Goal: Task Accomplishment & Management: Use online tool/utility

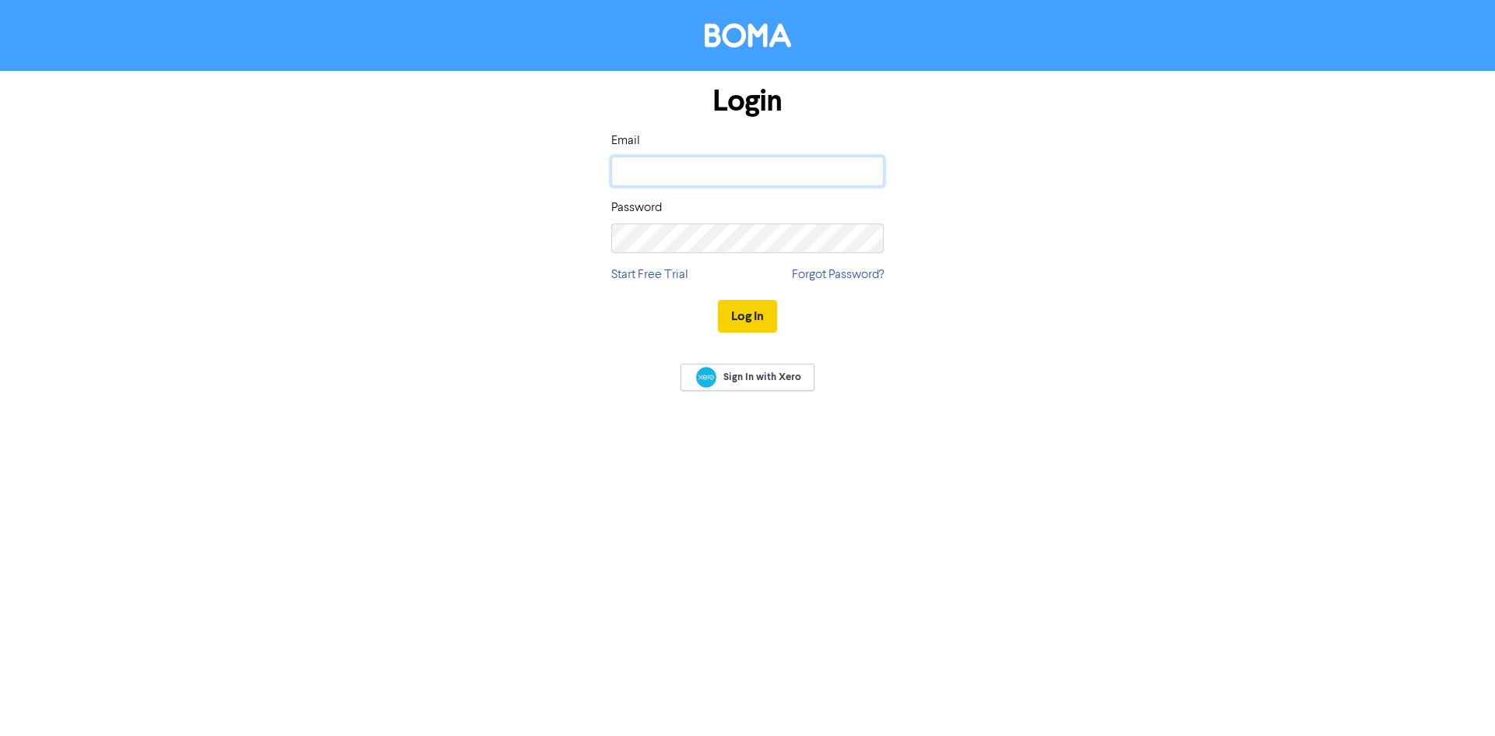
type input "[PERSON_NAME][EMAIL_ADDRESS][DOMAIN_NAME]"
click at [752, 317] on button "Log In" at bounding box center [747, 316] width 59 height 33
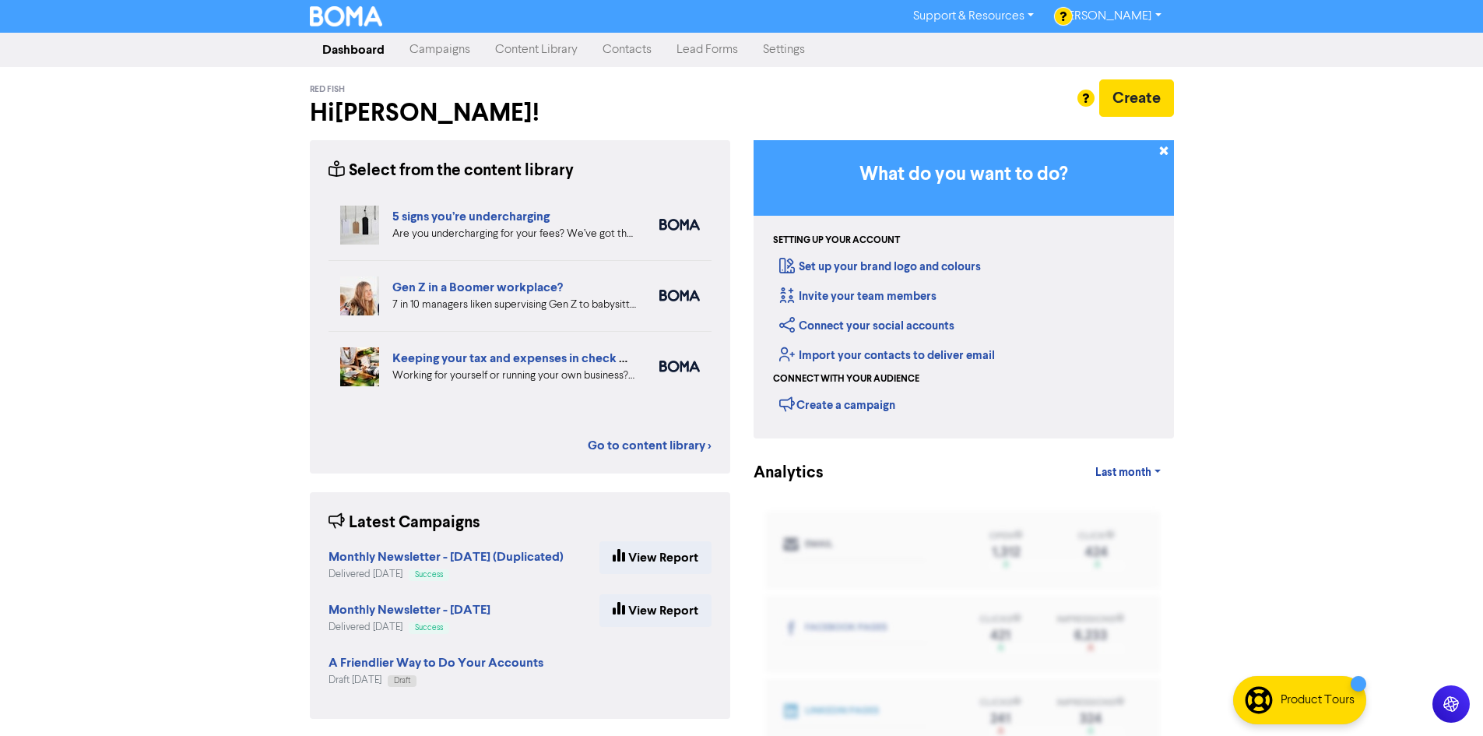
click at [448, 47] on link "Campaigns" at bounding box center [440, 49] width 86 height 31
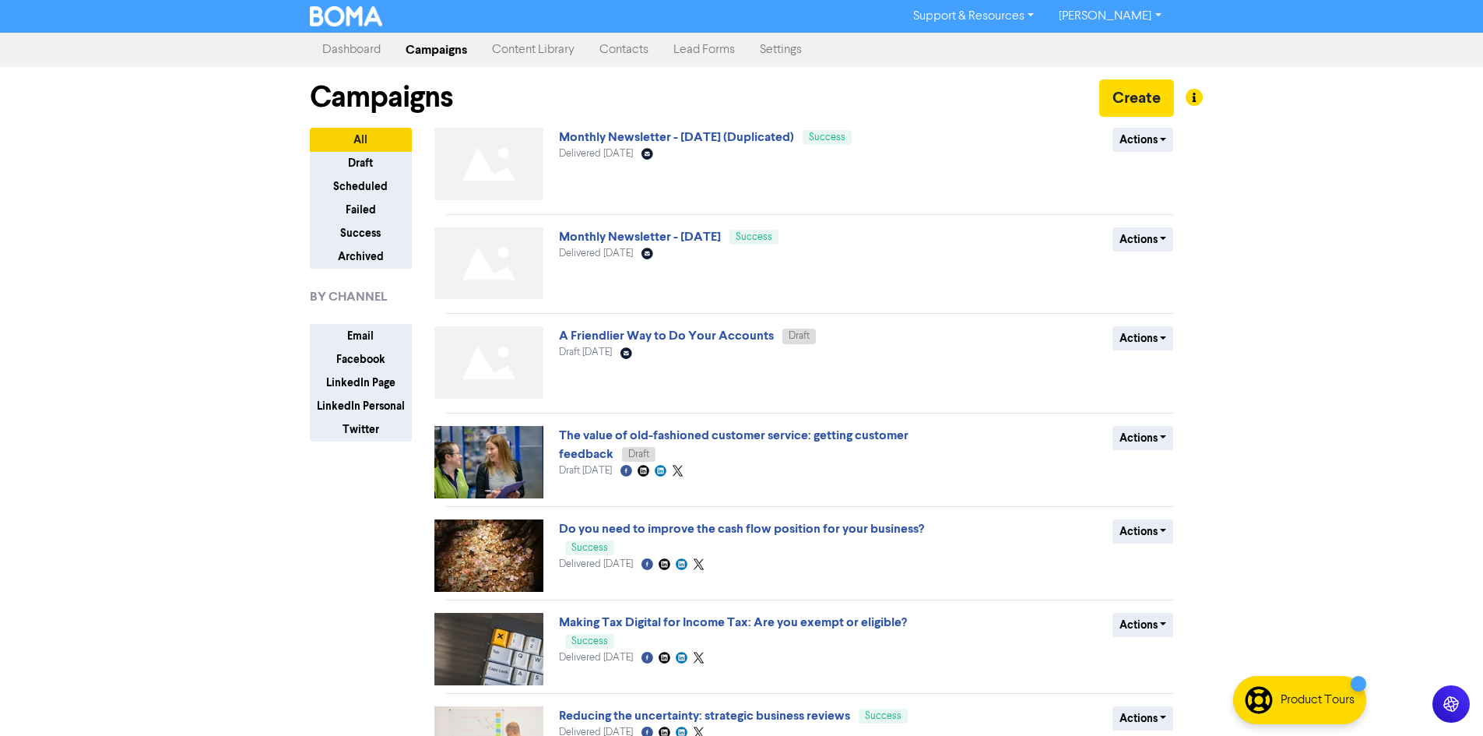
click at [536, 51] on link "Content Library" at bounding box center [533, 49] width 107 height 31
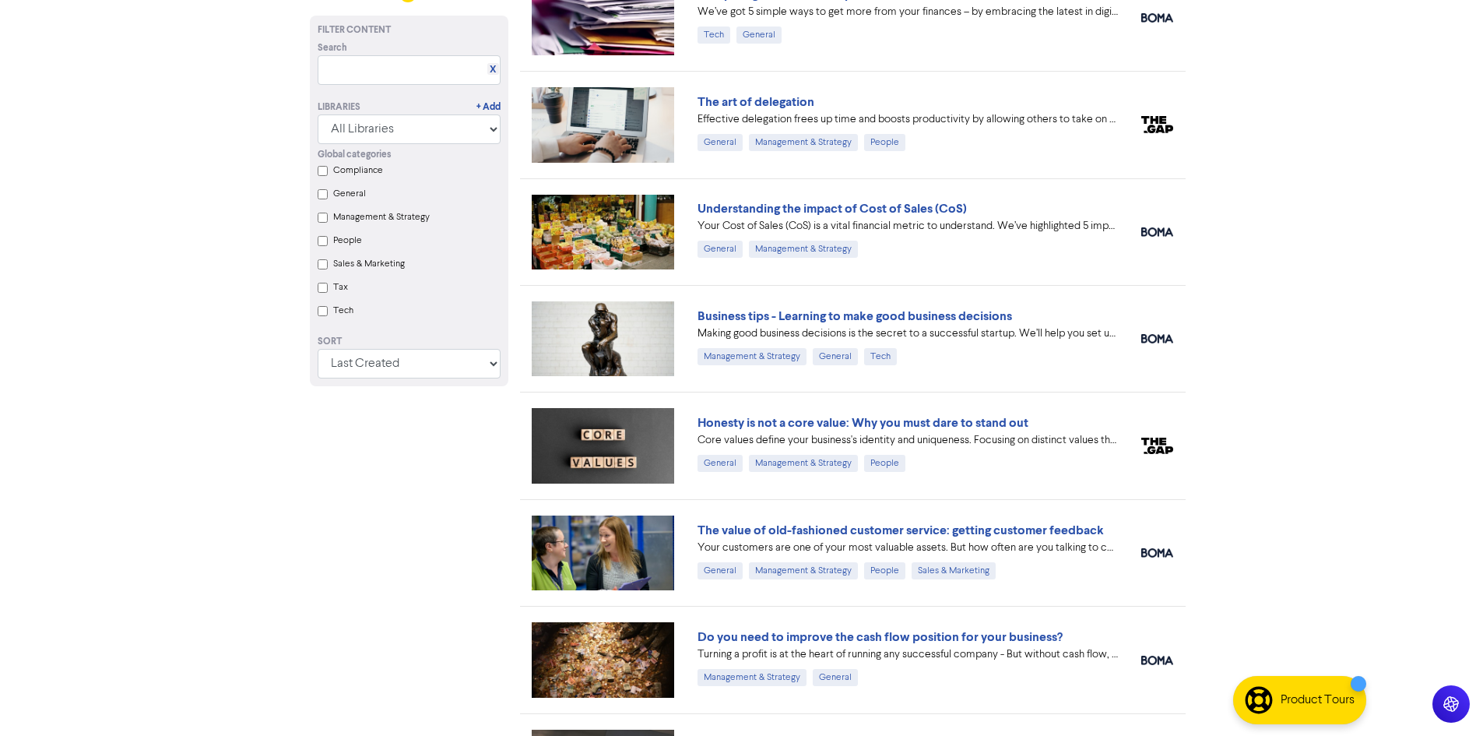
scroll to position [1669, 0]
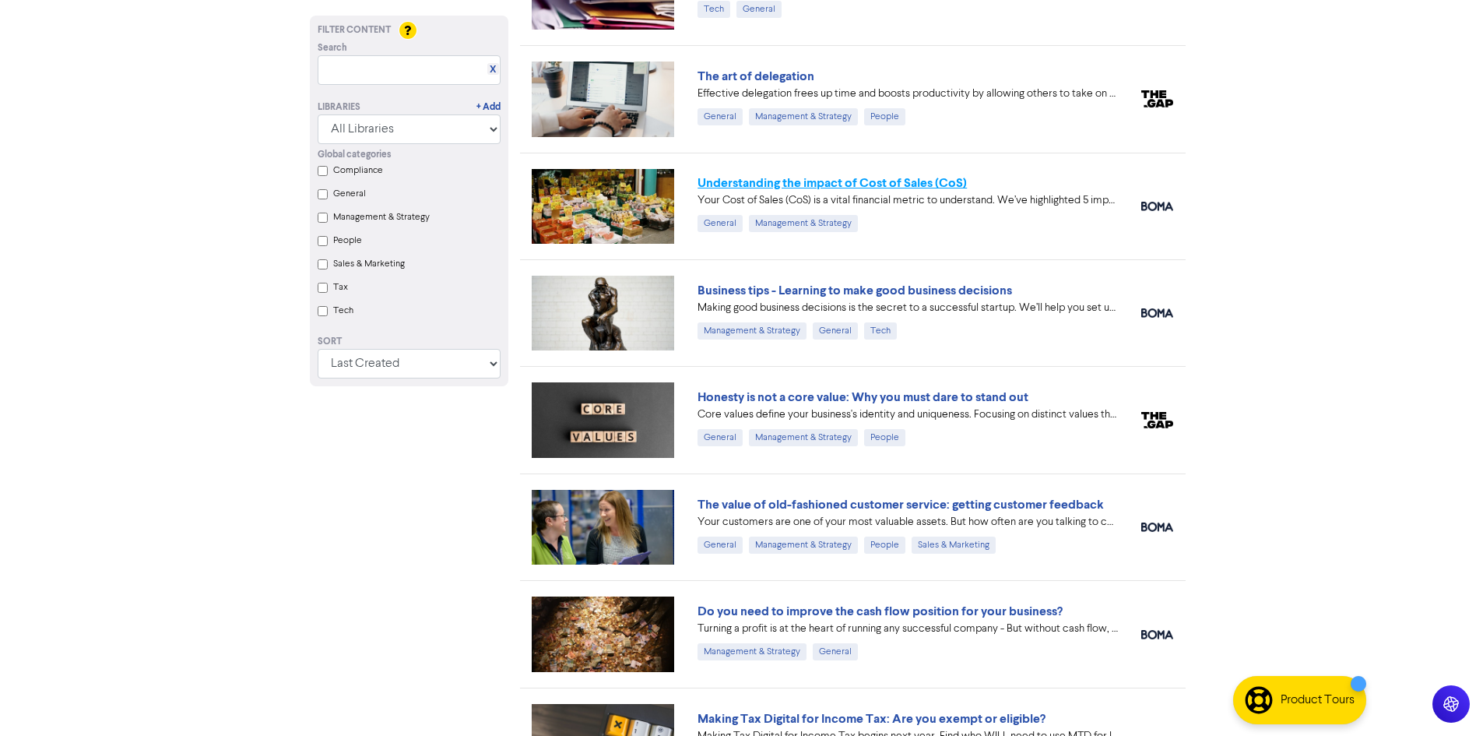
click at [803, 186] on link "Understanding the impact of Cost of Sales (CoS)" at bounding box center [832, 183] width 269 height 16
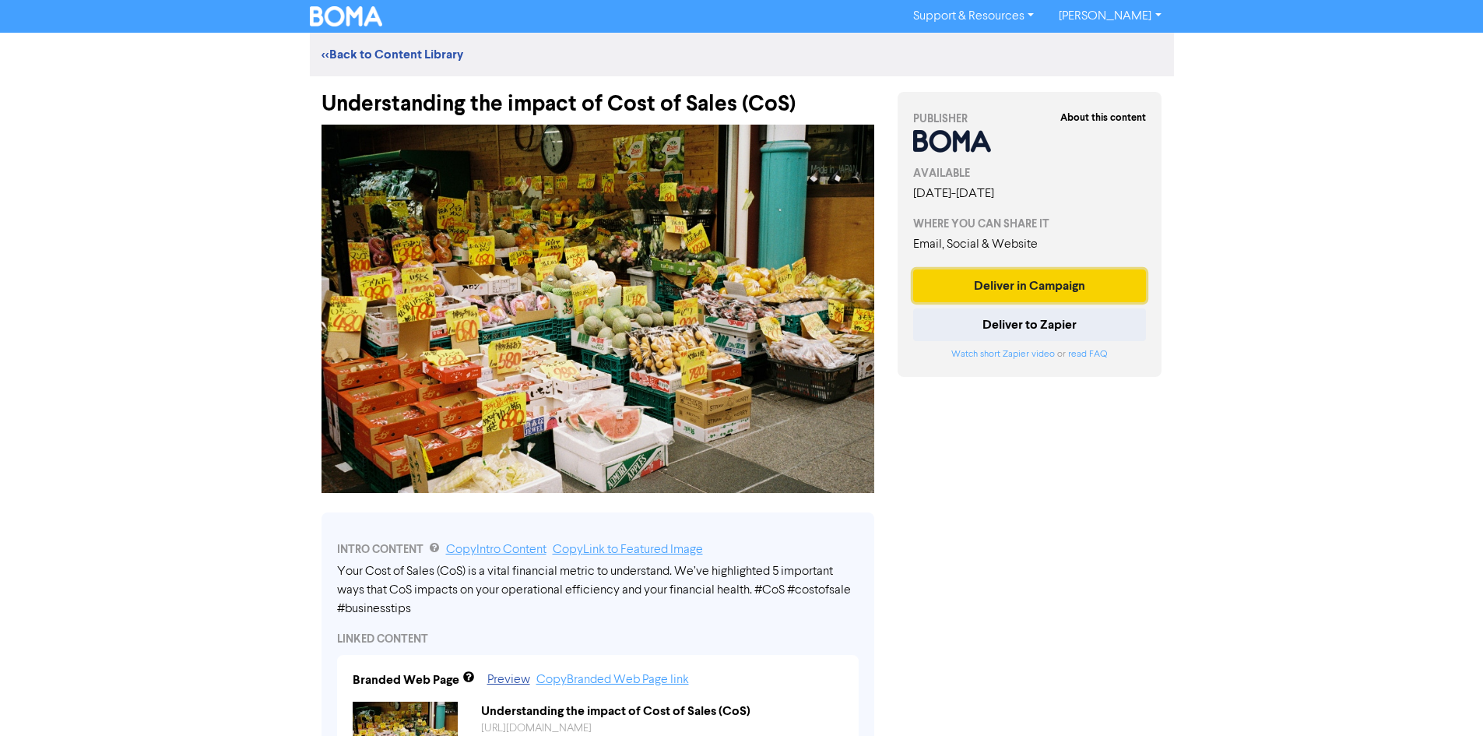
click at [1002, 285] on button "Deliver in Campaign" at bounding box center [1030, 285] width 234 height 33
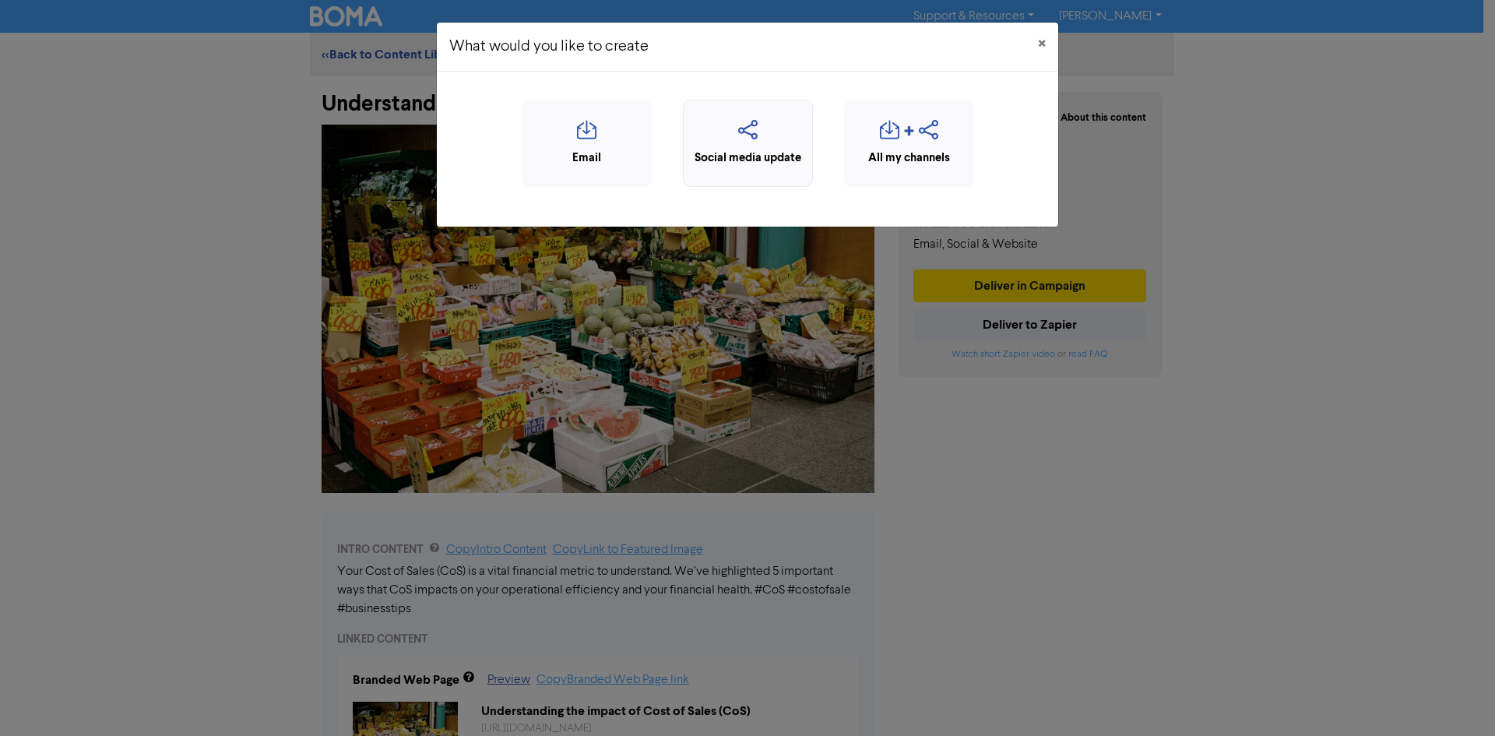
click at [758, 149] on div "Social media update" at bounding box center [747, 158] width 113 height 18
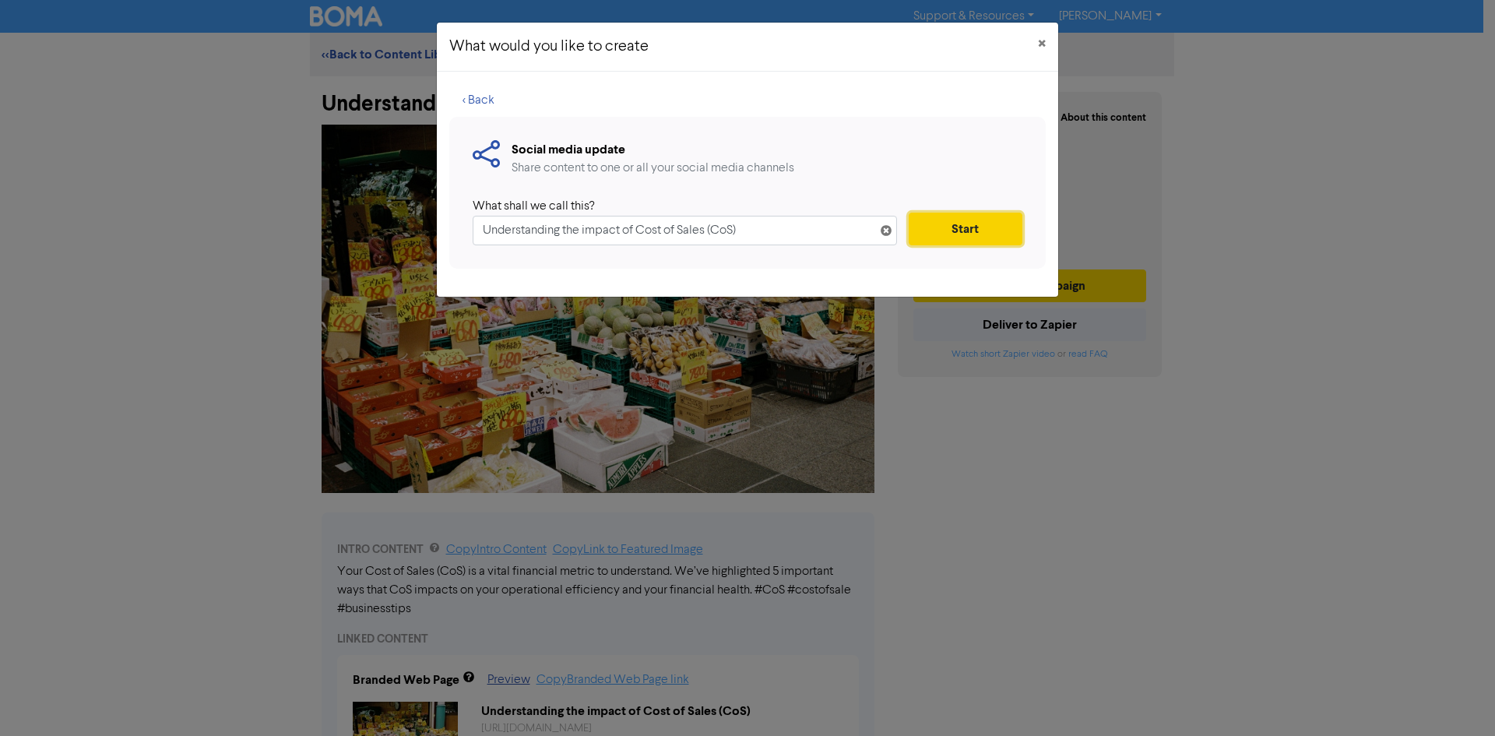
click at [952, 225] on button "Start" at bounding box center [966, 229] width 114 height 33
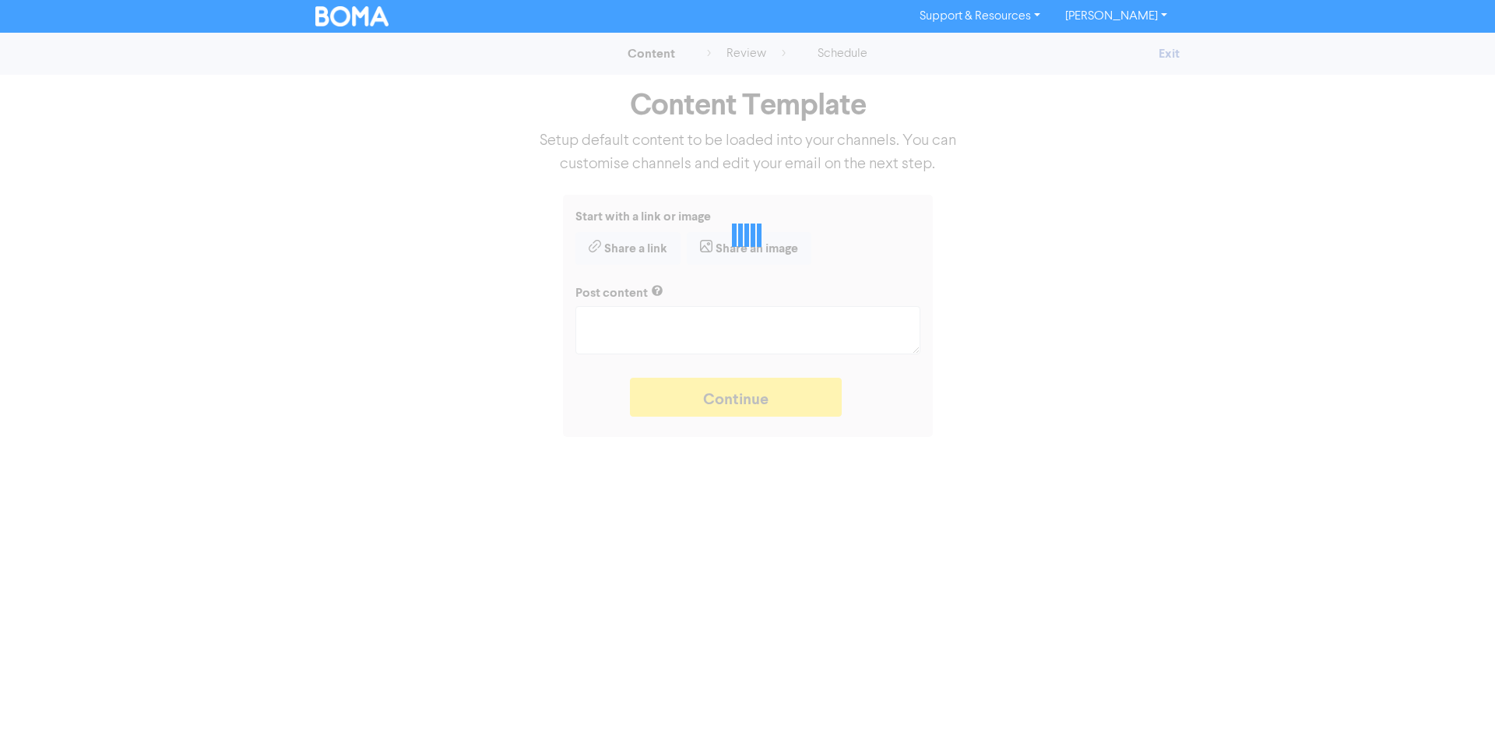
type textarea "x"
type textarea "Your Cost of Sales (CoS) is a vital financial metric to understand. We’ve highl…"
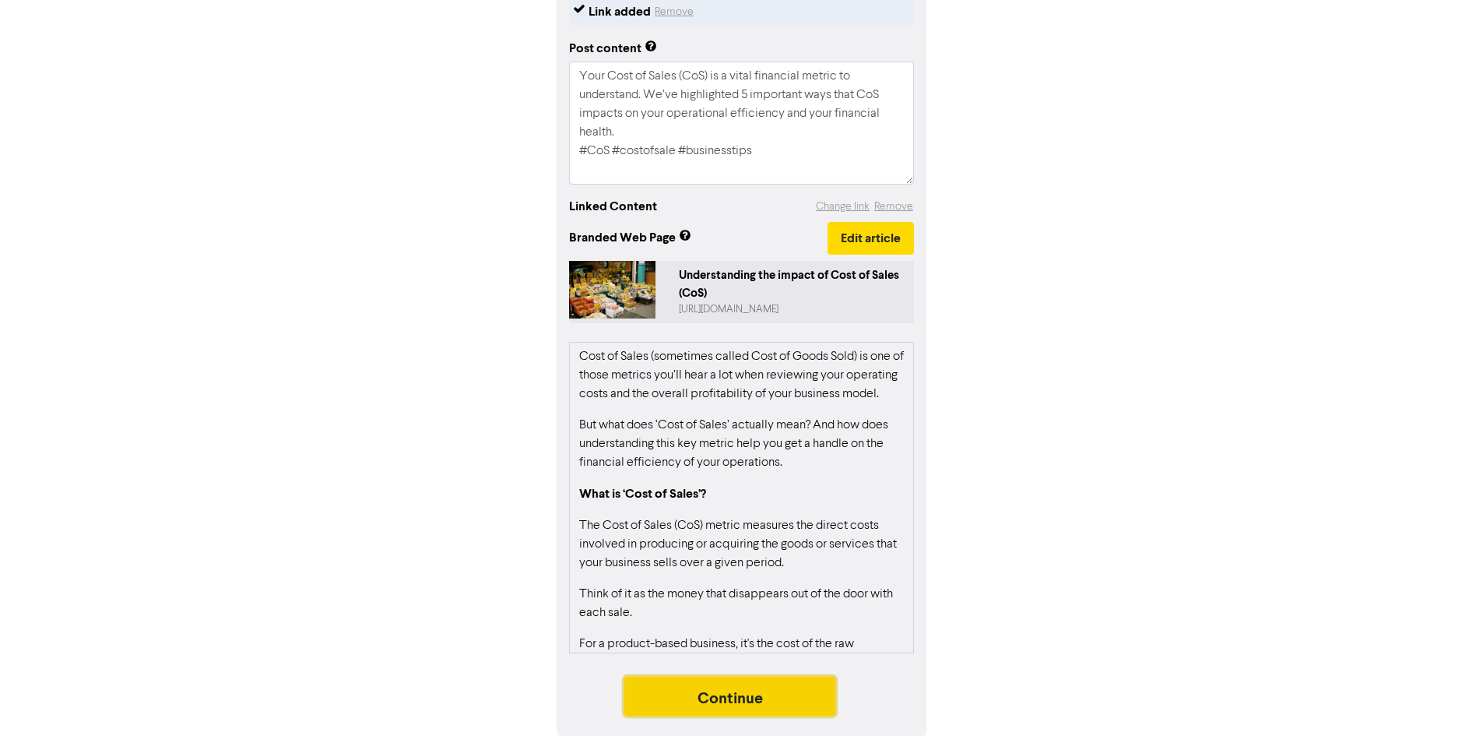
click at [742, 700] on button "Continue" at bounding box center [730, 696] width 212 height 39
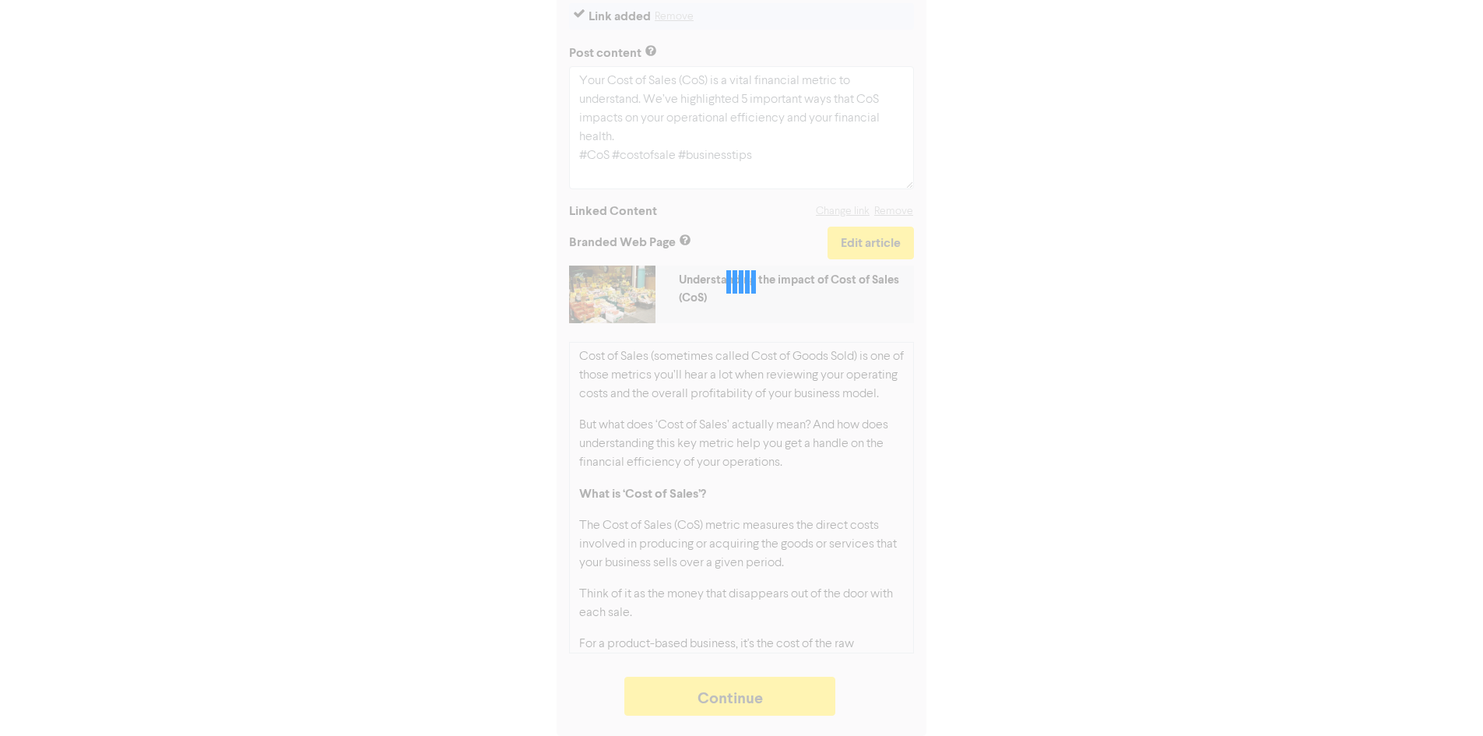
type textarea "x"
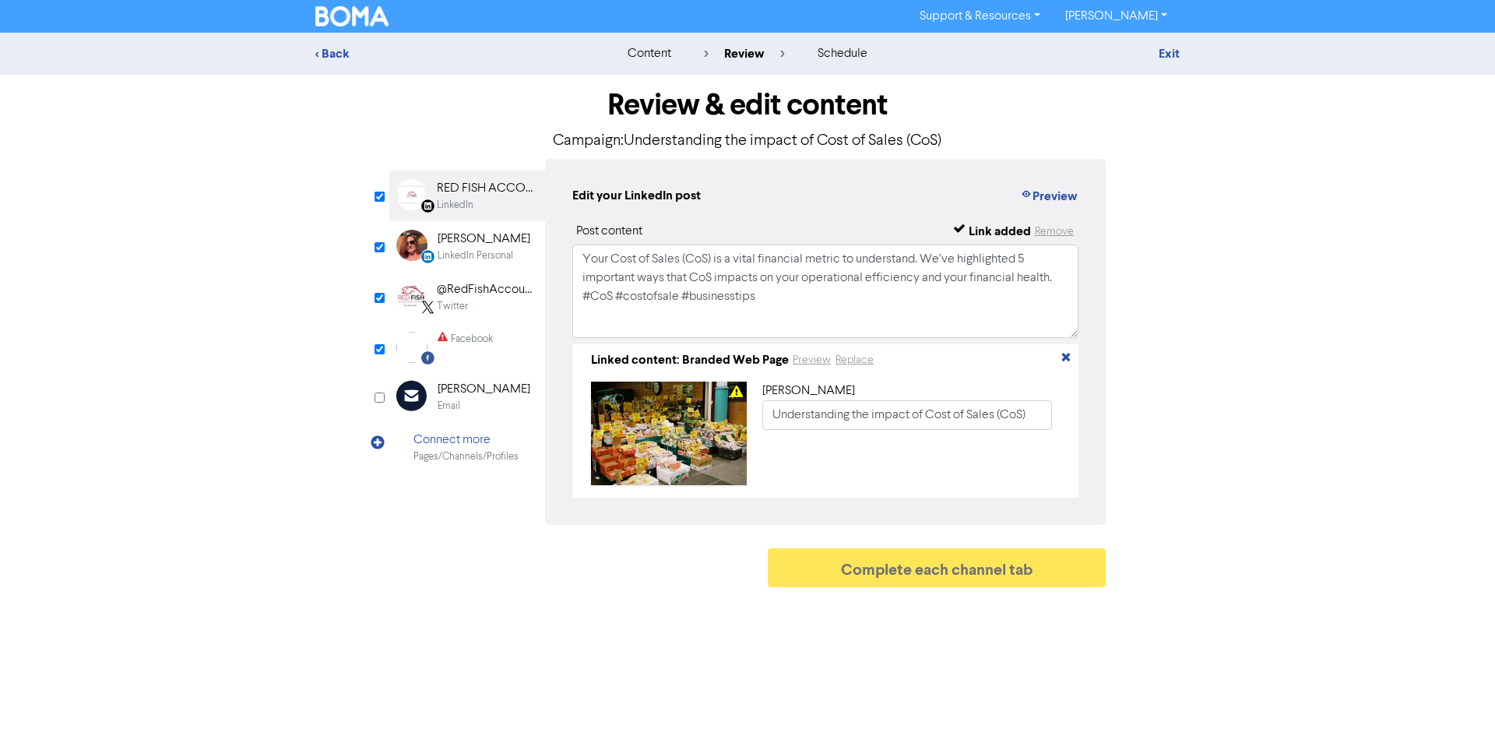
click at [476, 345] on div "Facebook" at bounding box center [472, 339] width 42 height 15
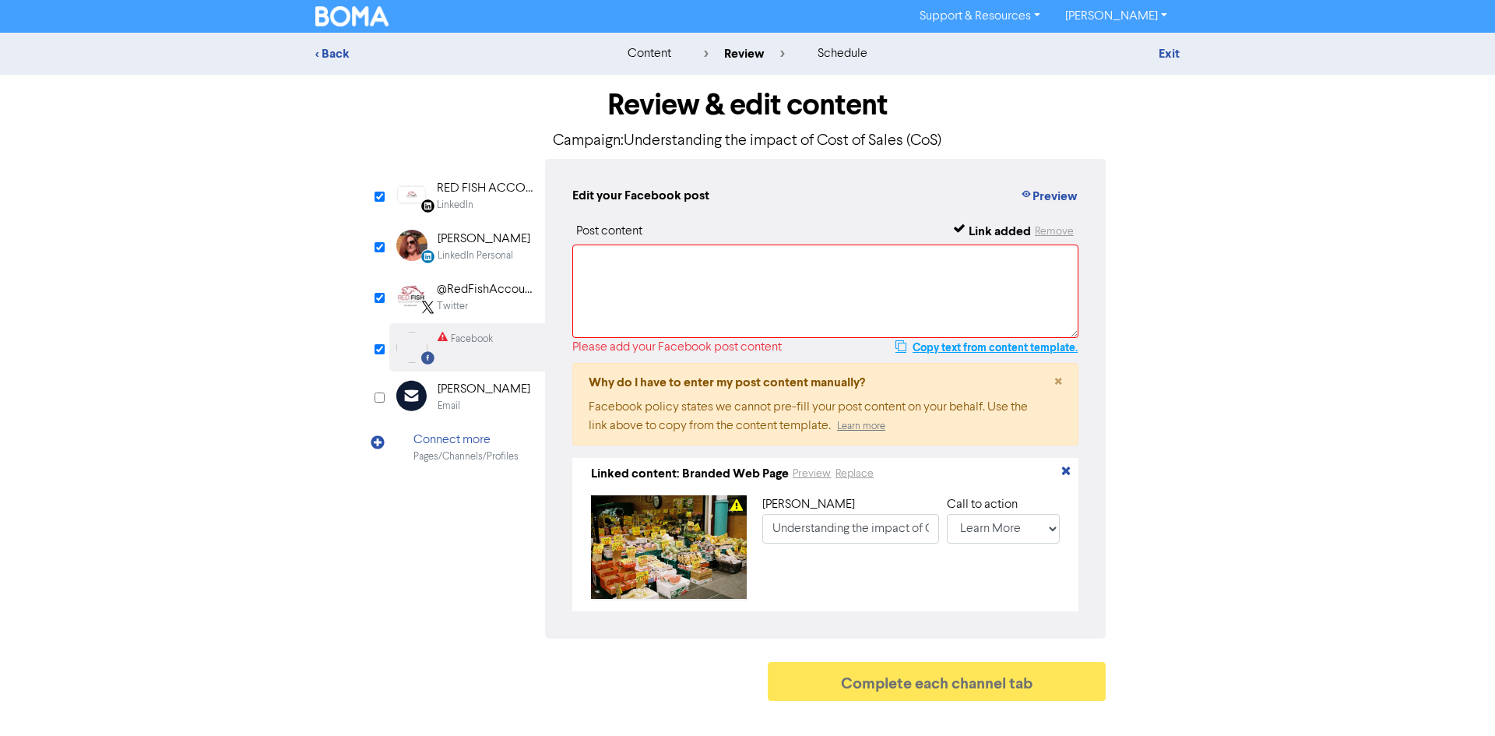
click at [966, 346] on button "Copy text from content template." at bounding box center [987, 347] width 184 height 19
click at [792, 292] on textarea at bounding box center [825, 290] width 506 height 93
paste textarea "Your Cost of Sales (CoS) is a vital financial metric to understand. We’ve highl…"
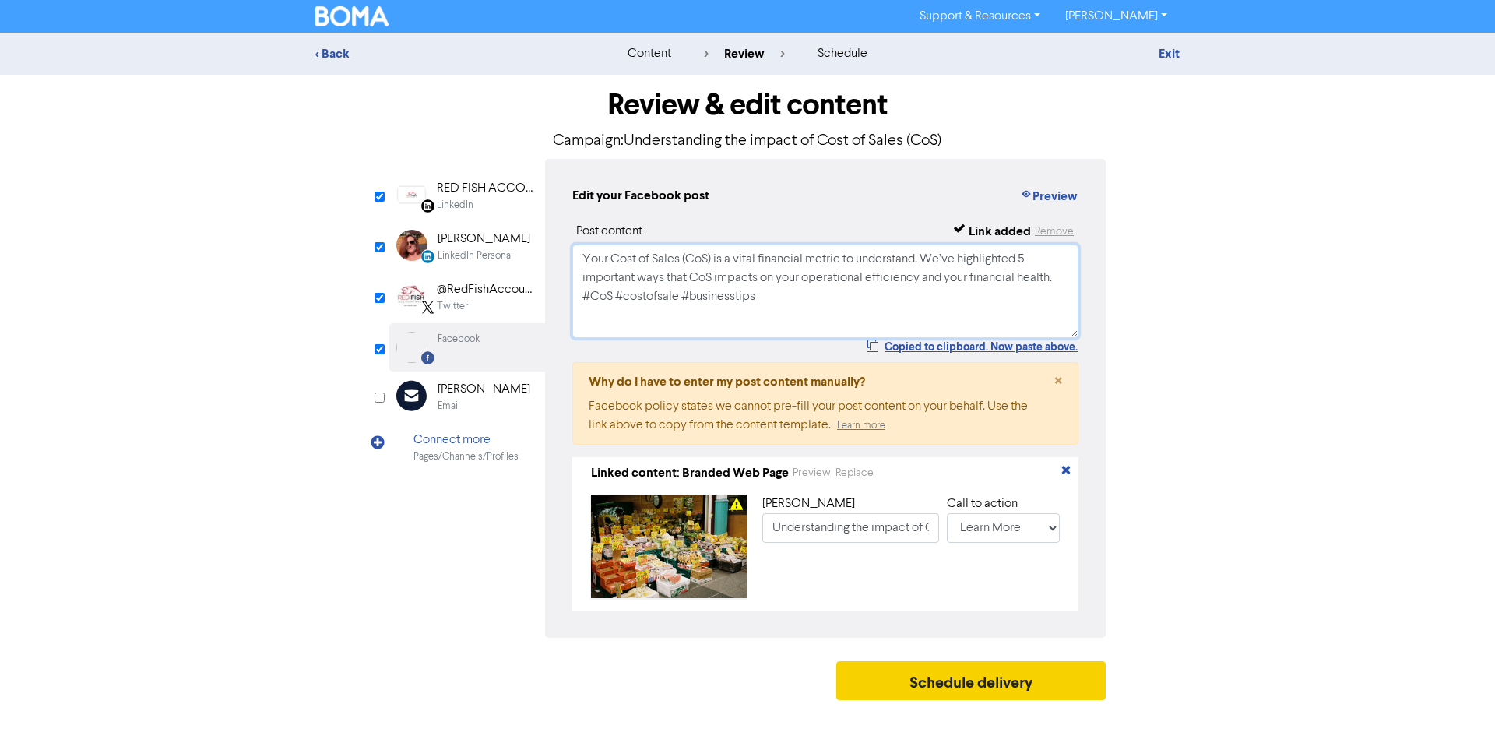
type textarea "Your Cost of Sales (CoS) is a vital financial metric to understand. We’ve highl…"
click at [935, 688] on button "Schedule delivery" at bounding box center [970, 680] width 269 height 39
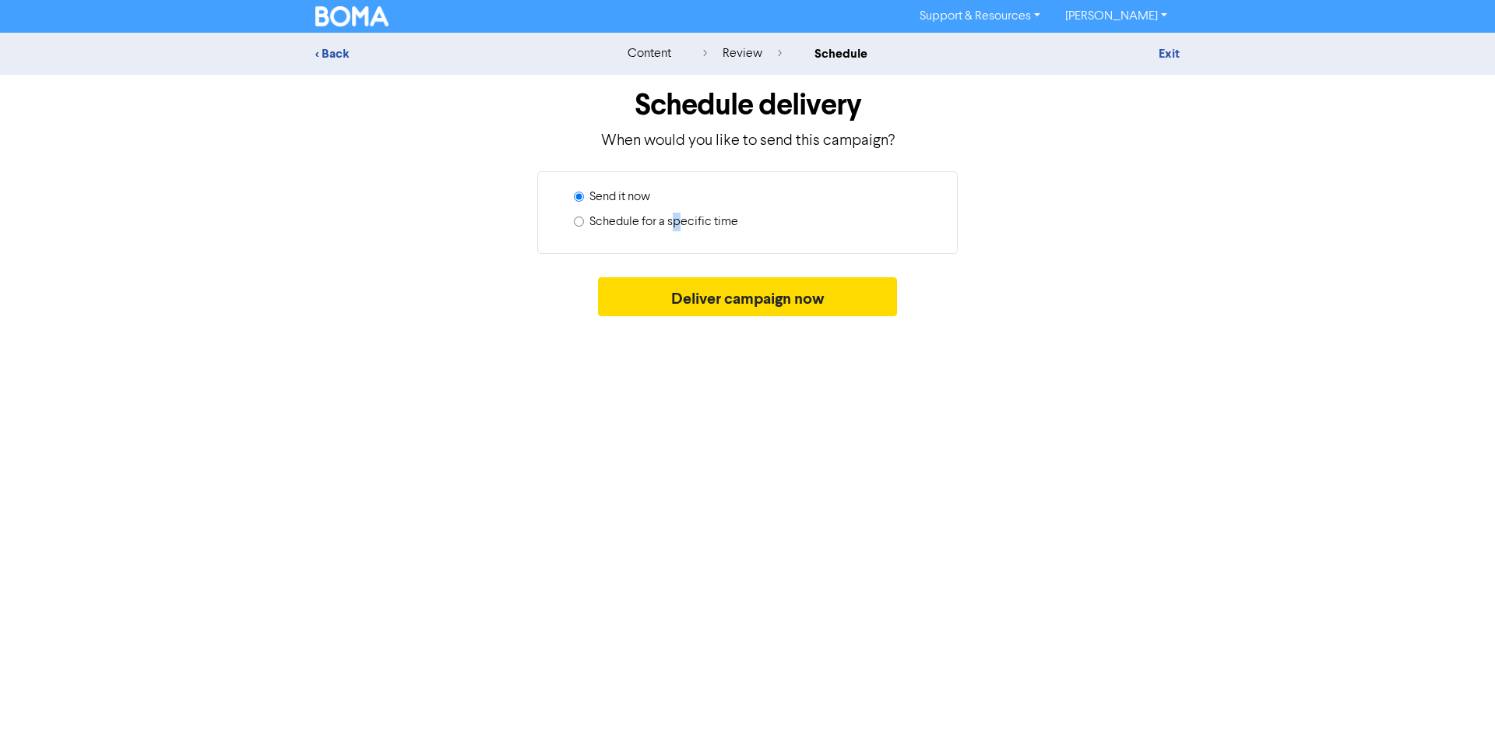
click at [677, 223] on label "Schedule for a specific time" at bounding box center [663, 222] width 149 height 19
click at [580, 223] on input "Schedule for a specific time" at bounding box center [579, 221] width 10 height 10
radio input "true"
radio input "false"
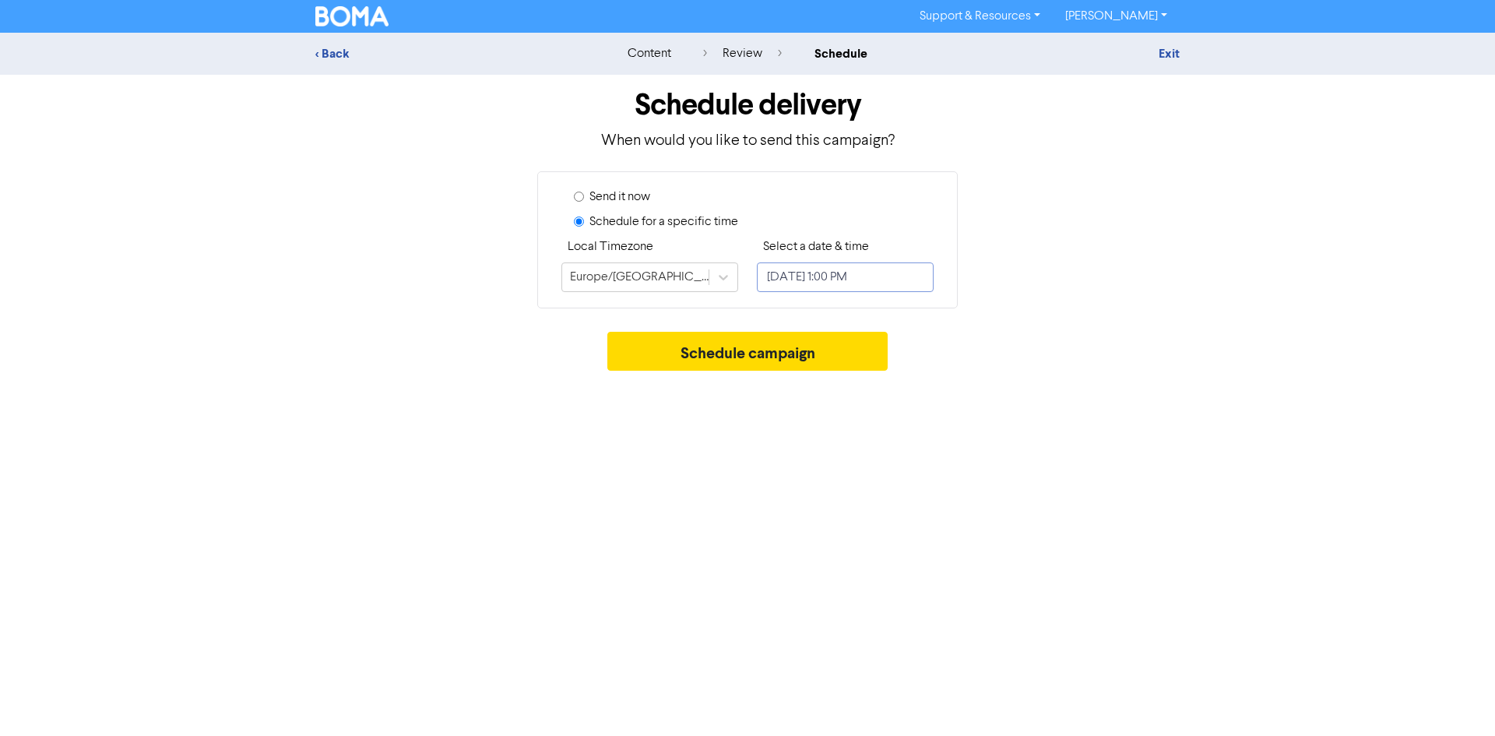
select select "7"
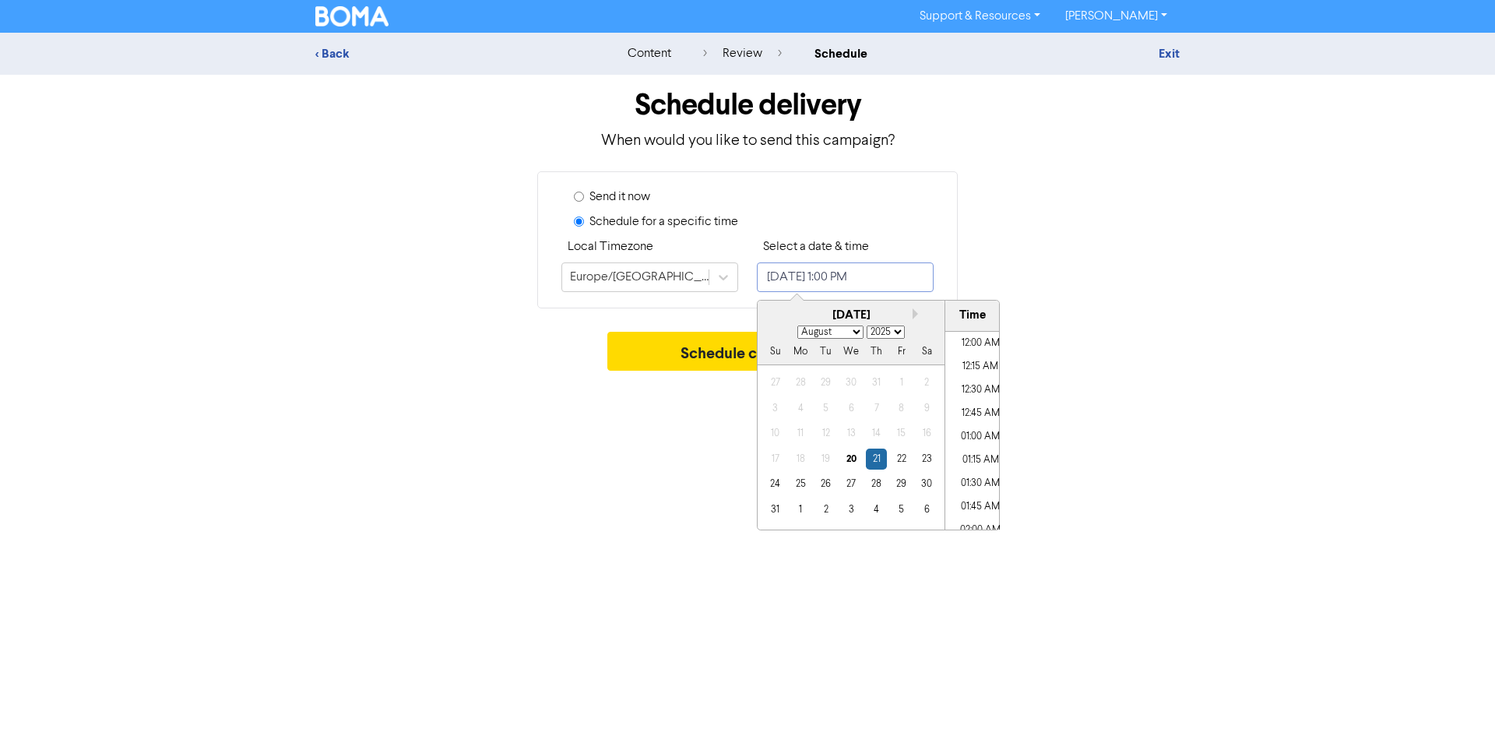
click at [796, 273] on input "[DATE] 1:00 PM" at bounding box center [845, 277] width 177 height 30
click at [874, 459] on div "21" at bounding box center [876, 458] width 21 height 21
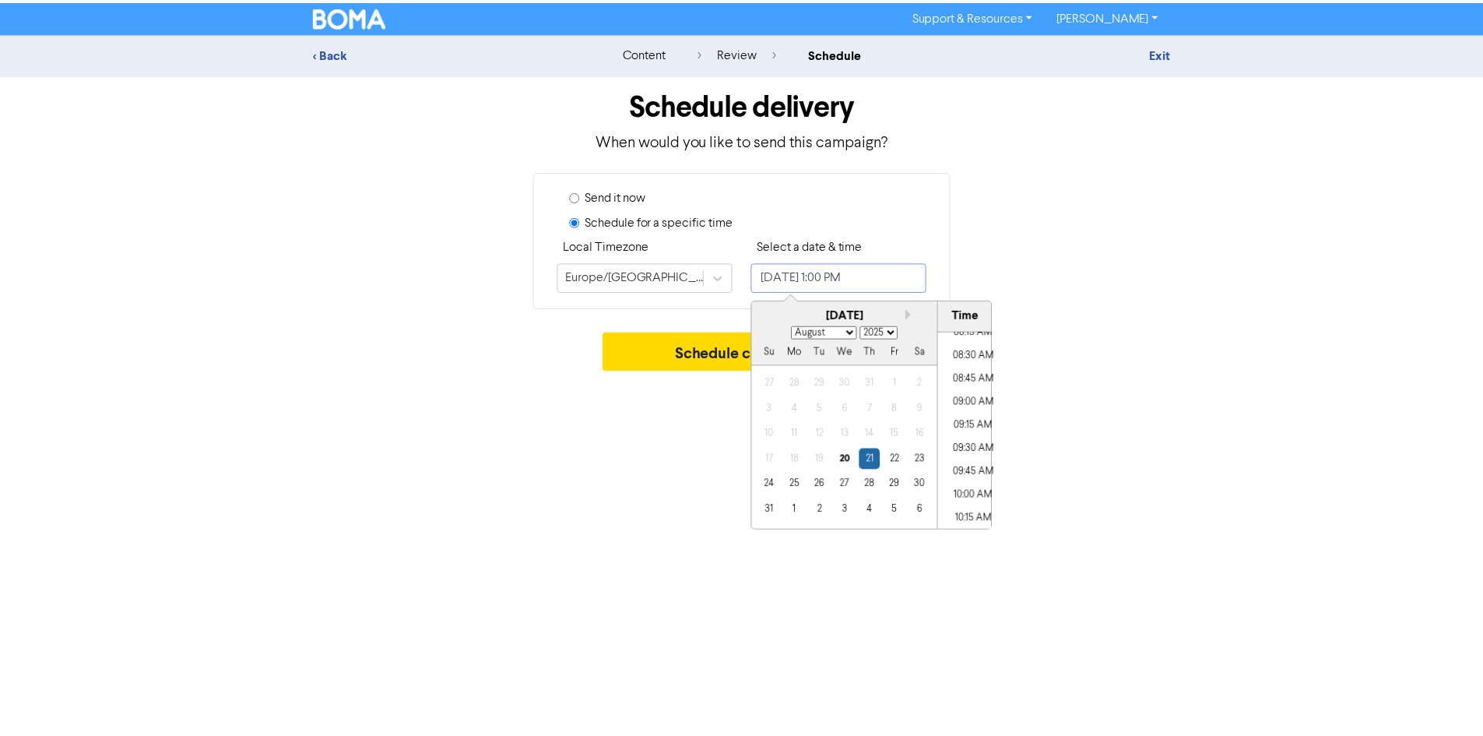
scroll to position [660, 0]
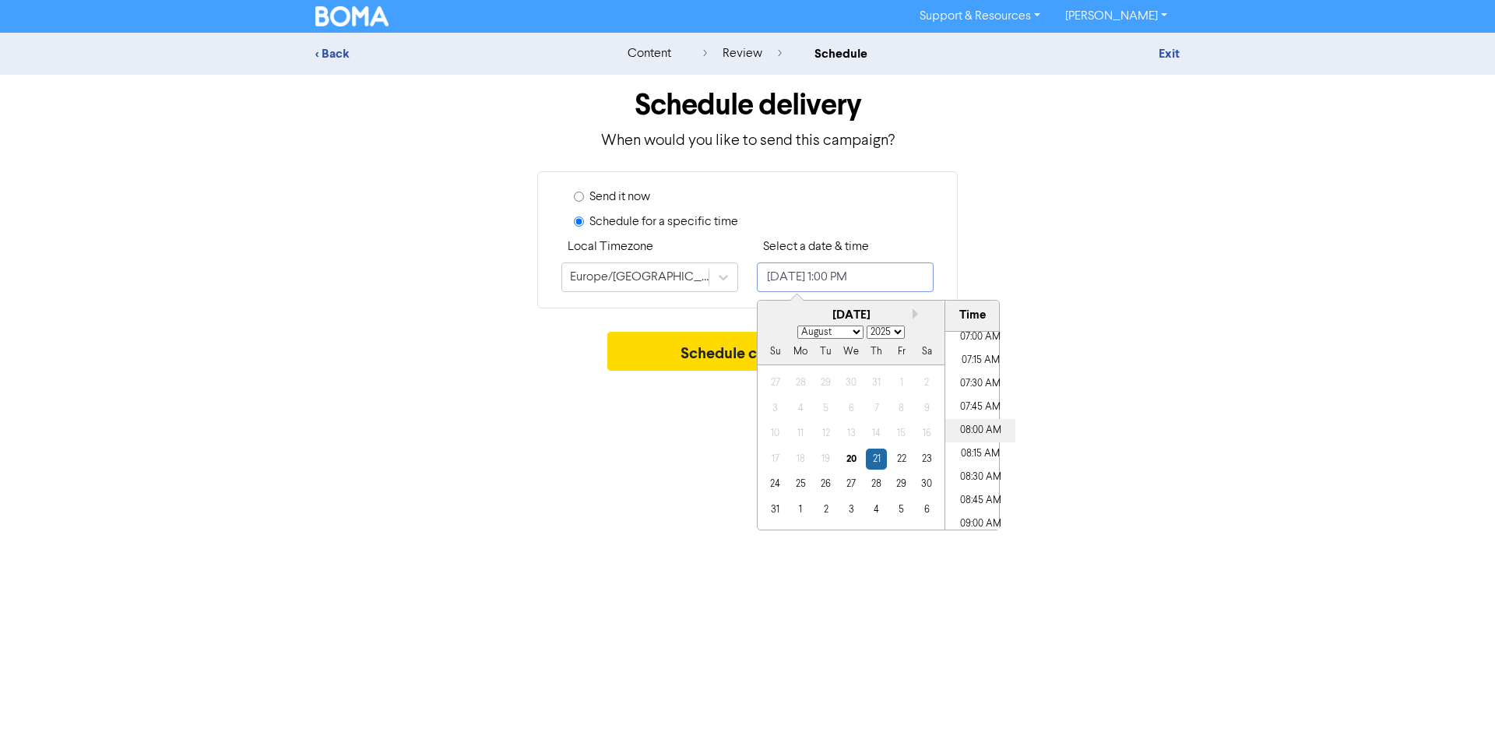
click at [962, 430] on li "08:00 AM" at bounding box center [980, 430] width 70 height 23
type input "[DATE] 8:00 AM"
click at [739, 346] on button "Schedule campaign" at bounding box center [747, 351] width 281 height 39
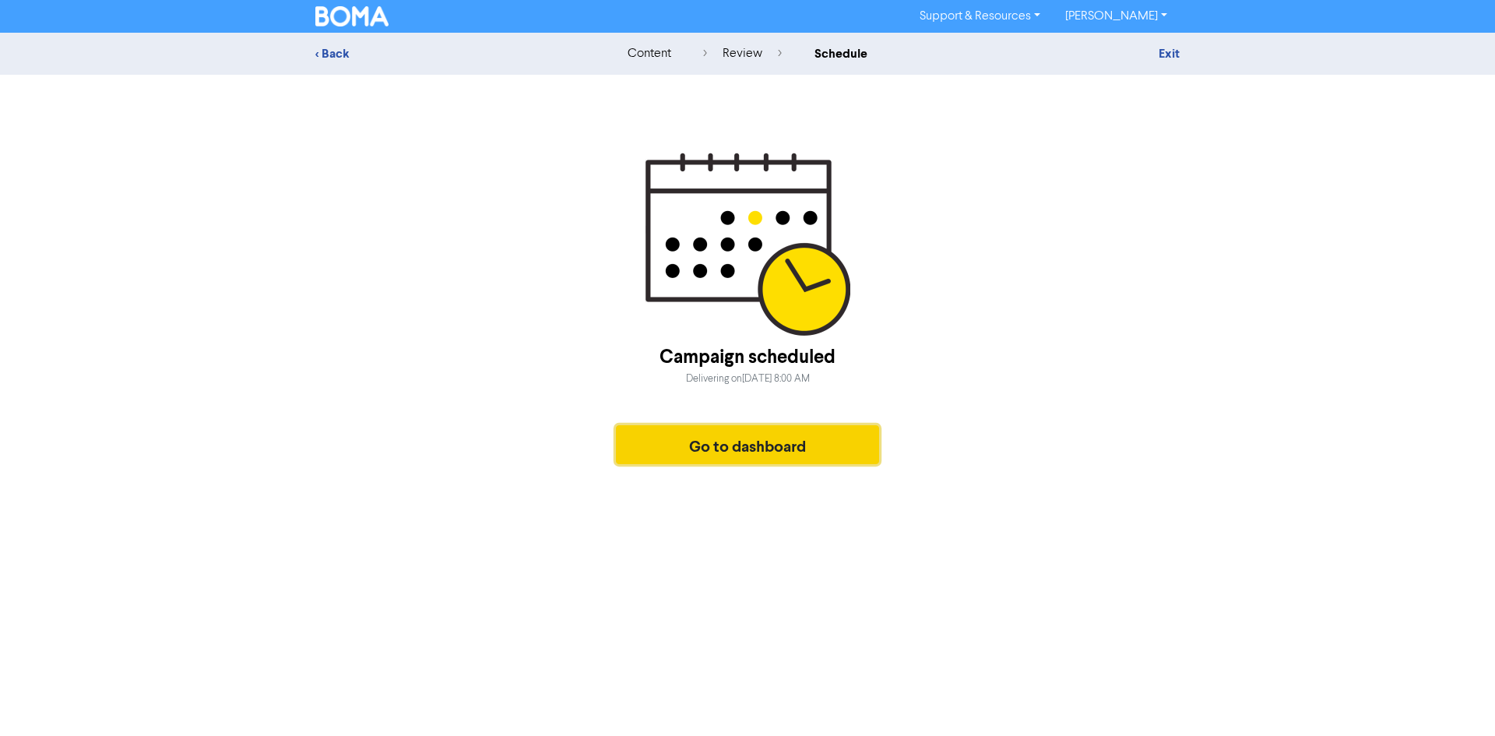
click at [719, 452] on button "Go to dashboard" at bounding box center [747, 444] width 263 height 39
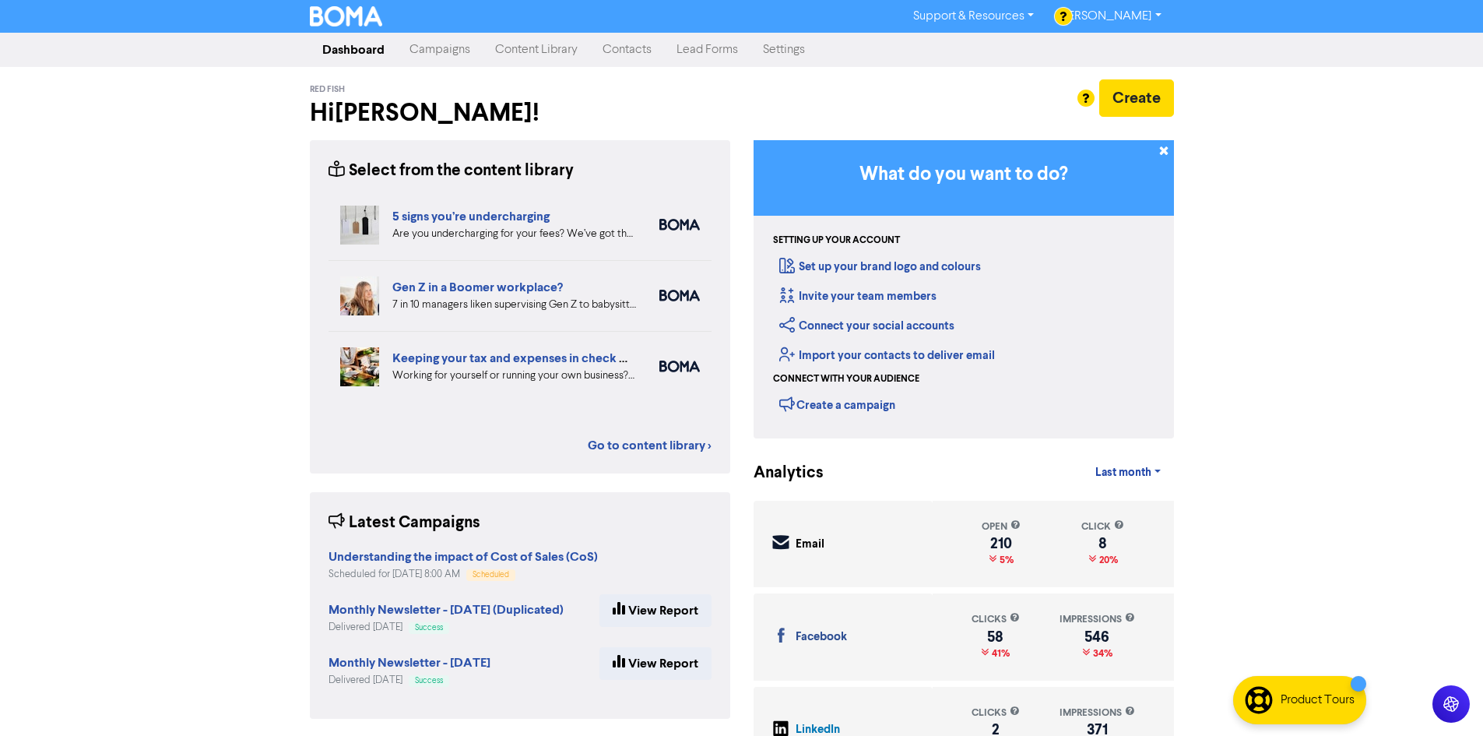
click at [519, 48] on link "Content Library" at bounding box center [536, 49] width 107 height 31
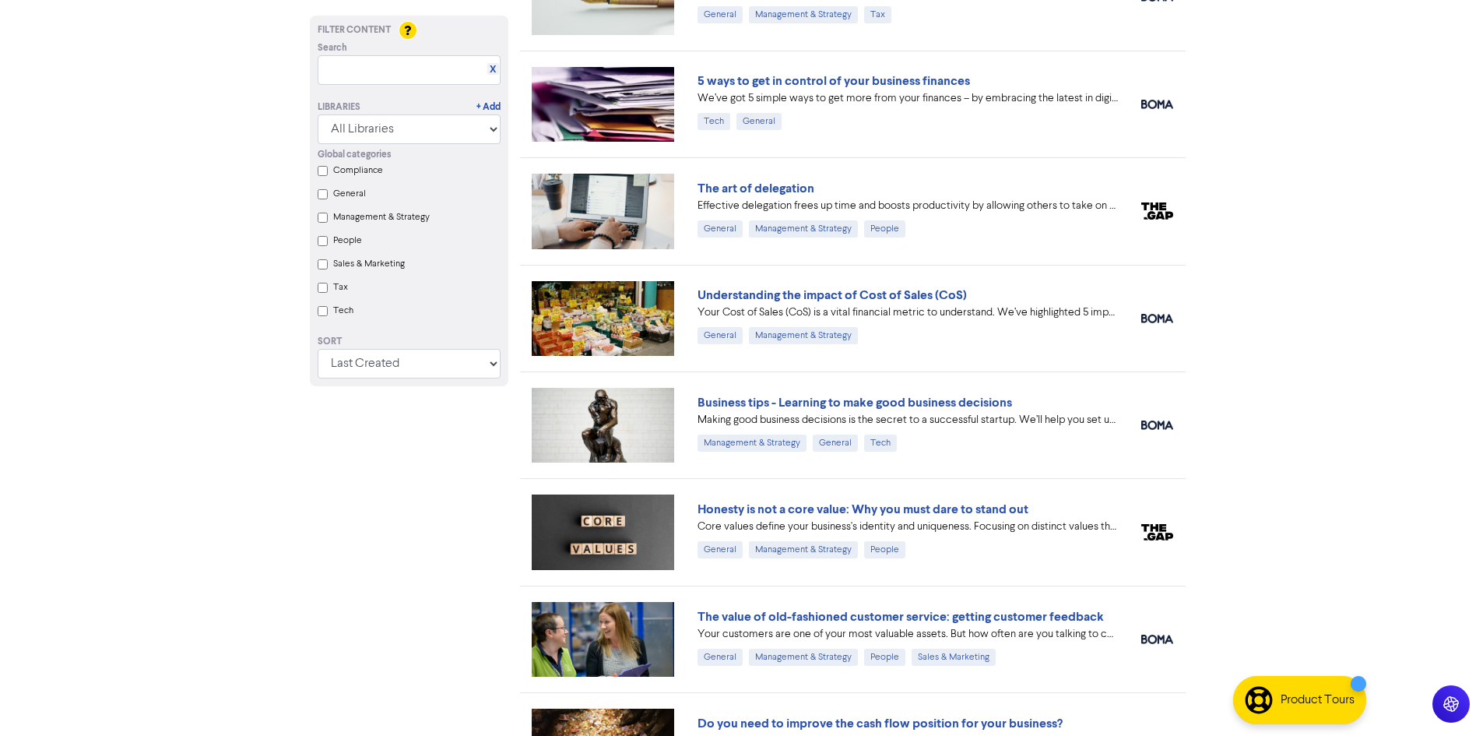
scroll to position [1479, 0]
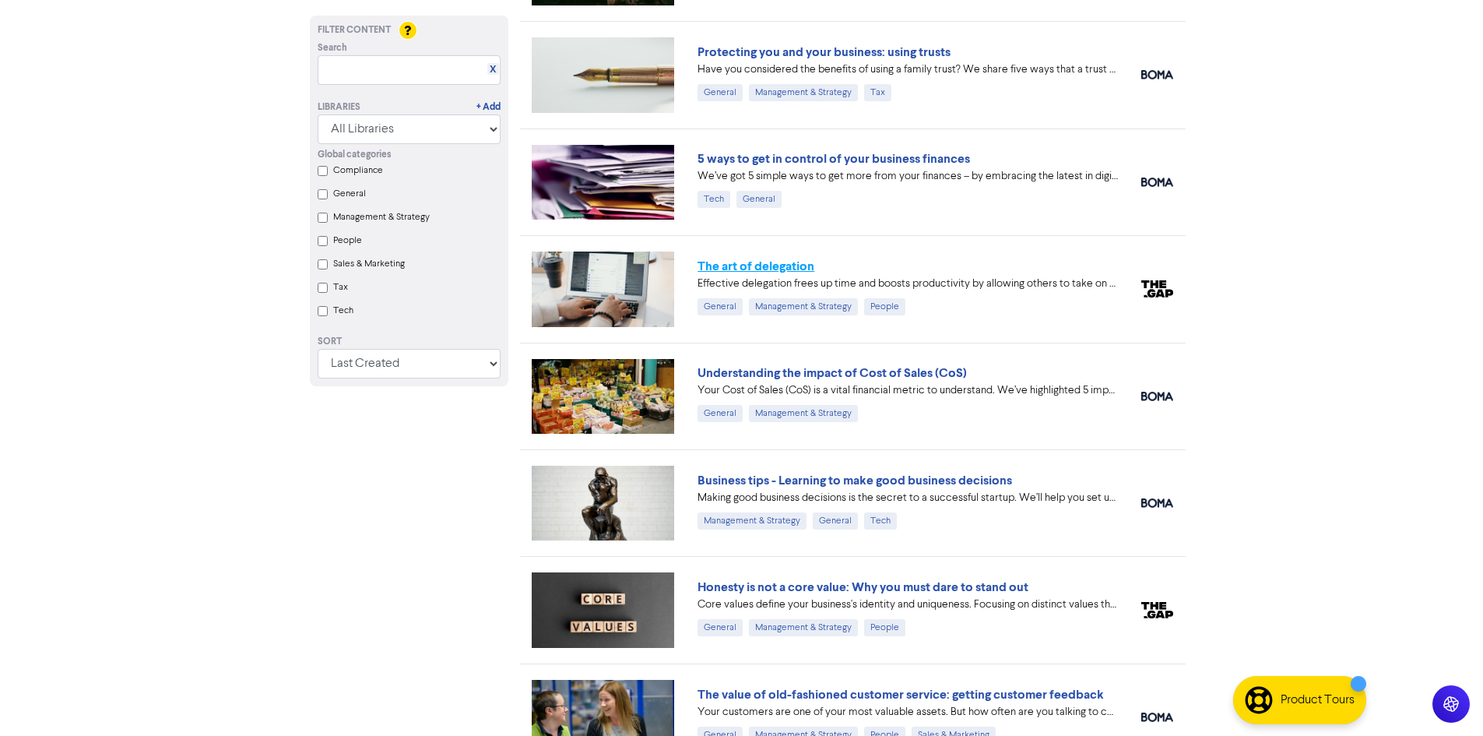
click at [774, 265] on link "The art of delegation" at bounding box center [756, 266] width 117 height 16
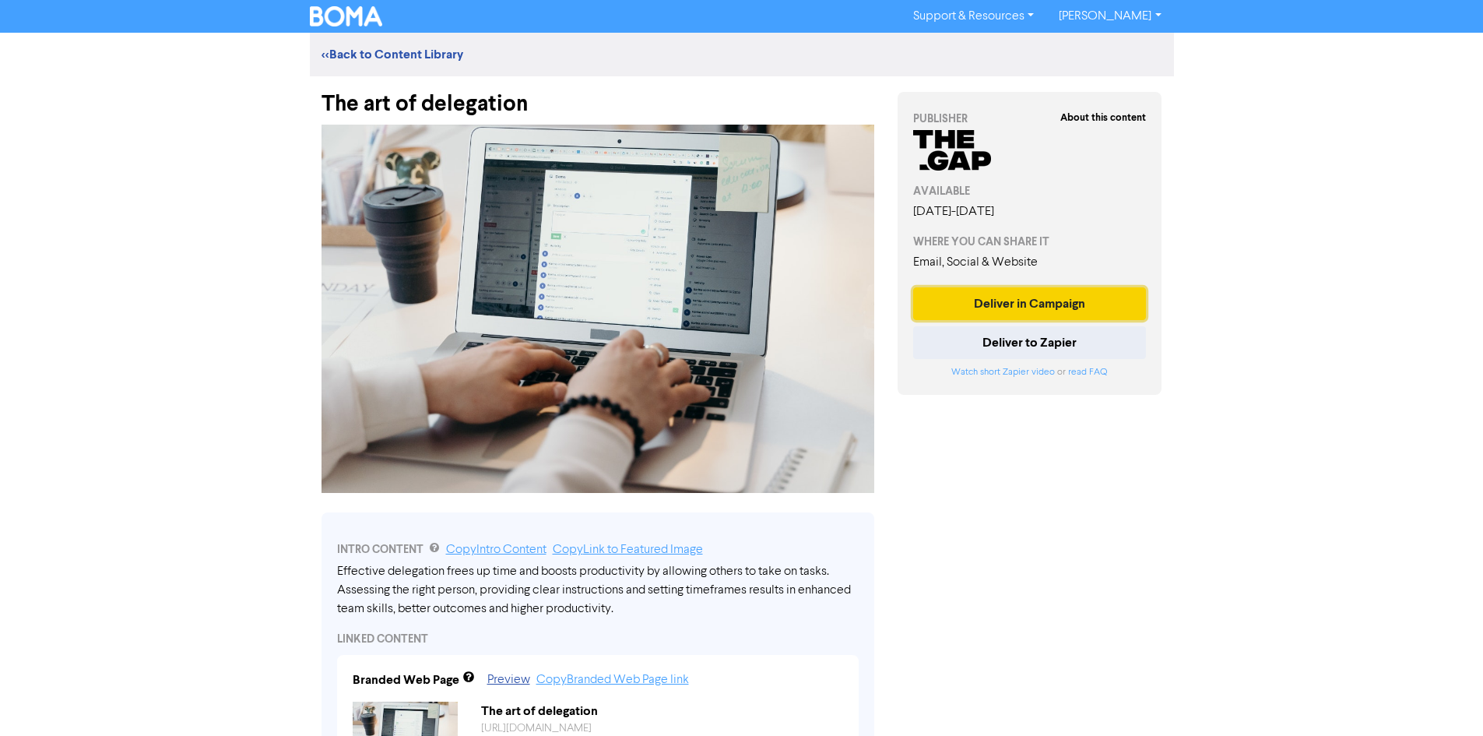
click at [1001, 306] on button "Deliver in Campaign" at bounding box center [1030, 303] width 234 height 33
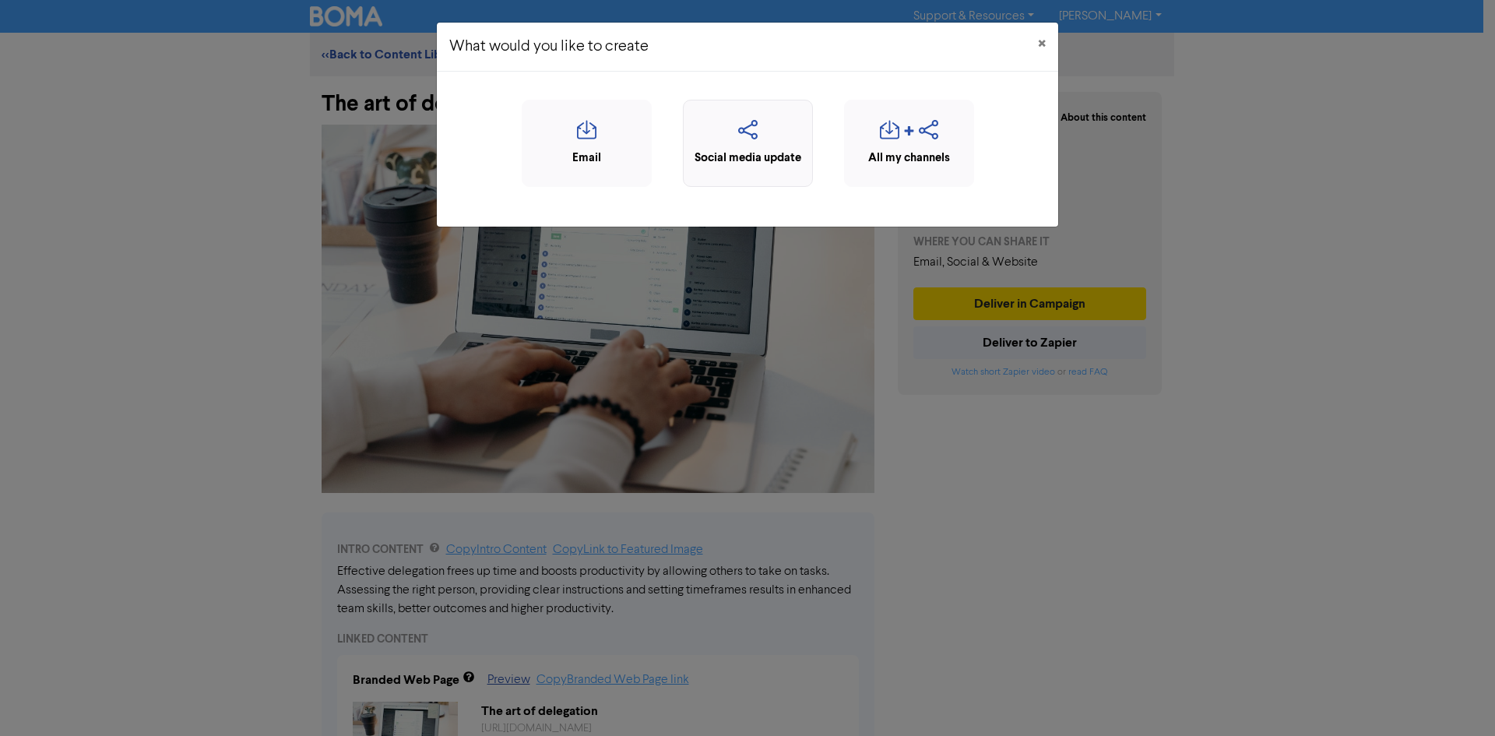
click at [726, 119] on div "Social media update" at bounding box center [748, 143] width 130 height 87
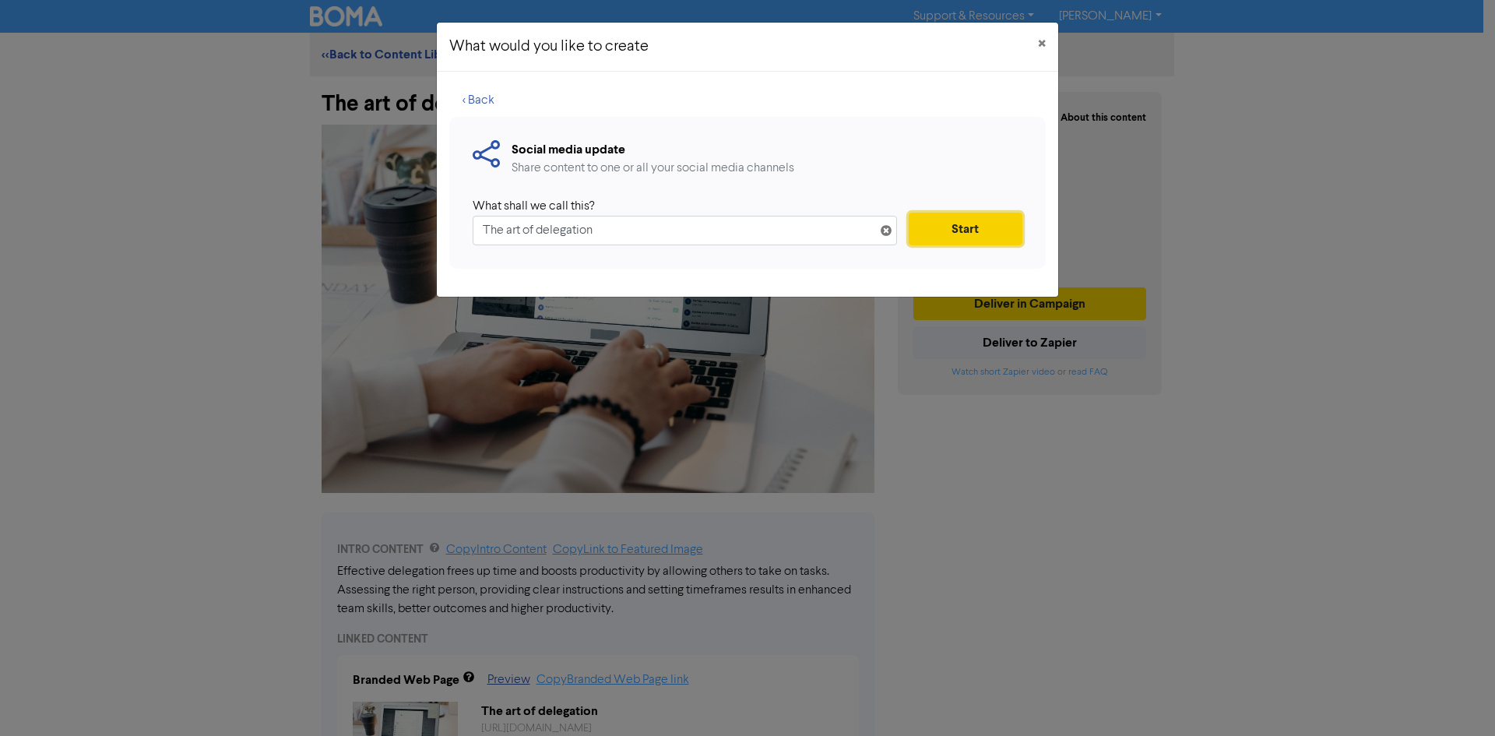
click at [978, 219] on button "Start" at bounding box center [966, 229] width 114 height 33
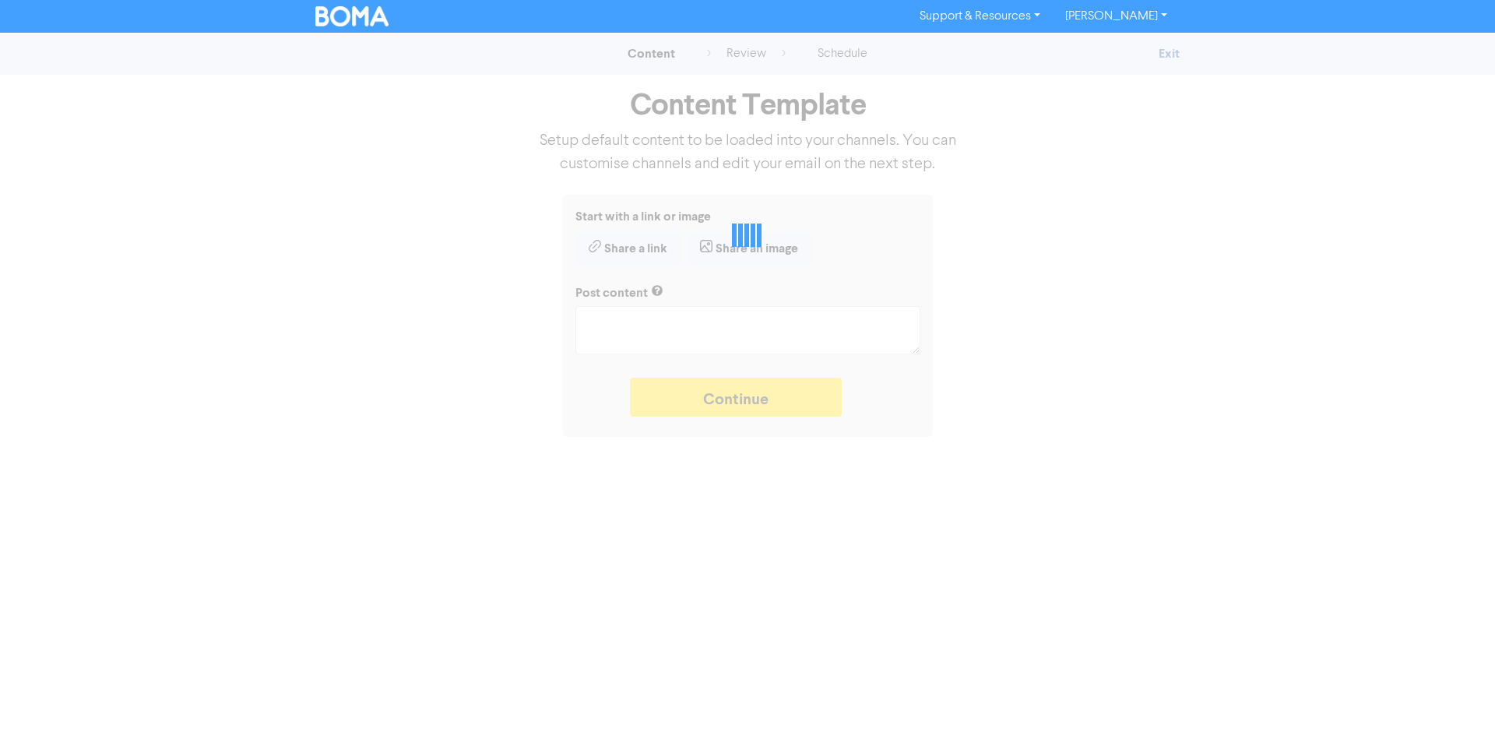
type textarea "x"
type textarea "Effective delegation frees up time and boosts productivity by allowing others t…"
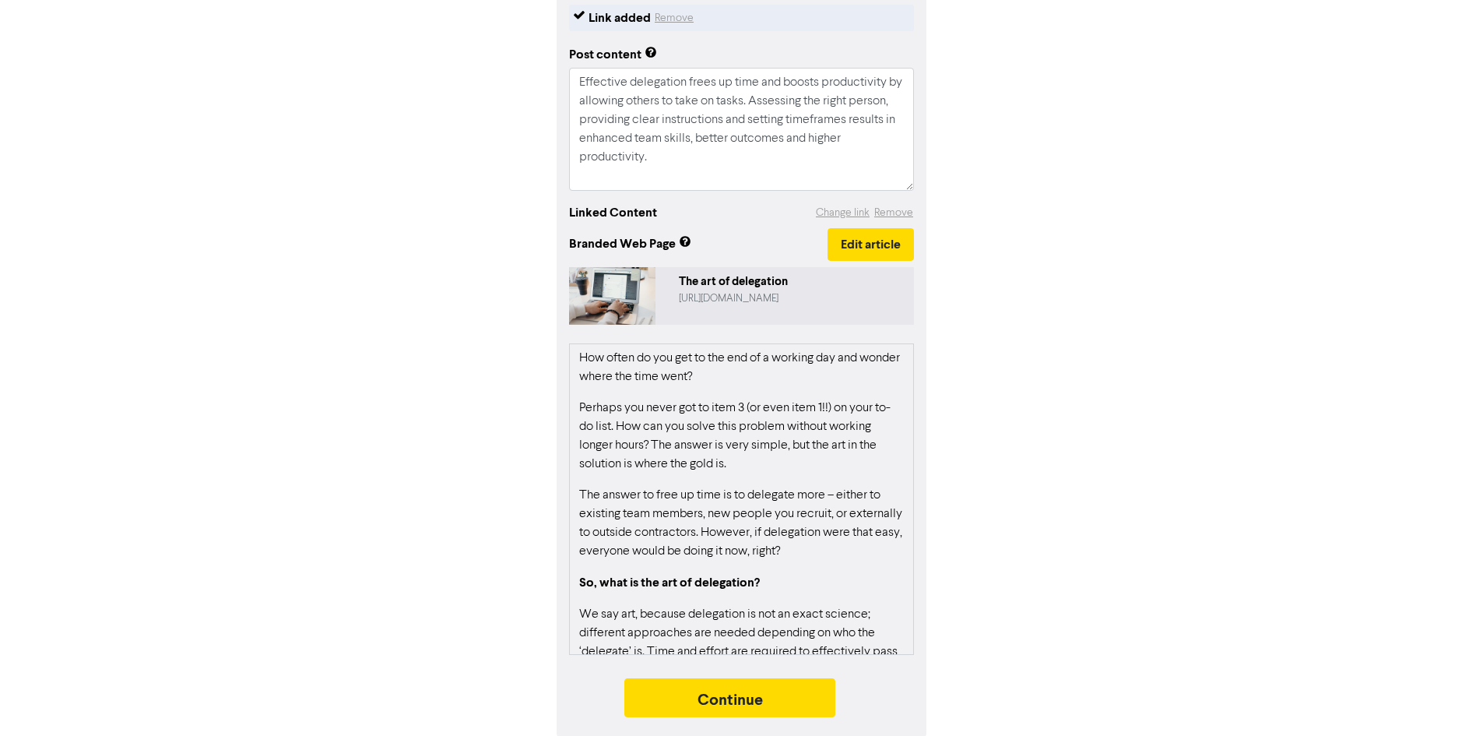
scroll to position [205, 0]
click at [726, 709] on button "Continue" at bounding box center [730, 696] width 212 height 39
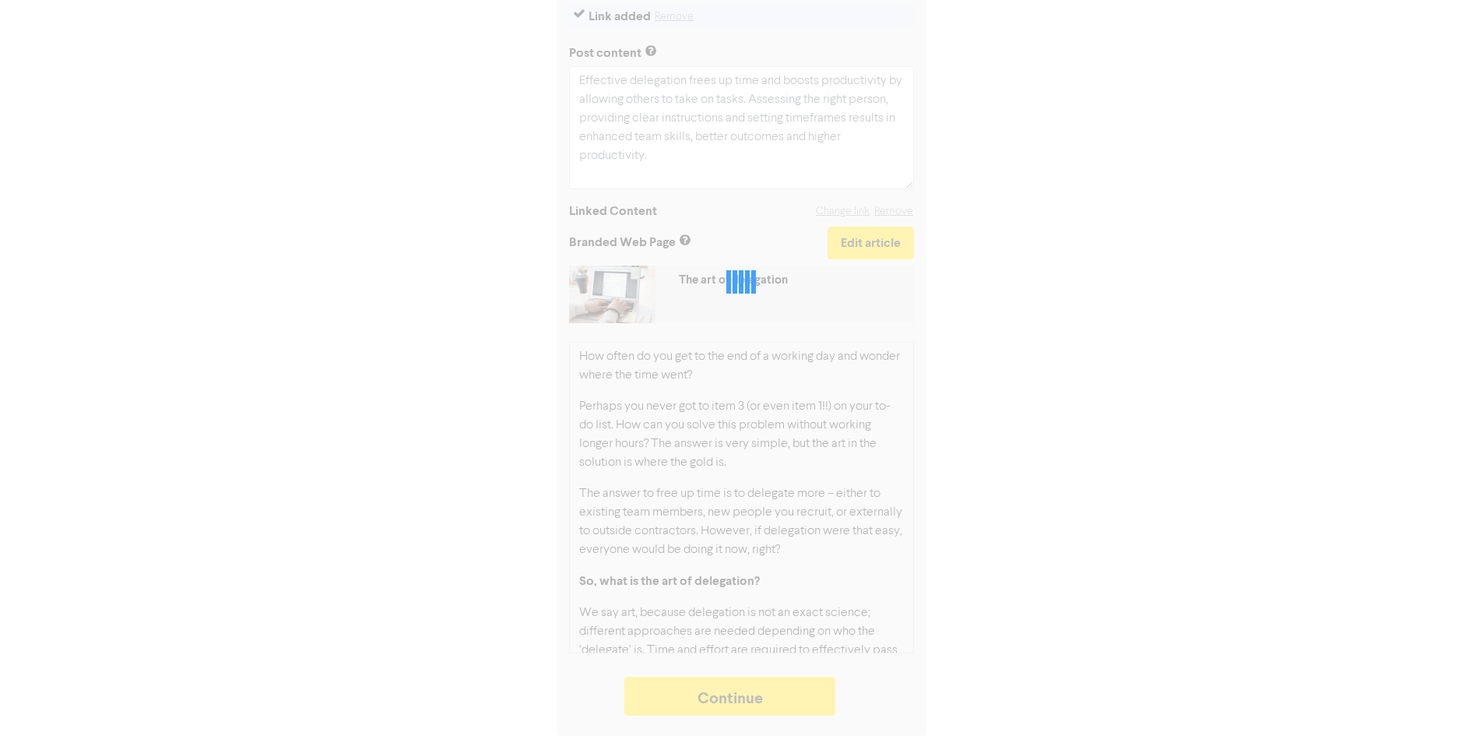
type textarea "x"
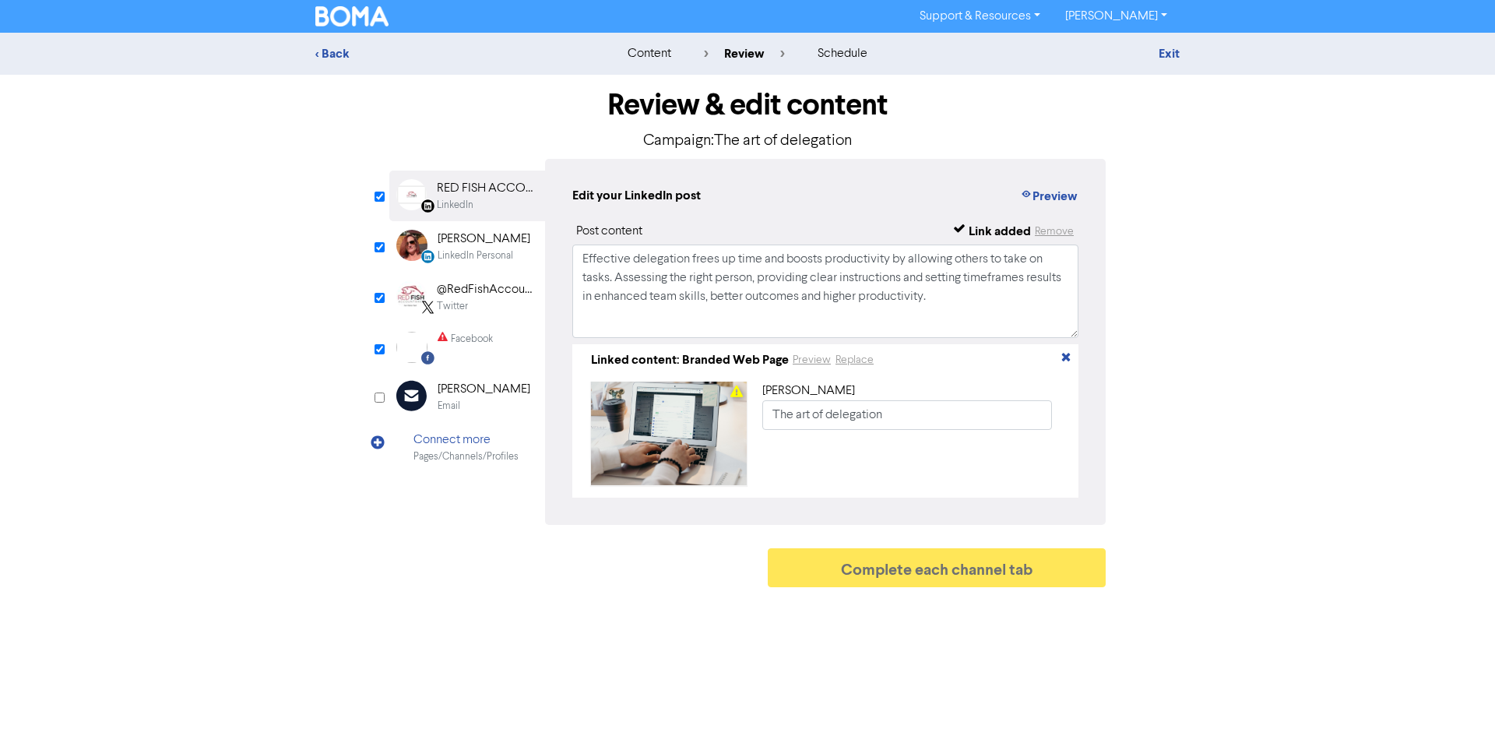
click at [437, 343] on div "Facebook Created with Sketch. Facebook" at bounding box center [467, 347] width 156 height 48
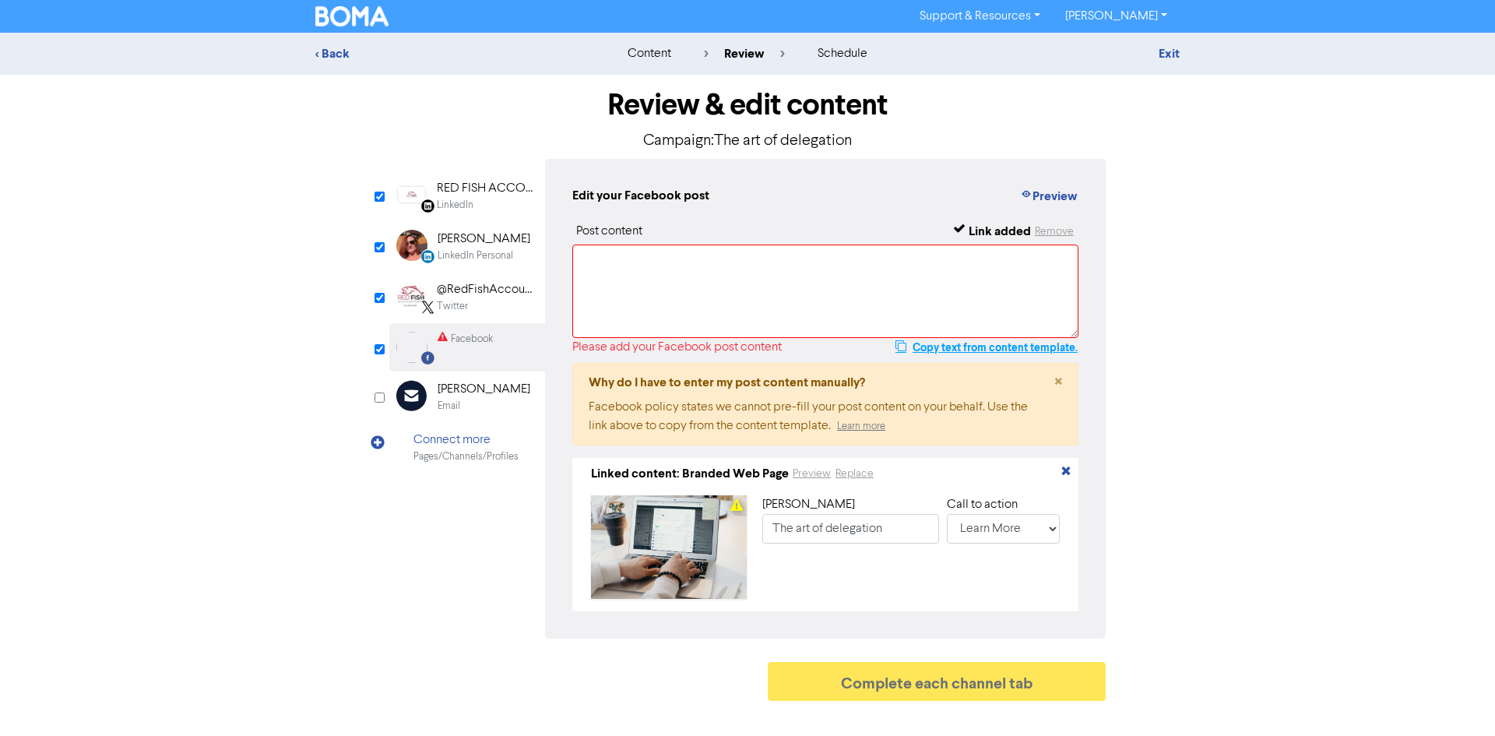
click at [919, 349] on button "Copy text from content template." at bounding box center [987, 347] width 184 height 19
click at [801, 281] on textarea at bounding box center [825, 290] width 506 height 93
paste textarea "Effective delegation frees up time and boosts productivity by allowing others t…"
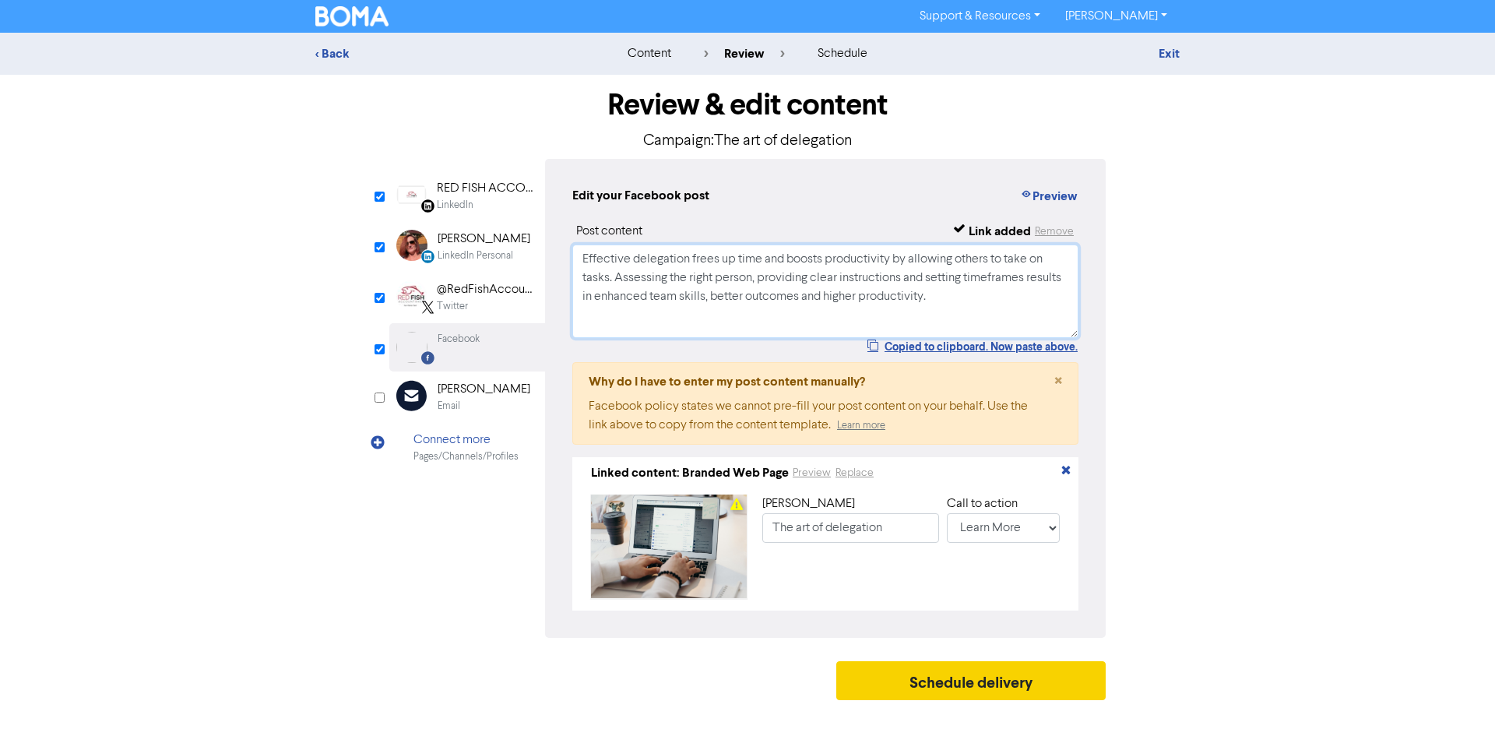
type textarea "Effective delegation frees up time and boosts productivity by allowing others t…"
click at [930, 695] on button "Schedule delivery" at bounding box center [970, 680] width 269 height 39
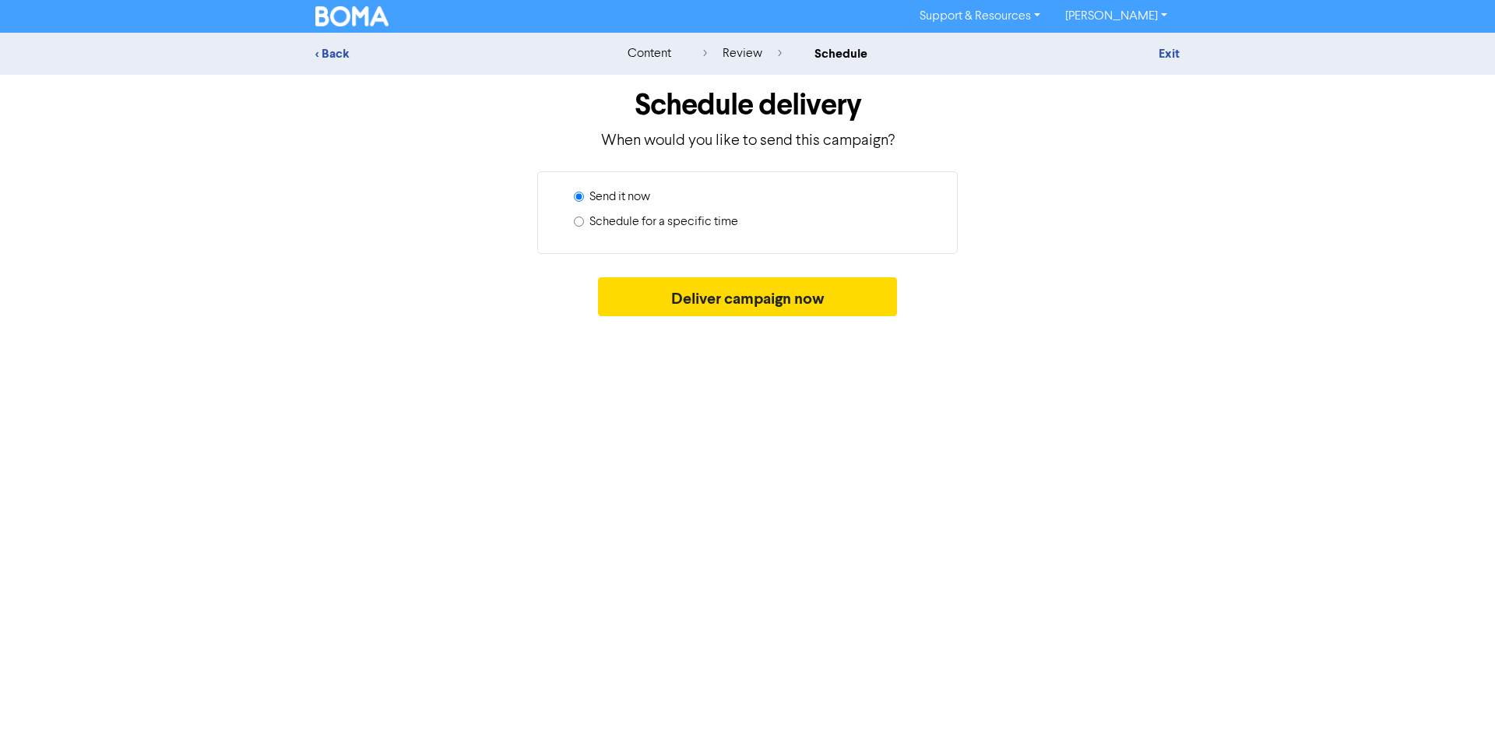
click at [698, 222] on label "Schedule for a specific time" at bounding box center [663, 222] width 149 height 19
click at [584, 222] on input "Schedule for a specific time" at bounding box center [579, 221] width 10 height 10
radio input "true"
radio input "false"
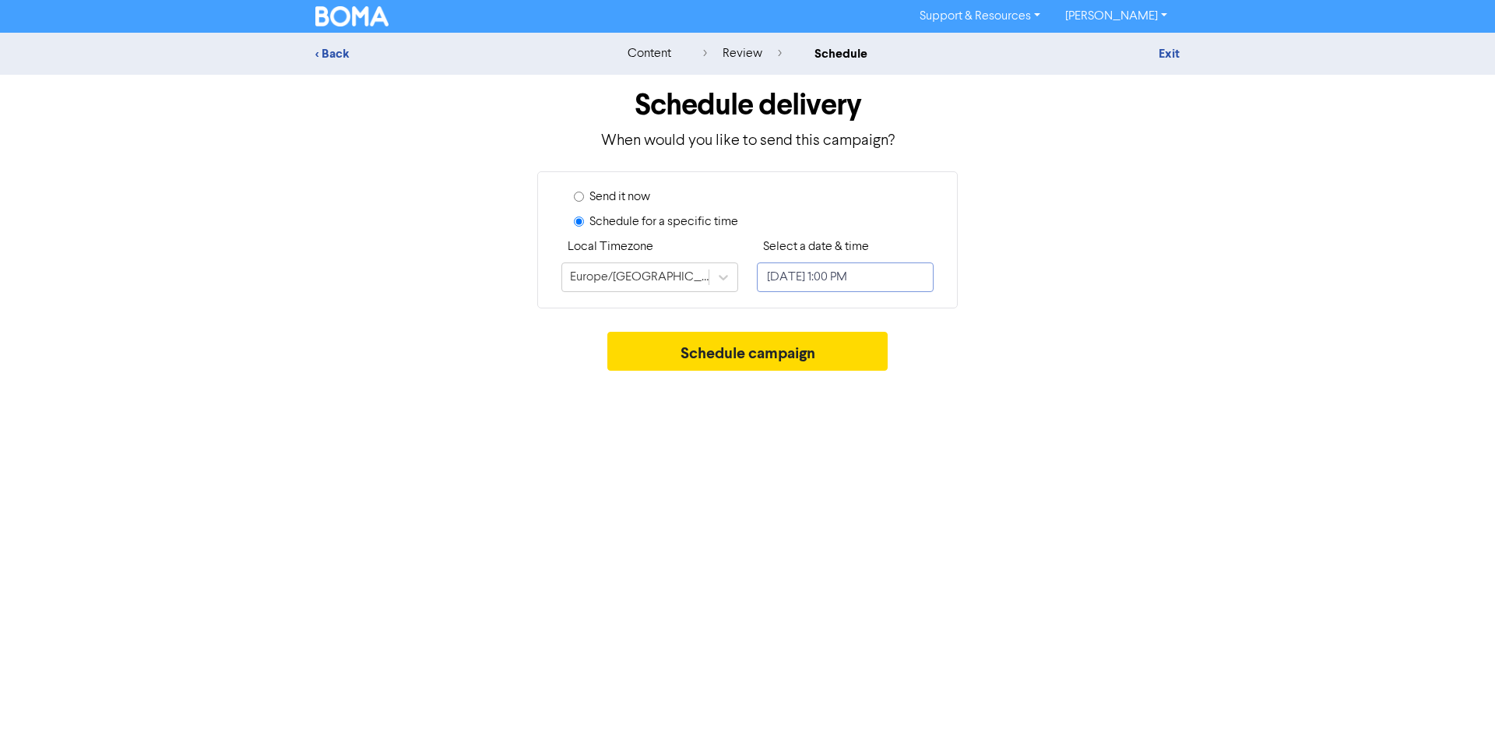
select select "7"
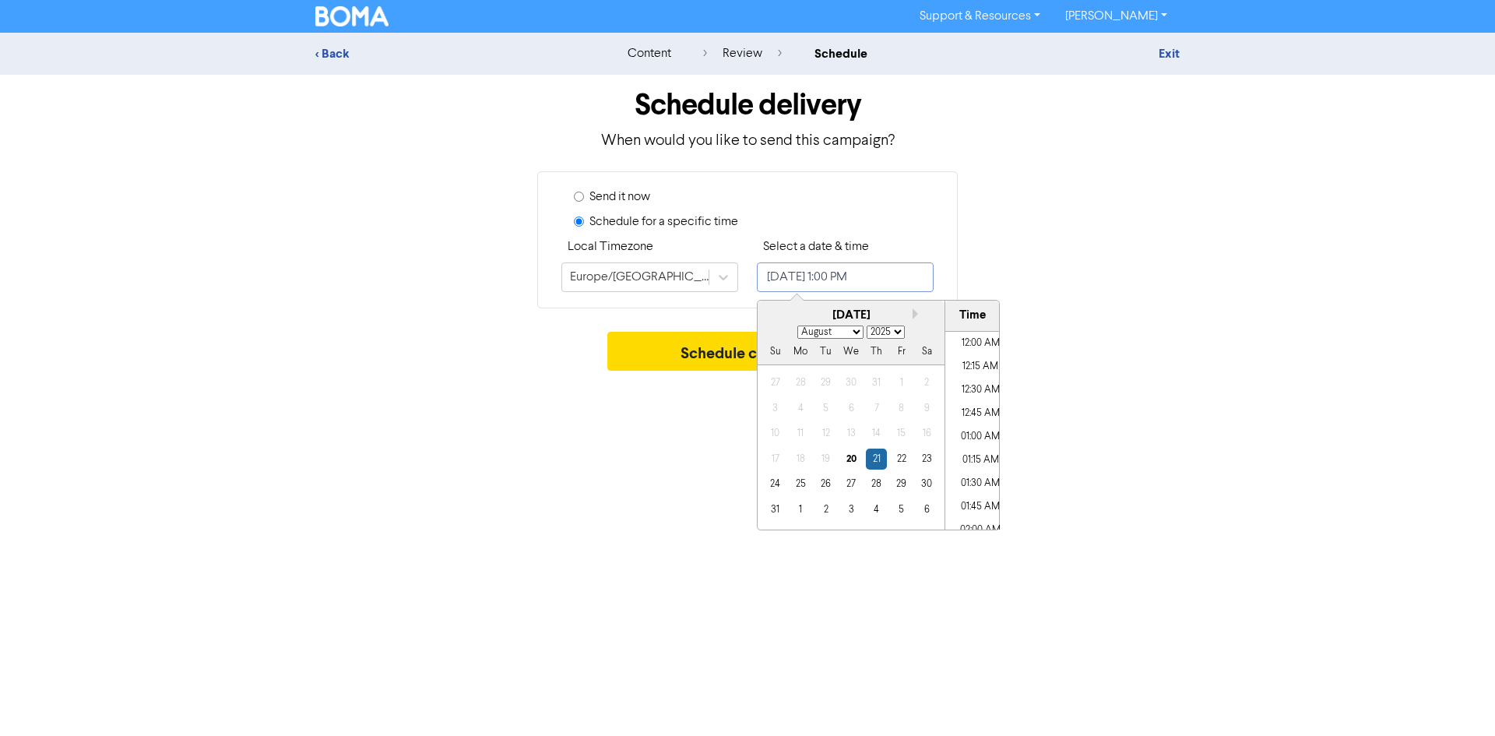
click at [813, 274] on input "[DATE] 1:00 PM" at bounding box center [845, 277] width 177 height 30
click at [826, 480] on div "26" at bounding box center [825, 483] width 21 height 21
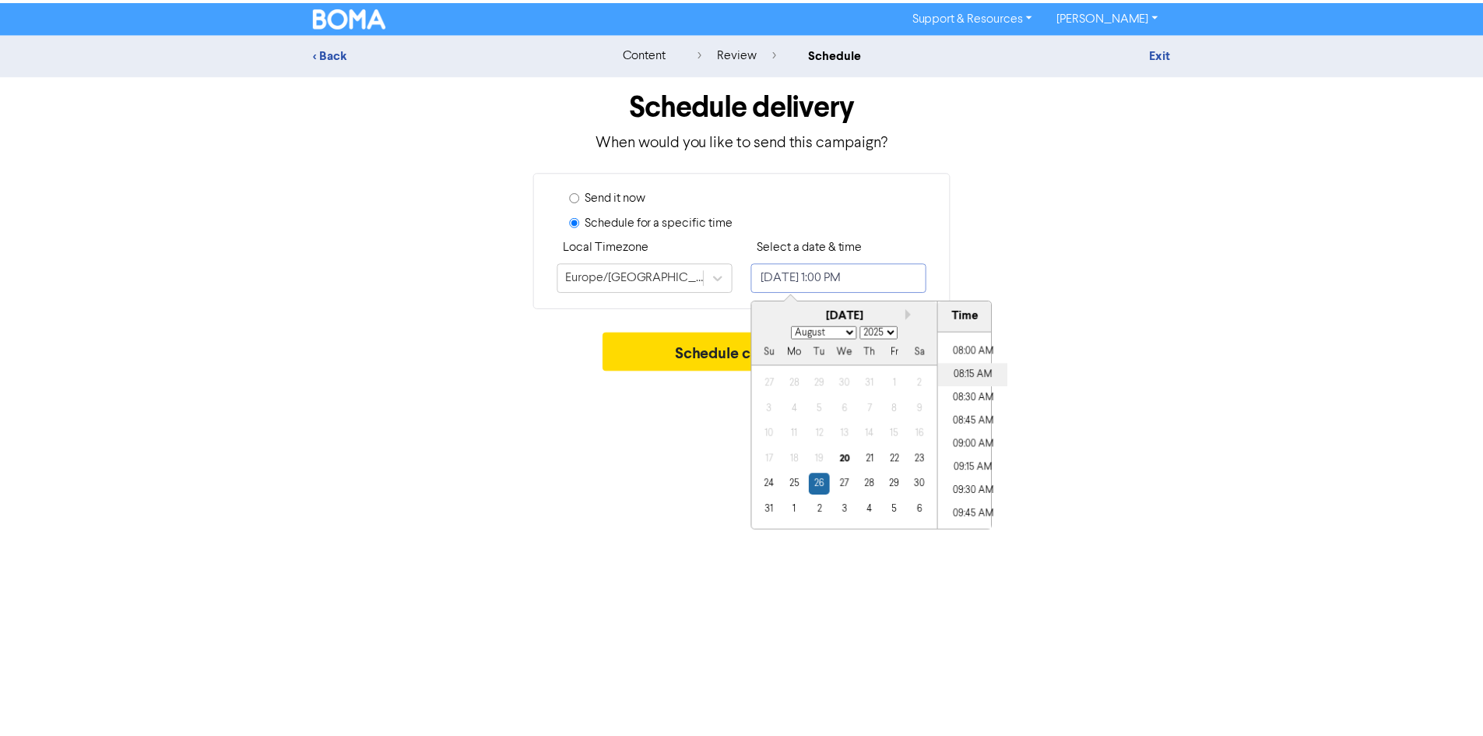
scroll to position [738, 0]
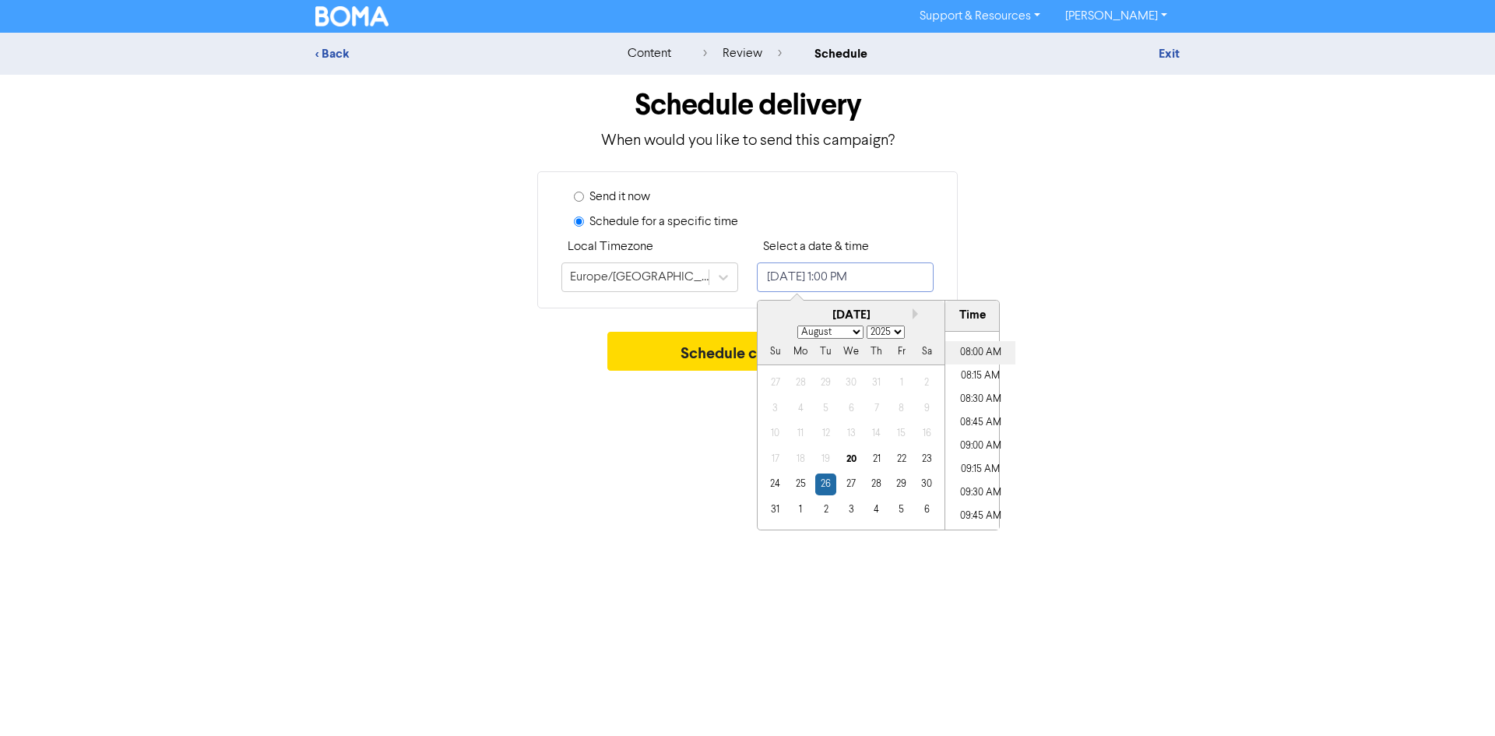
click at [970, 356] on li "08:00 AM" at bounding box center [980, 352] width 70 height 23
type input "[DATE] 8:00 AM"
click at [738, 314] on div "Schedule delivery When would you like to send this campaign? Send it now Schedu…" at bounding box center [748, 227] width 888 height 304
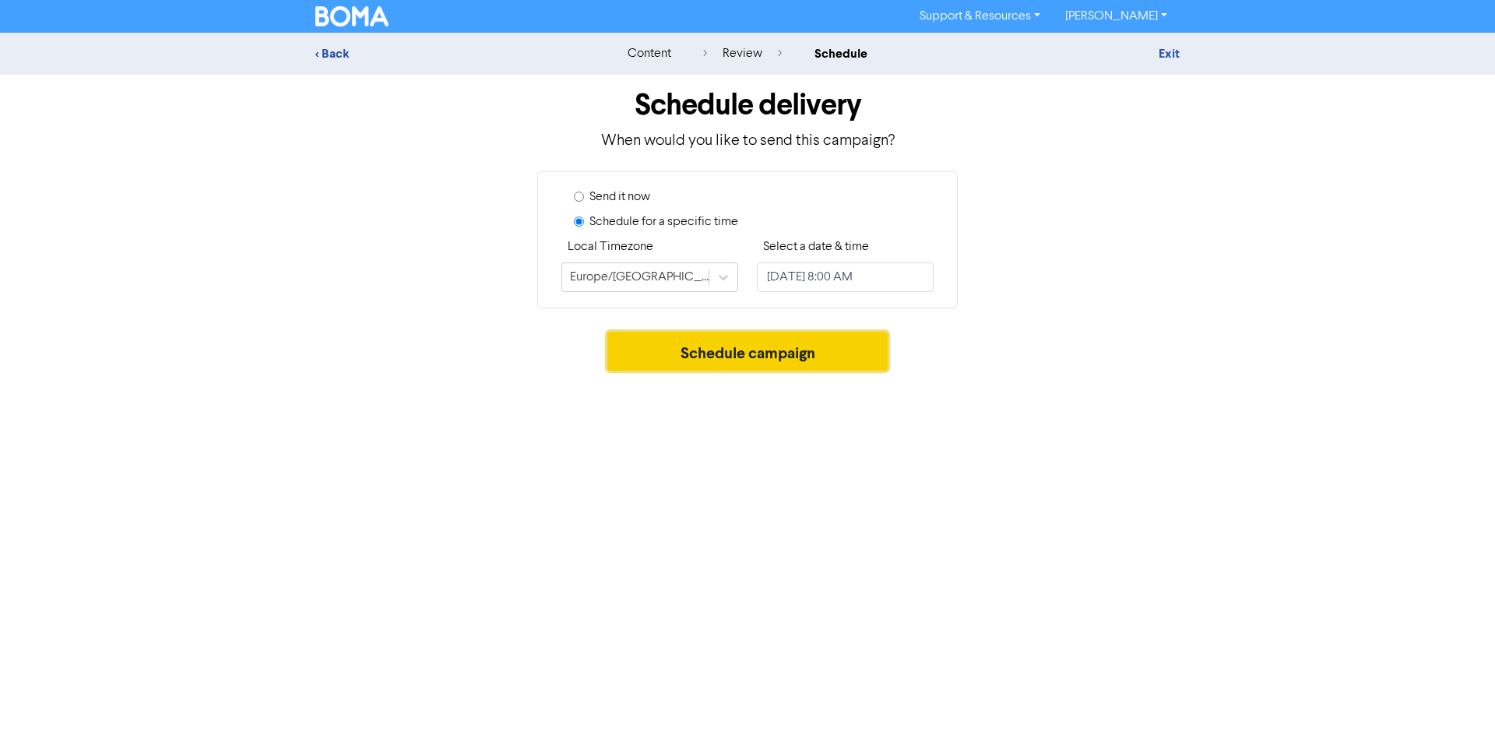
click at [773, 353] on button "Schedule campaign" at bounding box center [747, 351] width 281 height 39
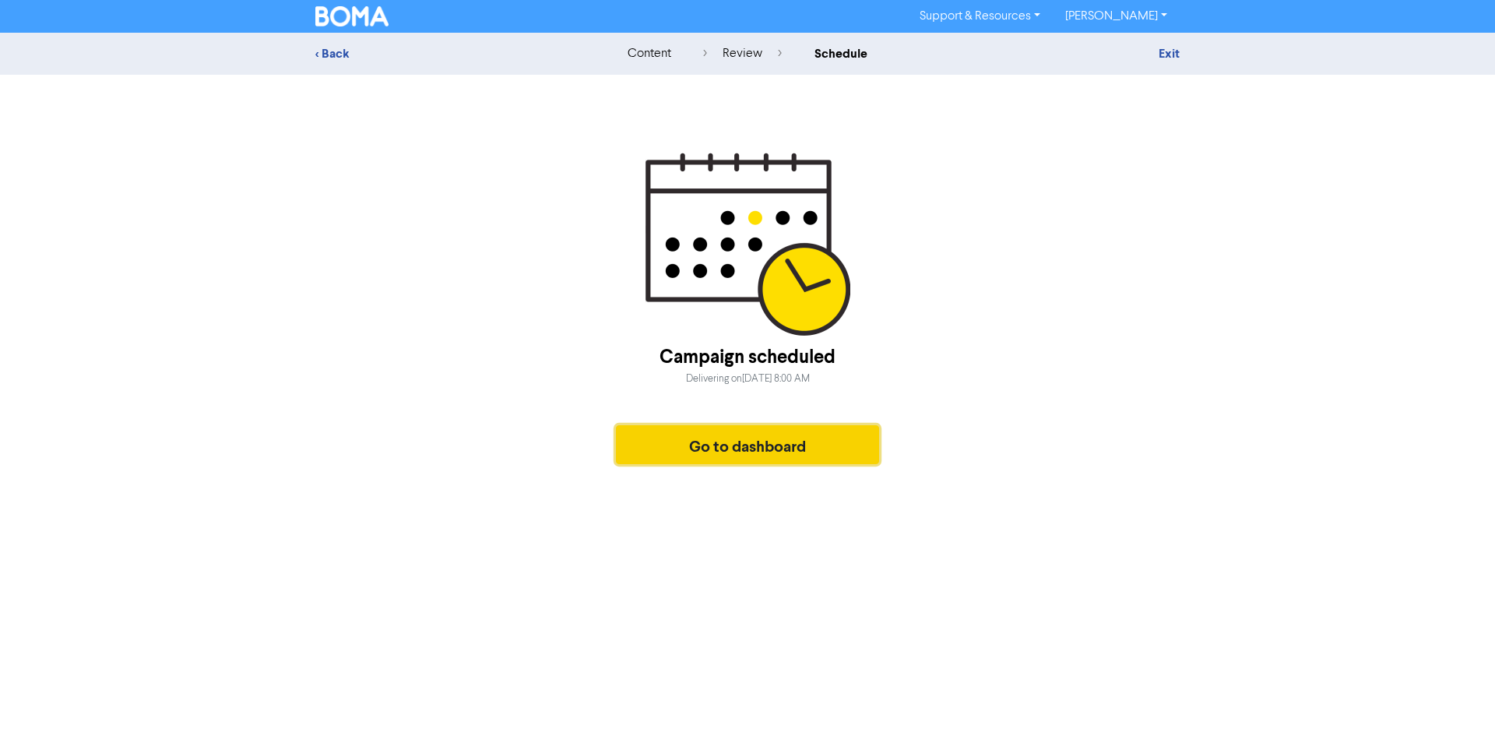
click at [794, 448] on button "Go to dashboard" at bounding box center [747, 444] width 263 height 39
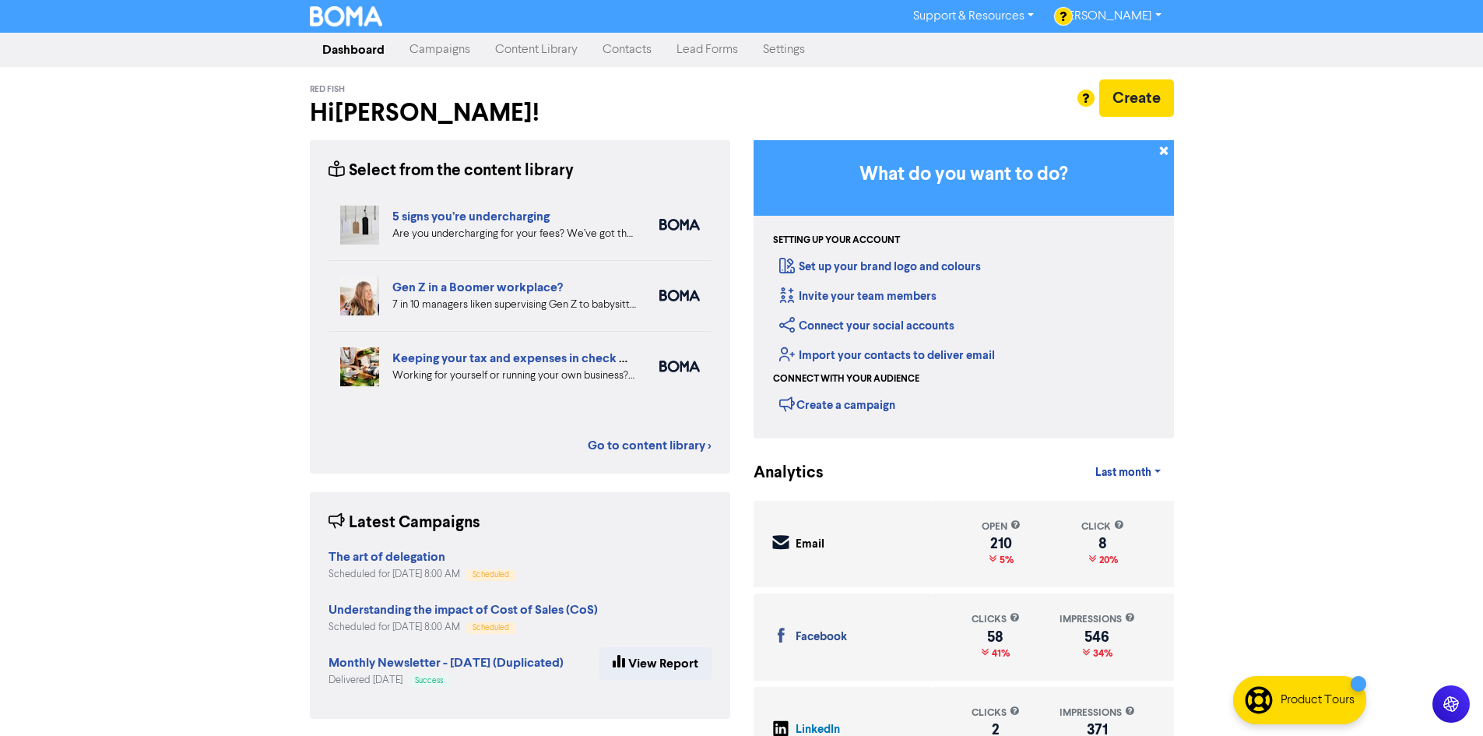
click at [445, 53] on link "Campaigns" at bounding box center [440, 49] width 86 height 31
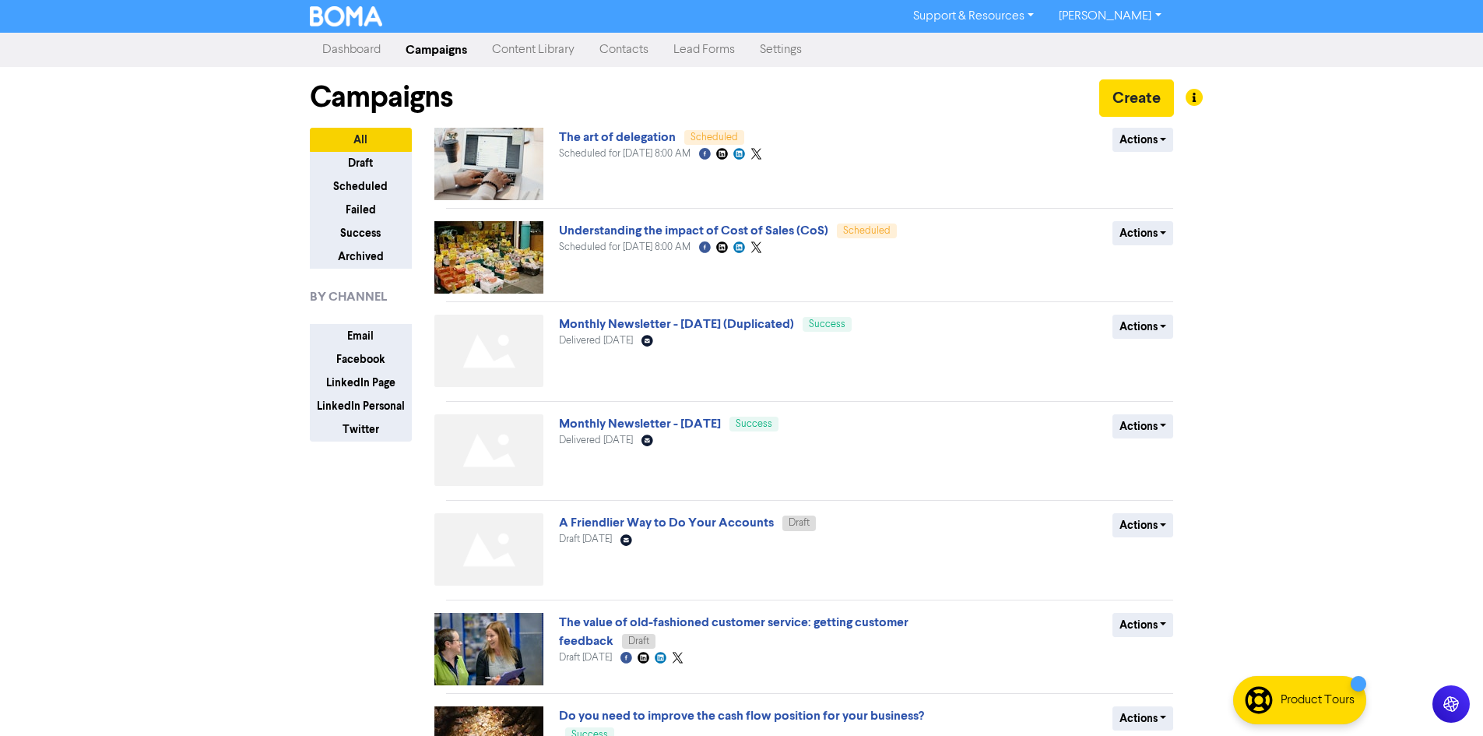
click at [537, 43] on link "Content Library" at bounding box center [533, 49] width 107 height 31
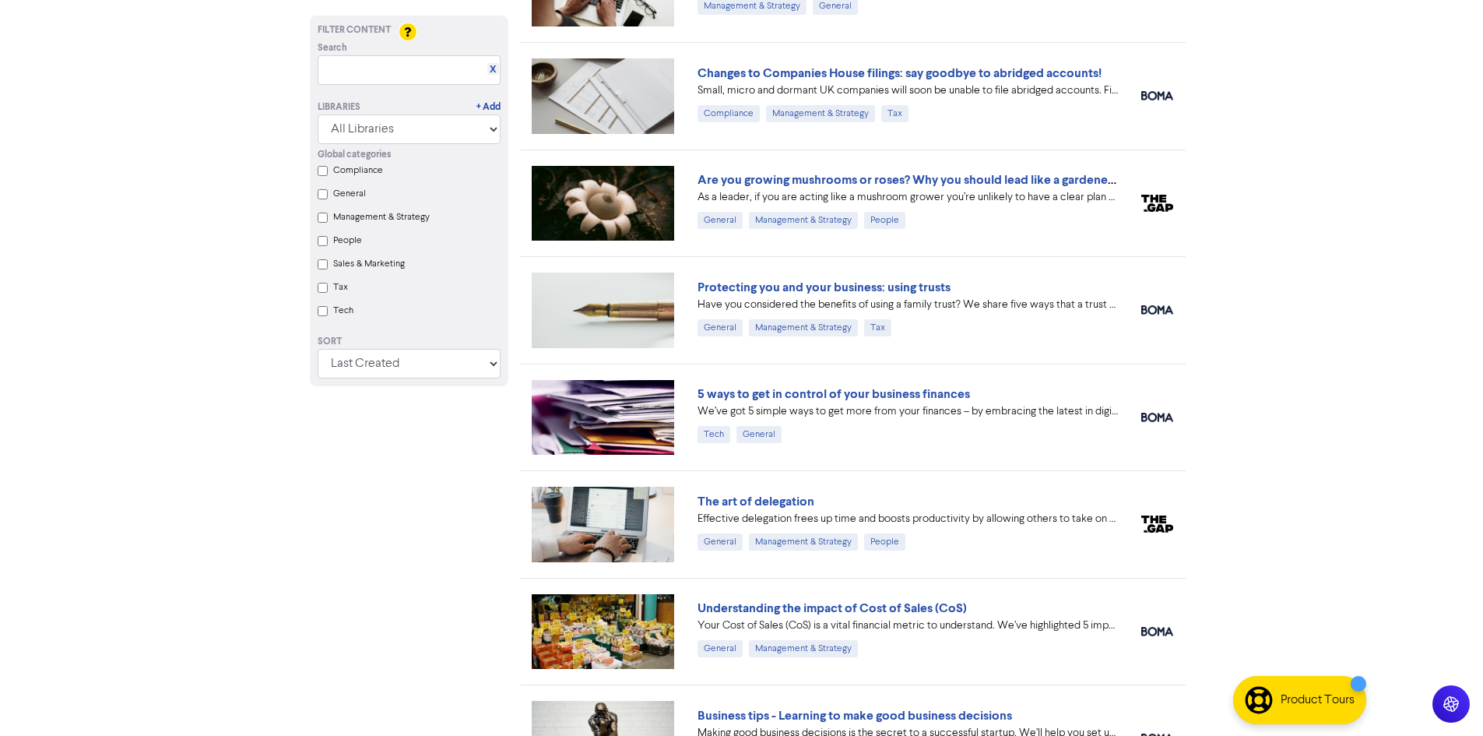
scroll to position [1246, 0]
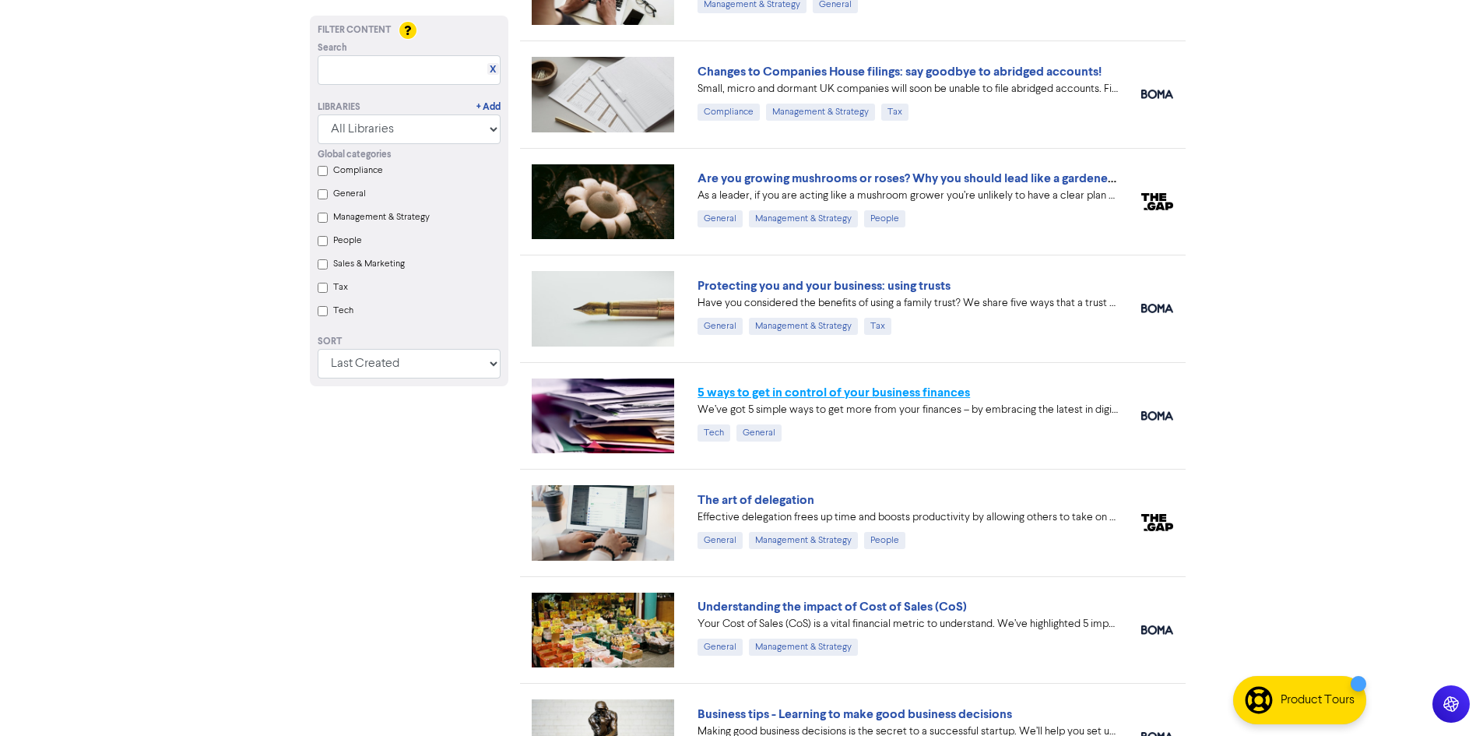
click at [858, 395] on link "5 ways to get in control of your business finances" at bounding box center [834, 393] width 273 height 16
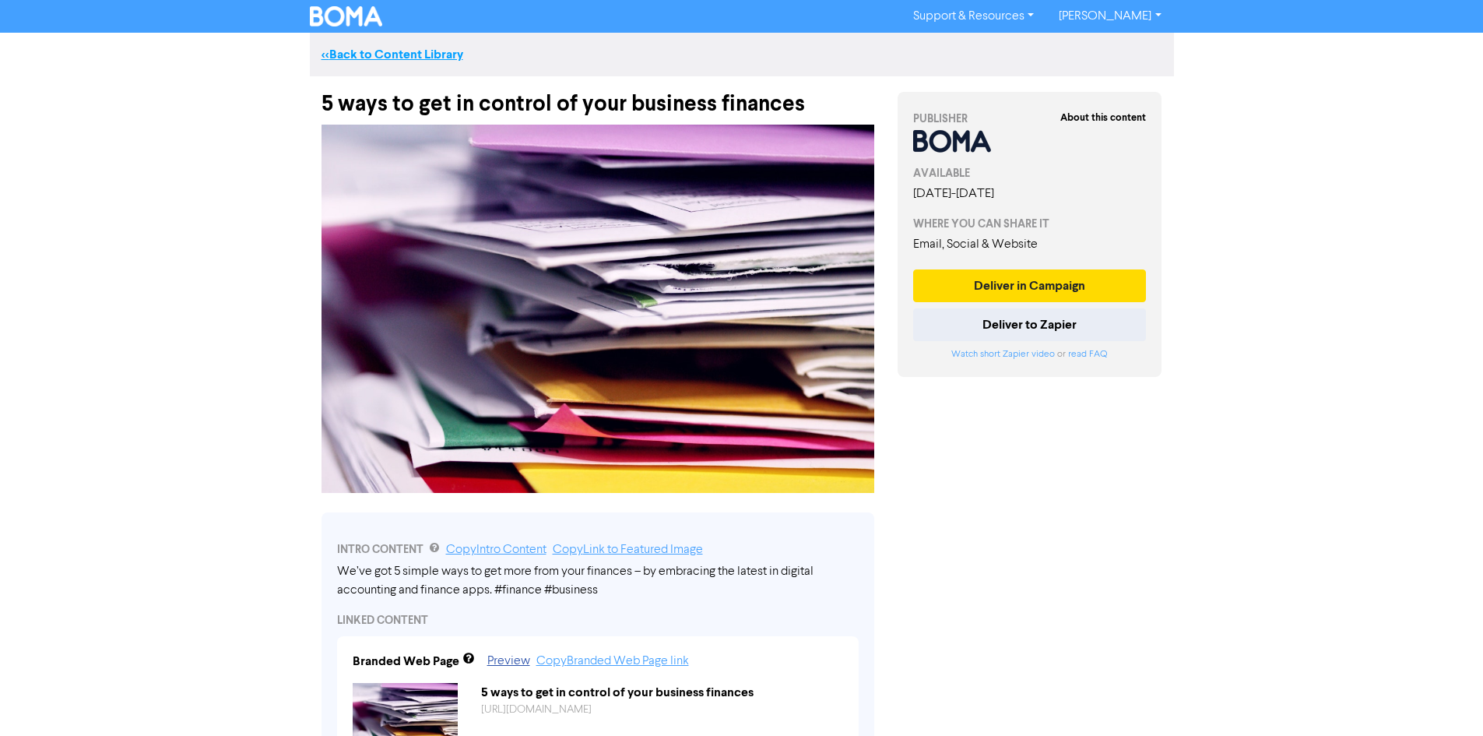
click at [400, 53] on link "<< Back to Content Library" at bounding box center [393, 55] width 142 height 16
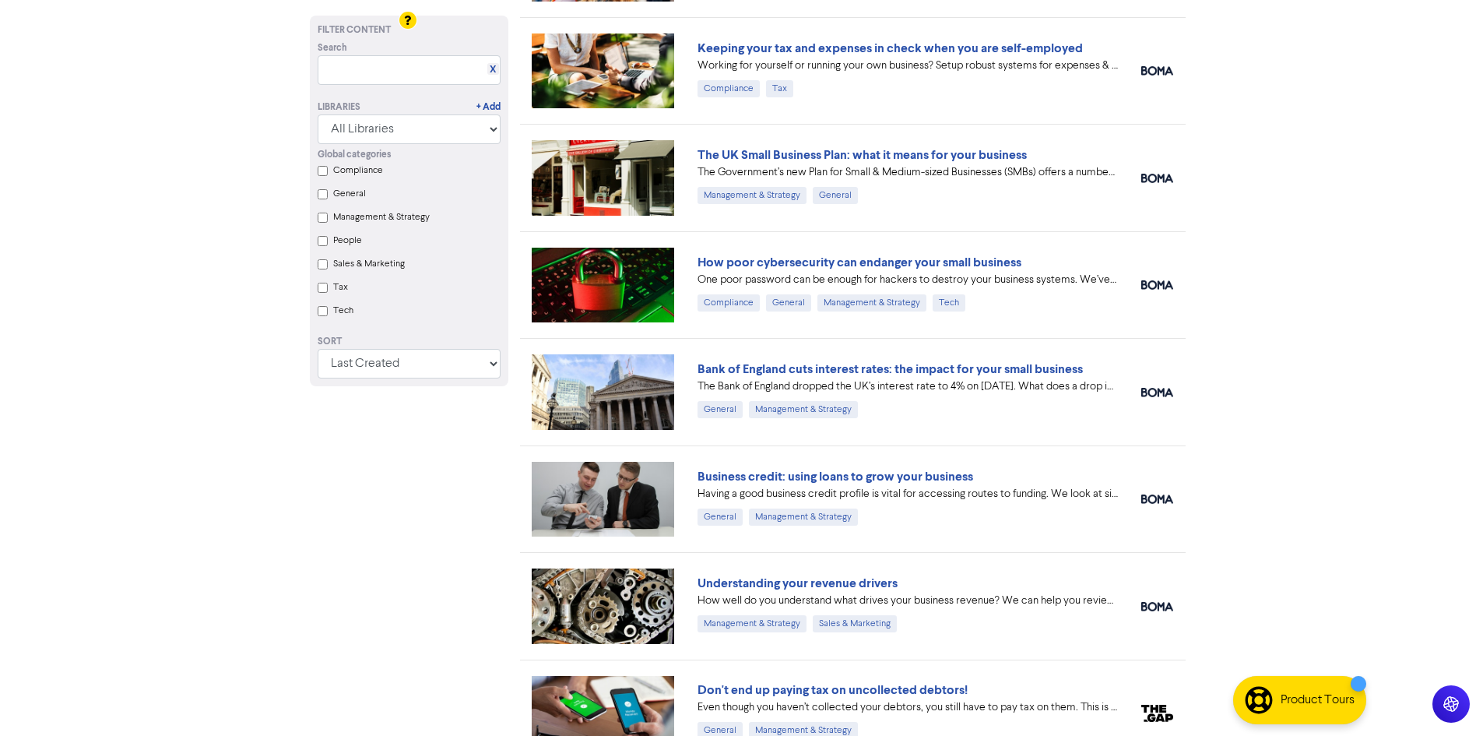
scroll to position [311, 0]
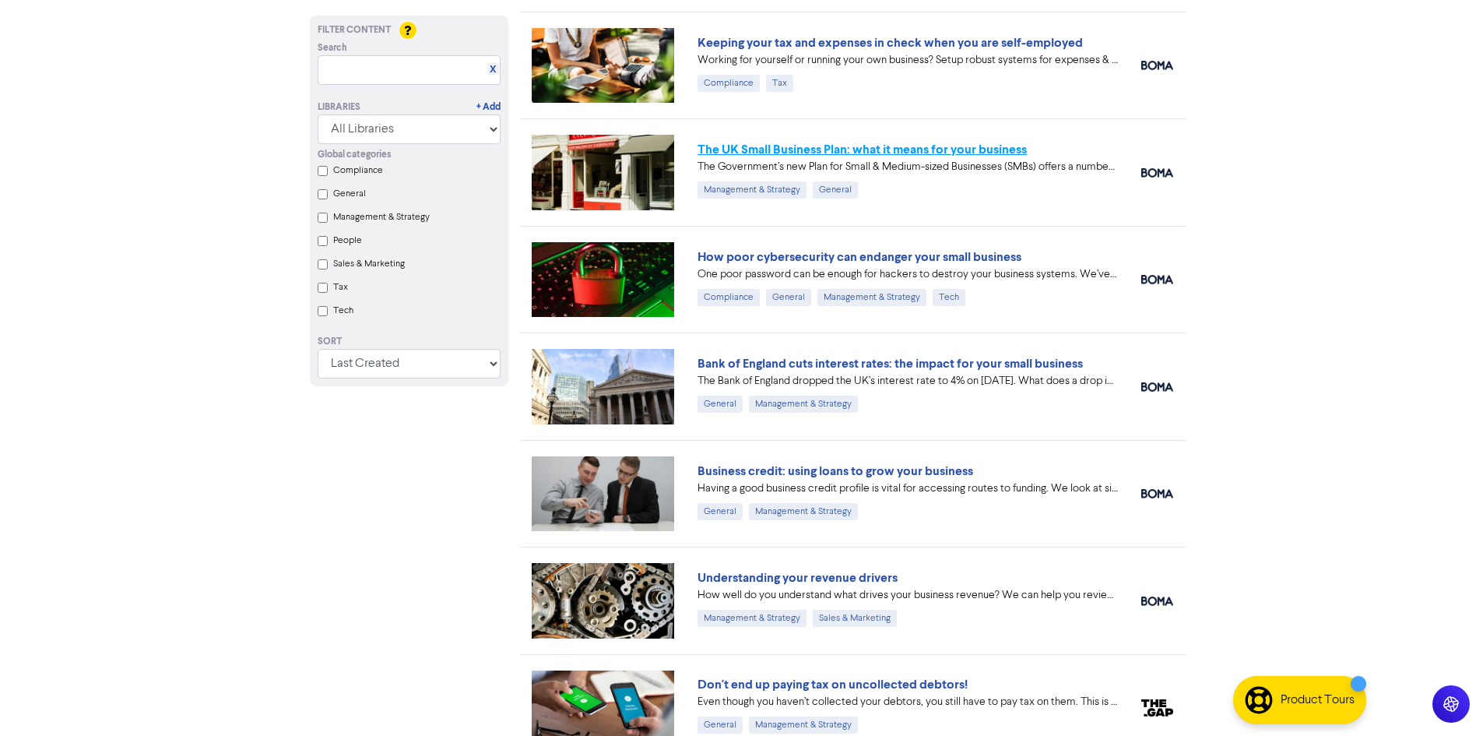
click at [856, 143] on link "The UK Small Business Plan: what it means for your business" at bounding box center [862, 150] width 329 height 16
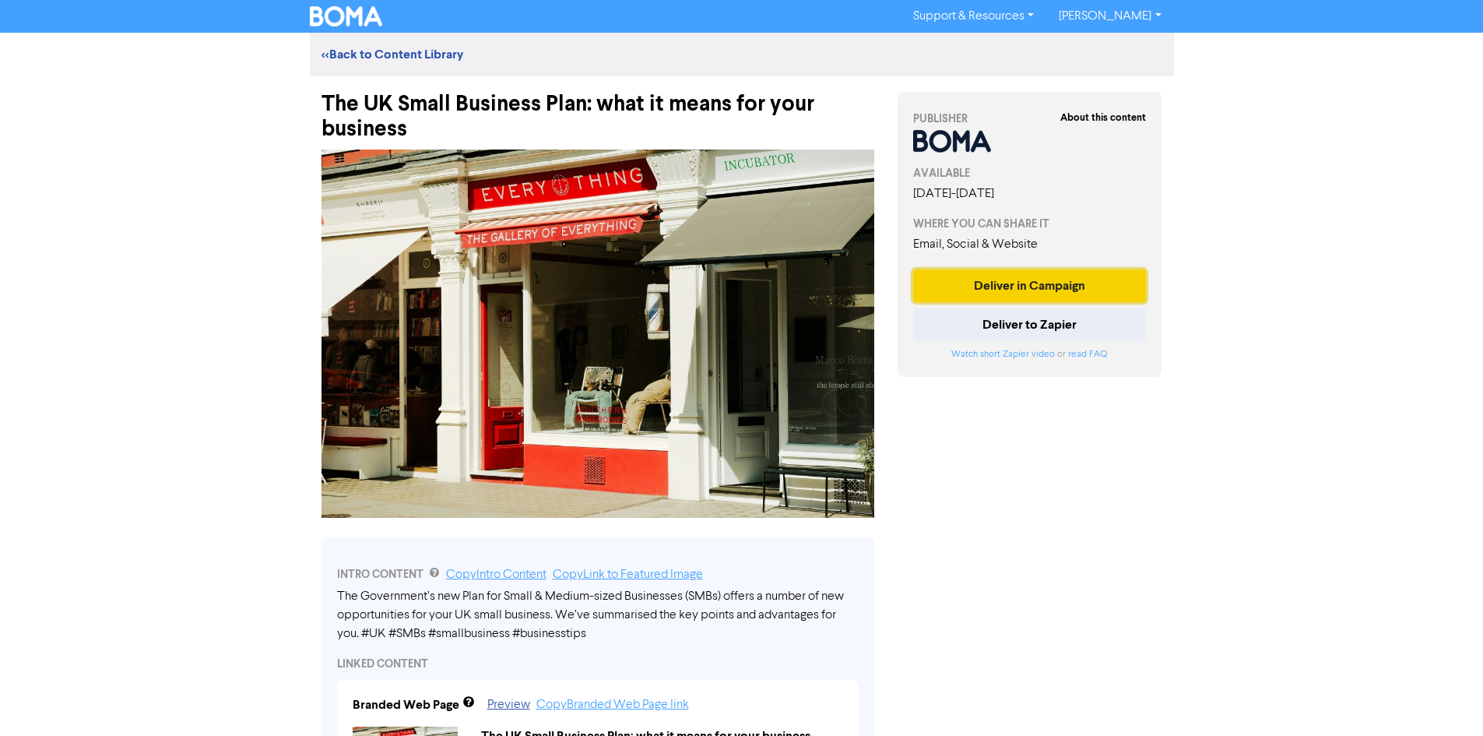
click at [963, 277] on button "Deliver in Campaign" at bounding box center [1030, 285] width 234 height 33
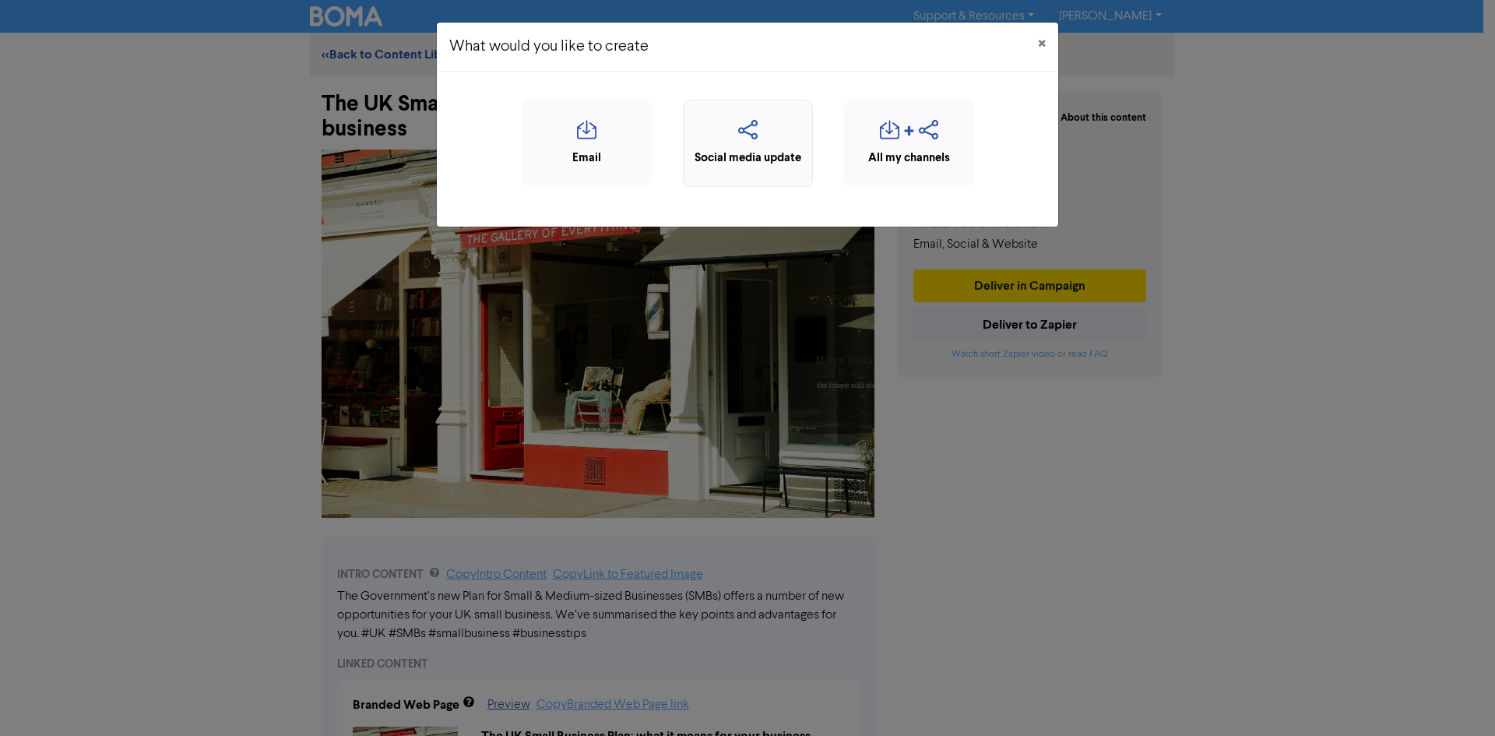
click at [784, 160] on div "Social media update" at bounding box center [747, 158] width 113 height 18
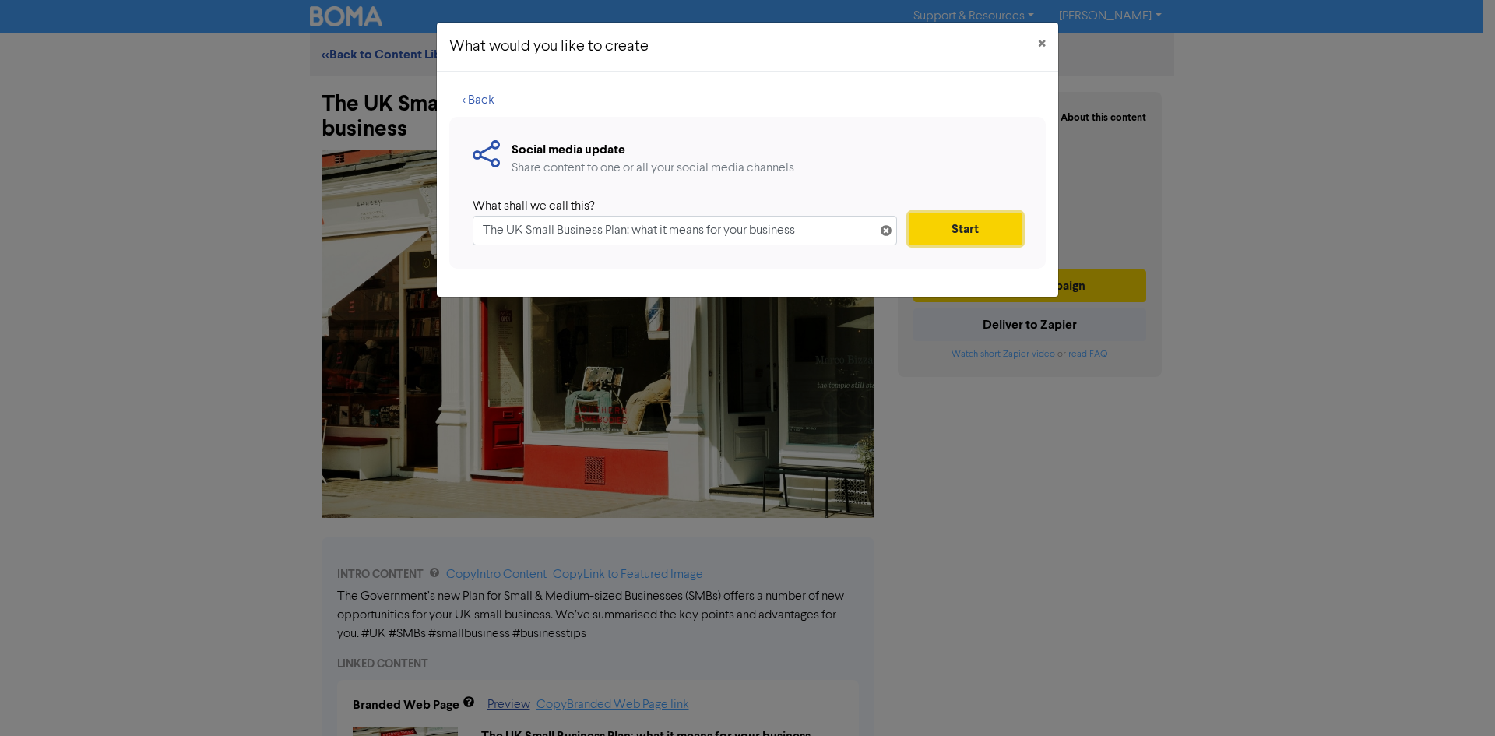
click at [969, 234] on button "Start" at bounding box center [966, 229] width 114 height 33
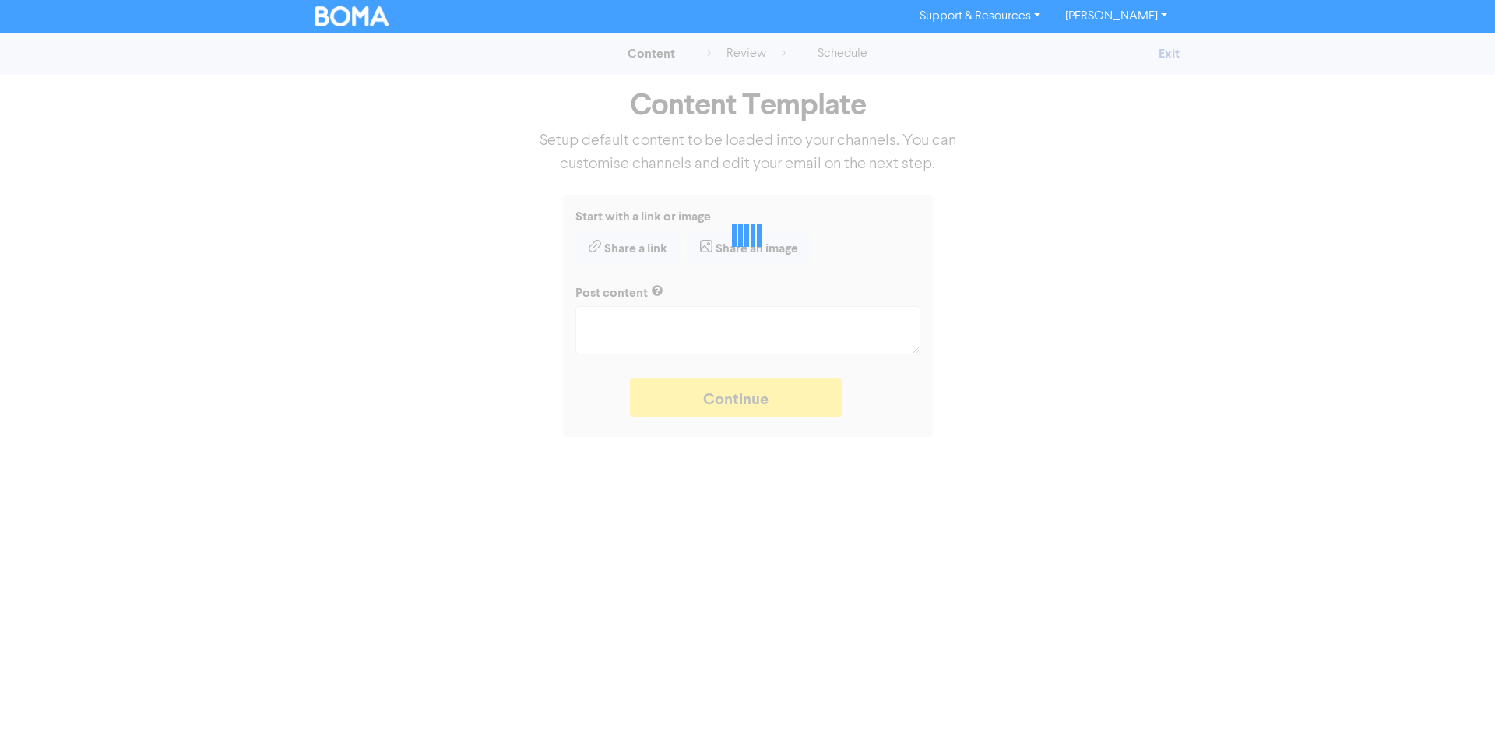
type textarea "x"
type textarea "The Government’s new Plan for Small & Medium-sized Businesses (SMBs) offers a n…"
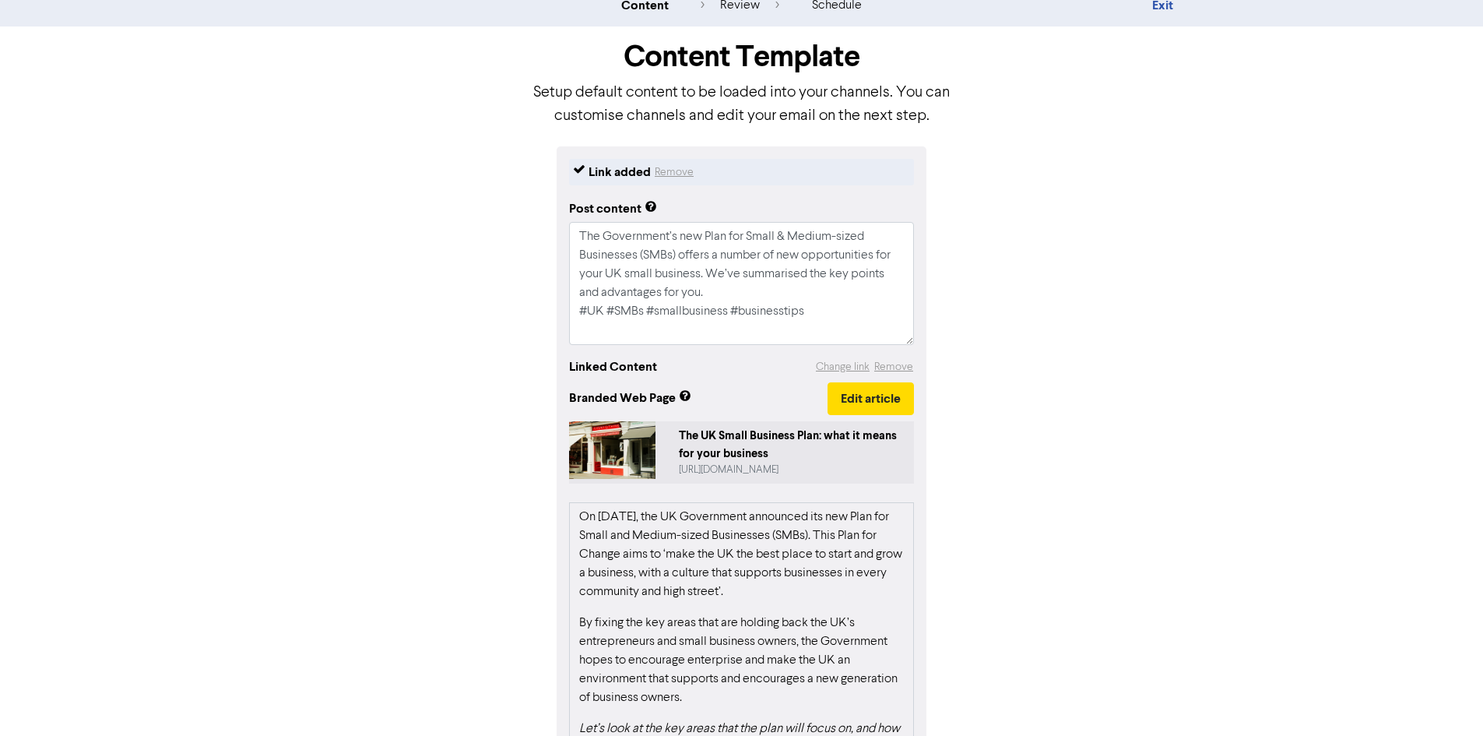
scroll to position [210, 0]
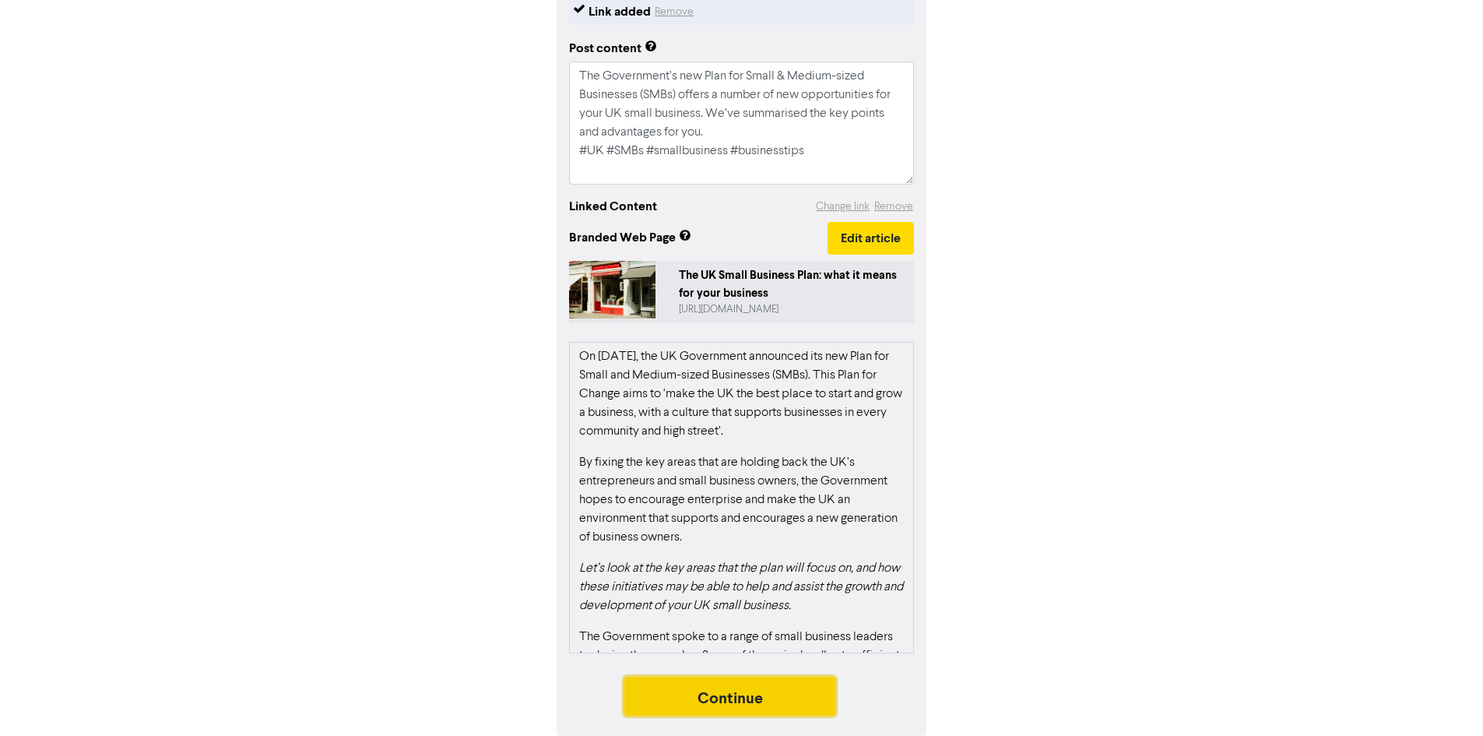
click at [808, 698] on button "Continue" at bounding box center [730, 696] width 212 height 39
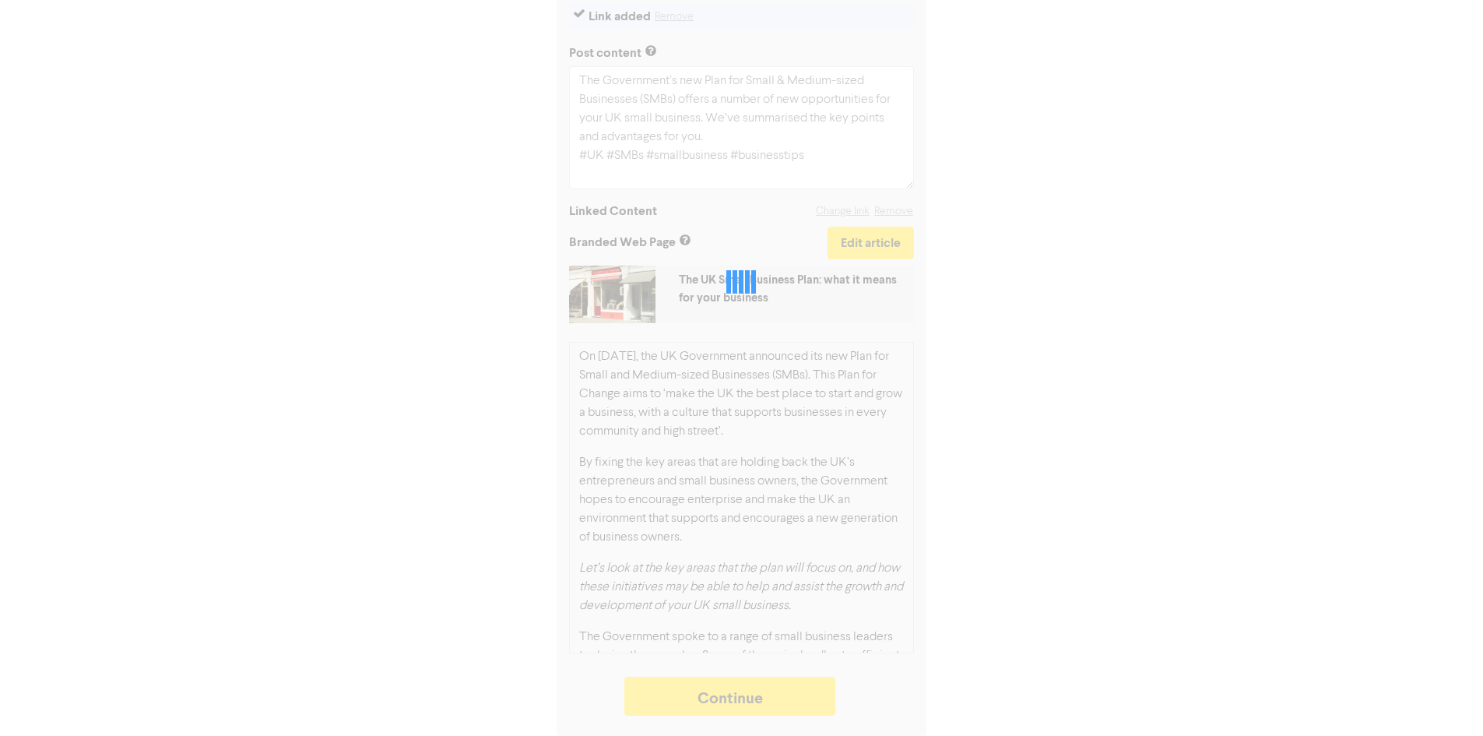
type textarea "x"
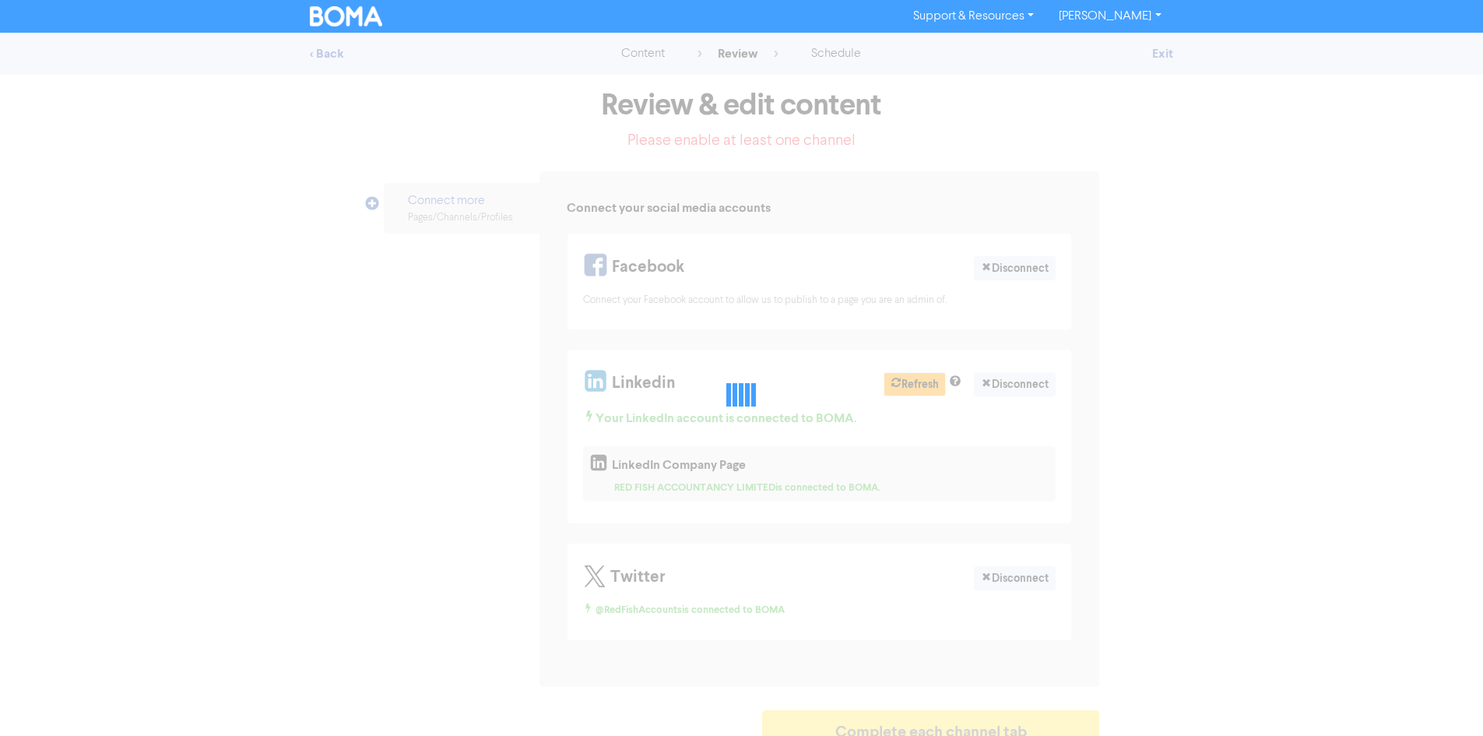
select select "LEARN_MORE"
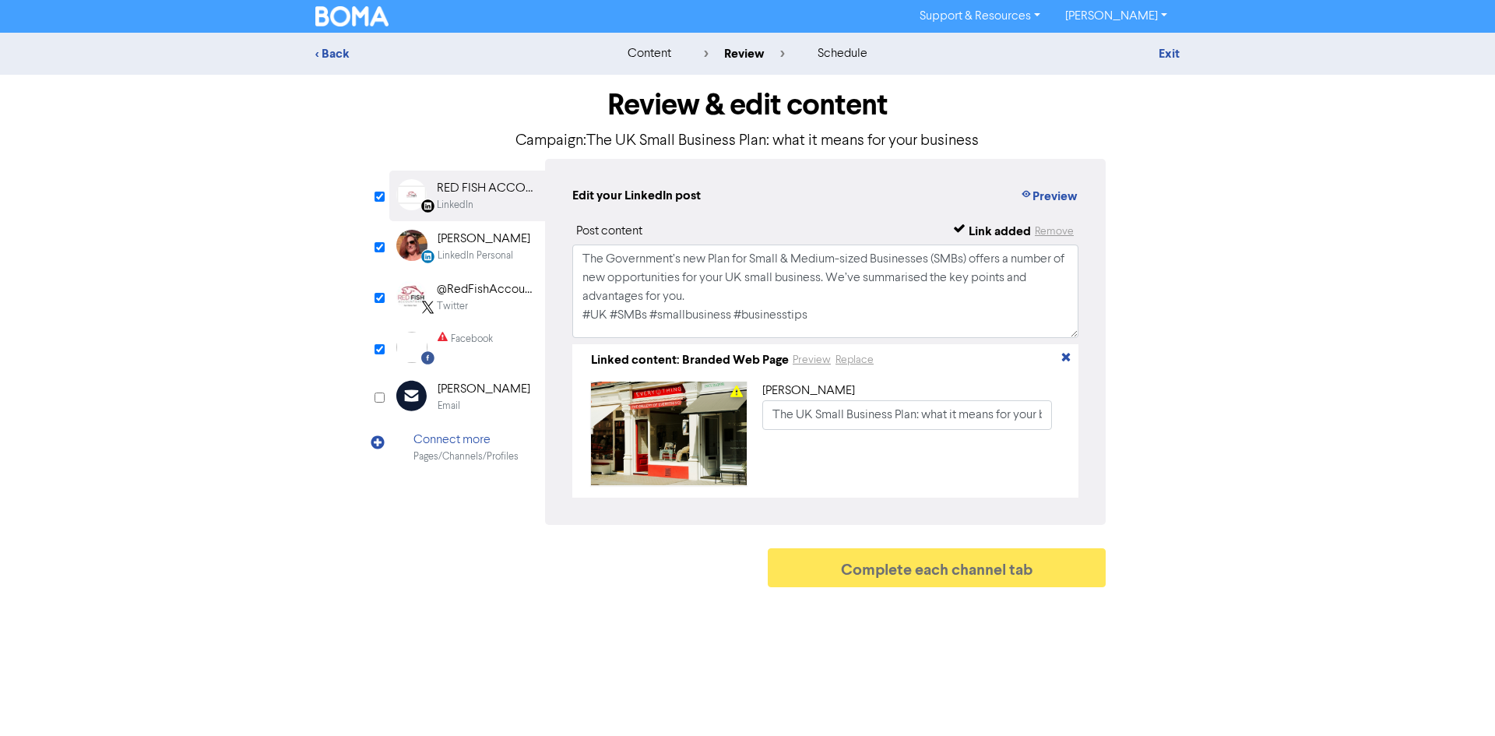
click at [459, 344] on div "Facebook" at bounding box center [472, 339] width 42 height 15
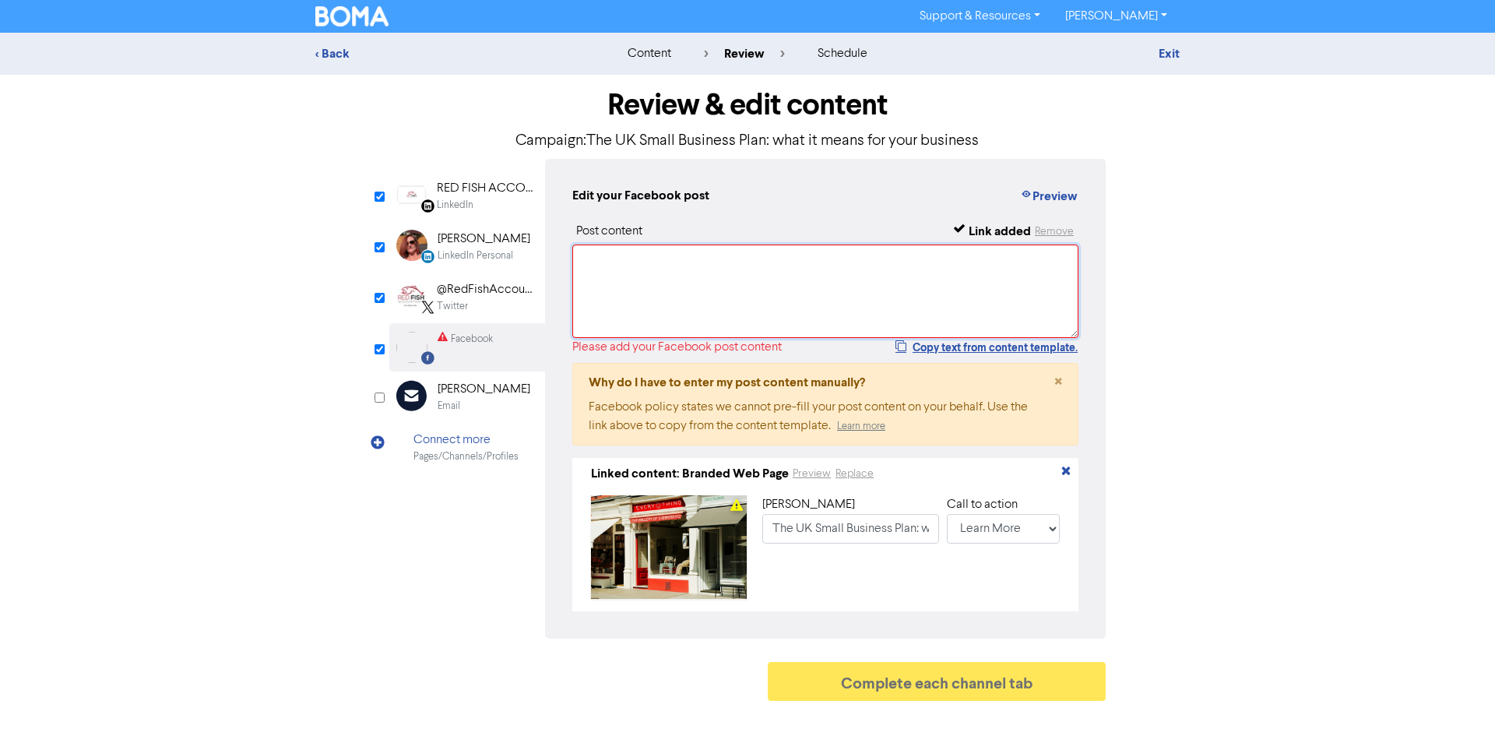
click at [646, 268] on textarea at bounding box center [825, 290] width 506 height 93
click at [962, 344] on button "Copy text from content template." at bounding box center [987, 347] width 184 height 19
click at [810, 290] on textarea at bounding box center [825, 290] width 506 height 93
paste textarea "The Government’s new Plan for Small & Medium-sized Businesses (SMBs) offers a n…"
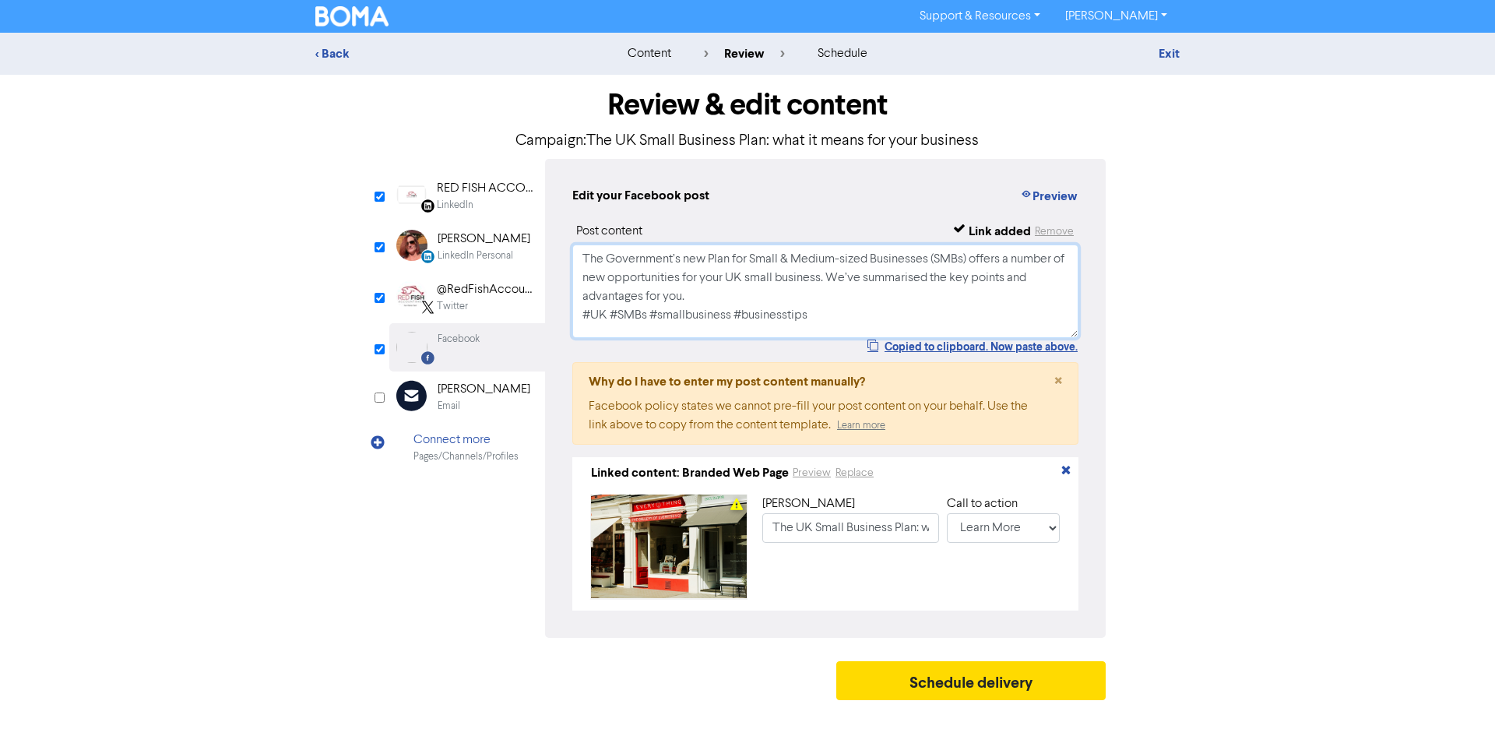
scroll to position [5, 0]
type textarea "The Government’s new Plan for Small & Medium-sized Businesses (SMBs) offers a n…"
click at [951, 684] on button "Schedule delivery" at bounding box center [970, 680] width 269 height 39
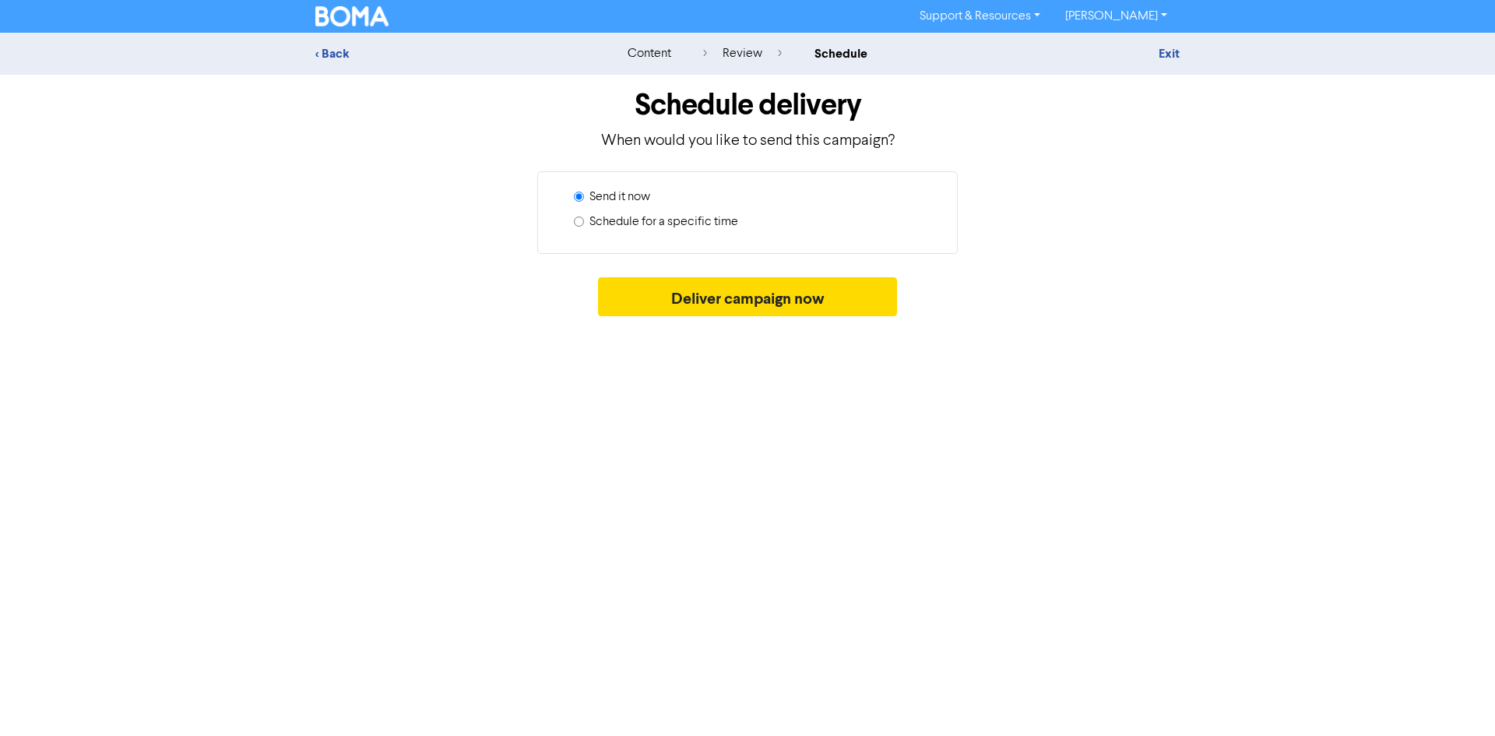
click at [711, 225] on label "Schedule for a specific time" at bounding box center [663, 222] width 149 height 19
click at [584, 225] on input "Schedule for a specific time" at bounding box center [579, 221] width 10 height 10
radio input "true"
radio input "false"
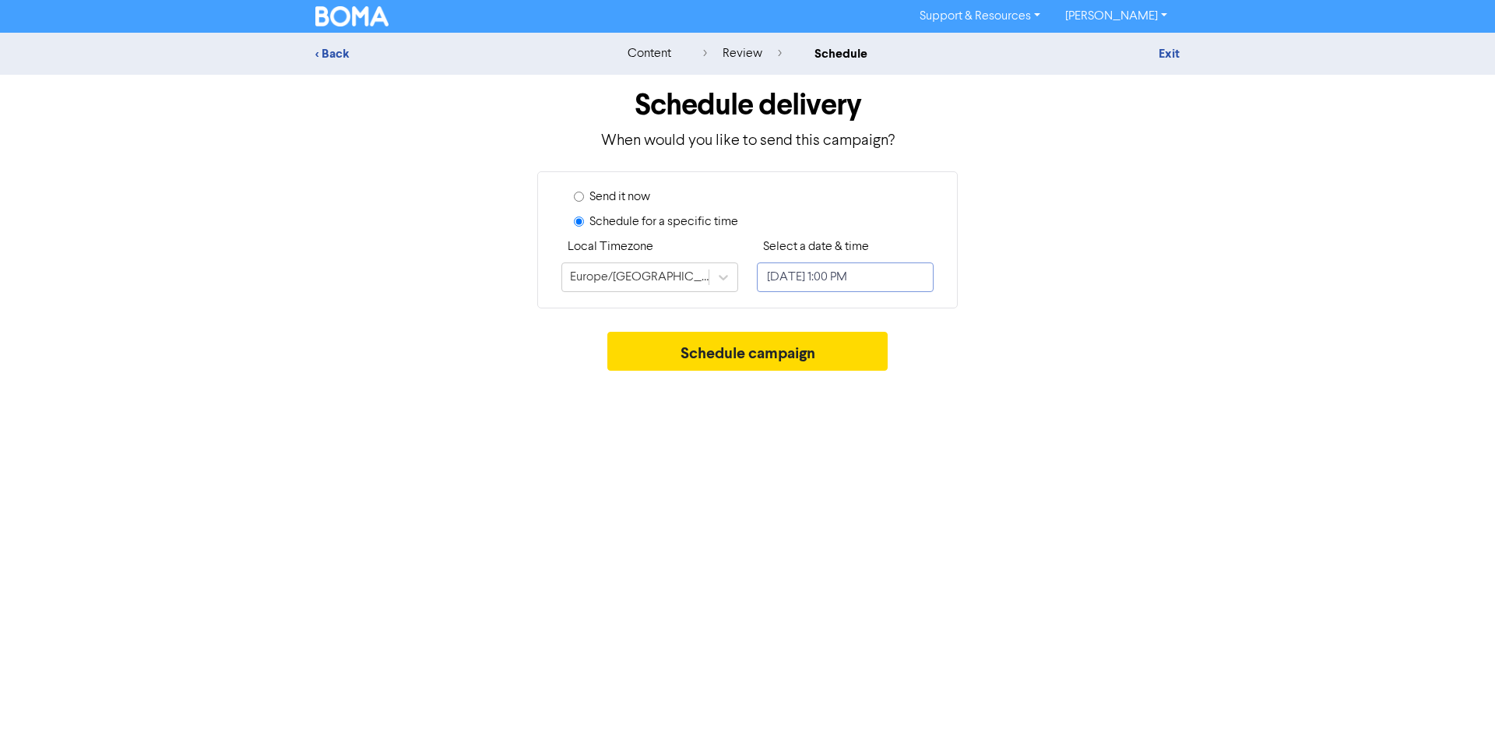
click at [769, 275] on input "[DATE] 1:00 PM" at bounding box center [845, 277] width 177 height 30
select select "7"
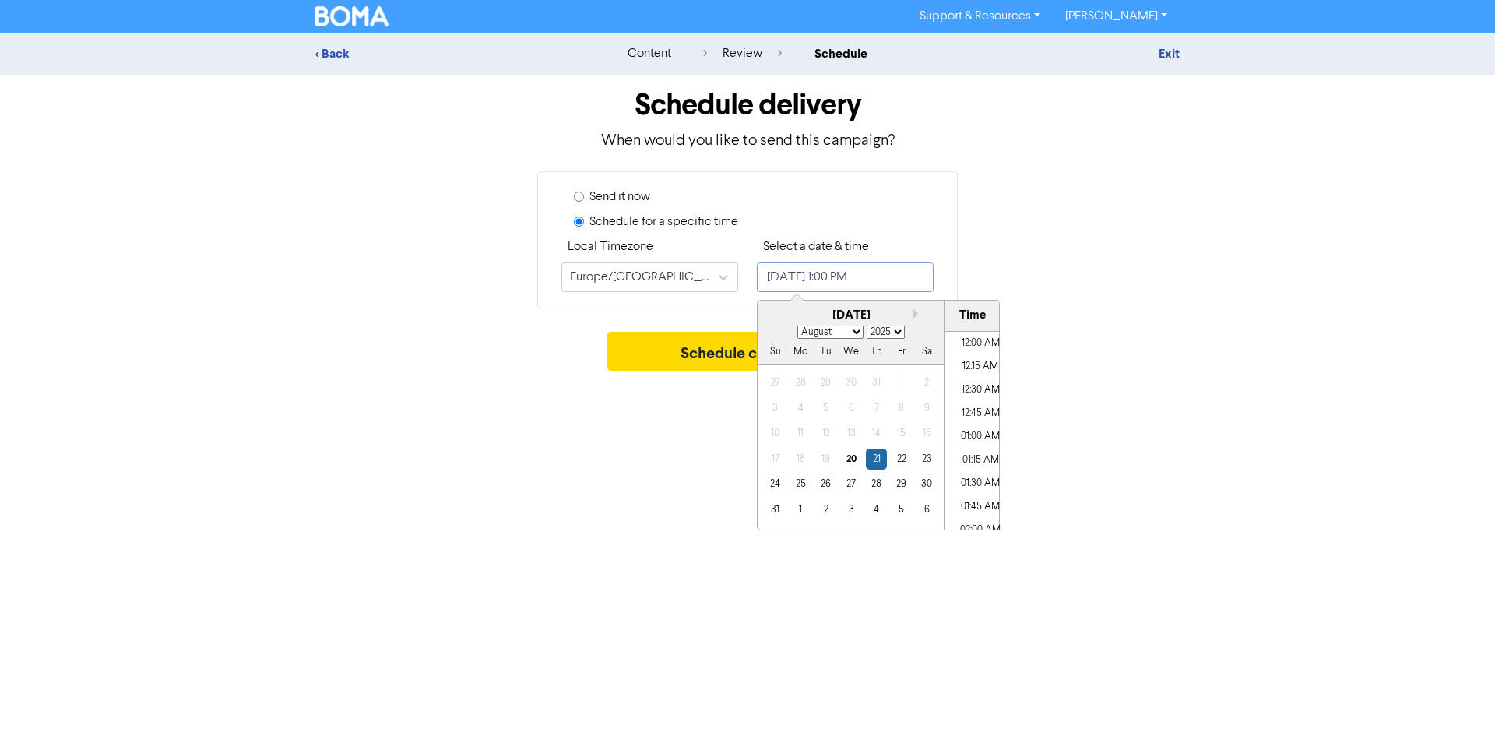
scroll to position [1127, 0]
click at [874, 484] on div "28" at bounding box center [876, 483] width 21 height 21
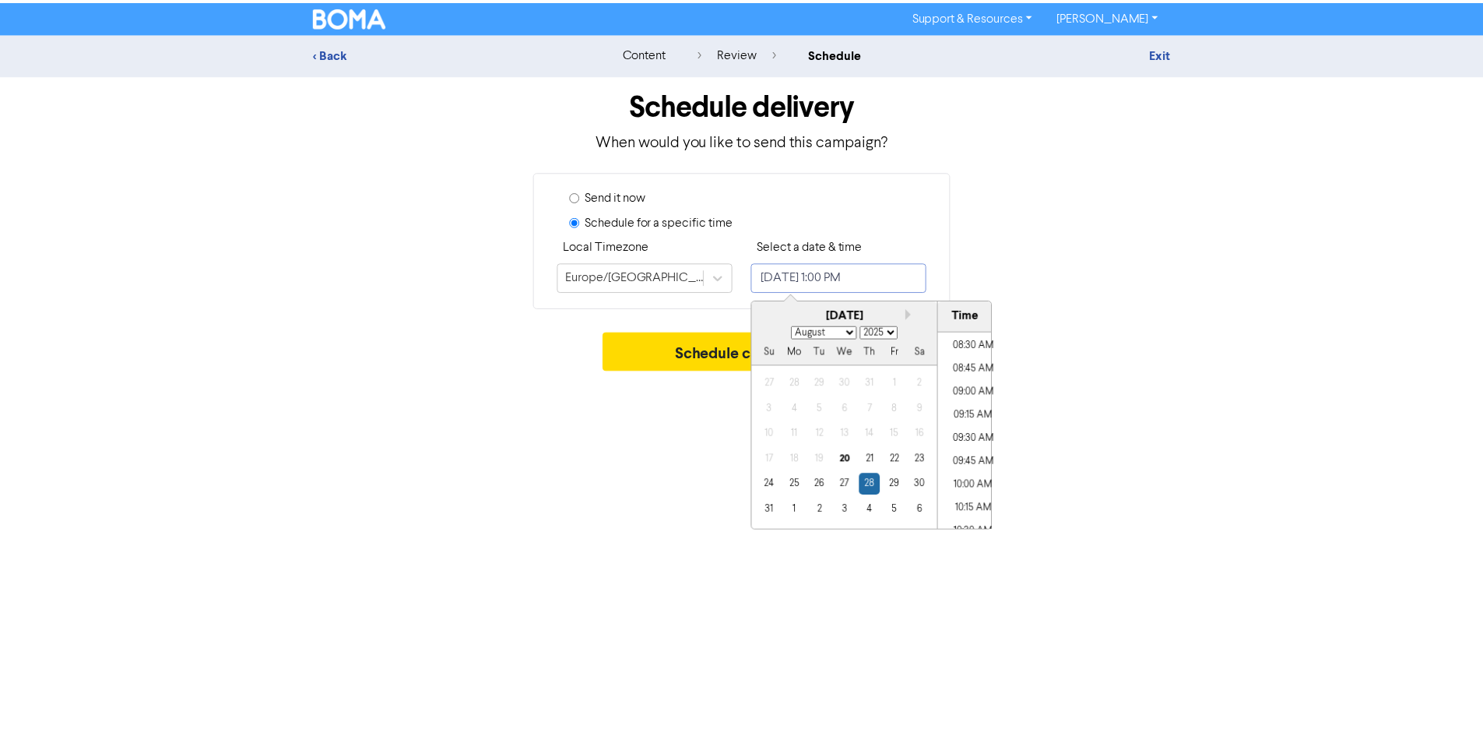
scroll to position [738, 0]
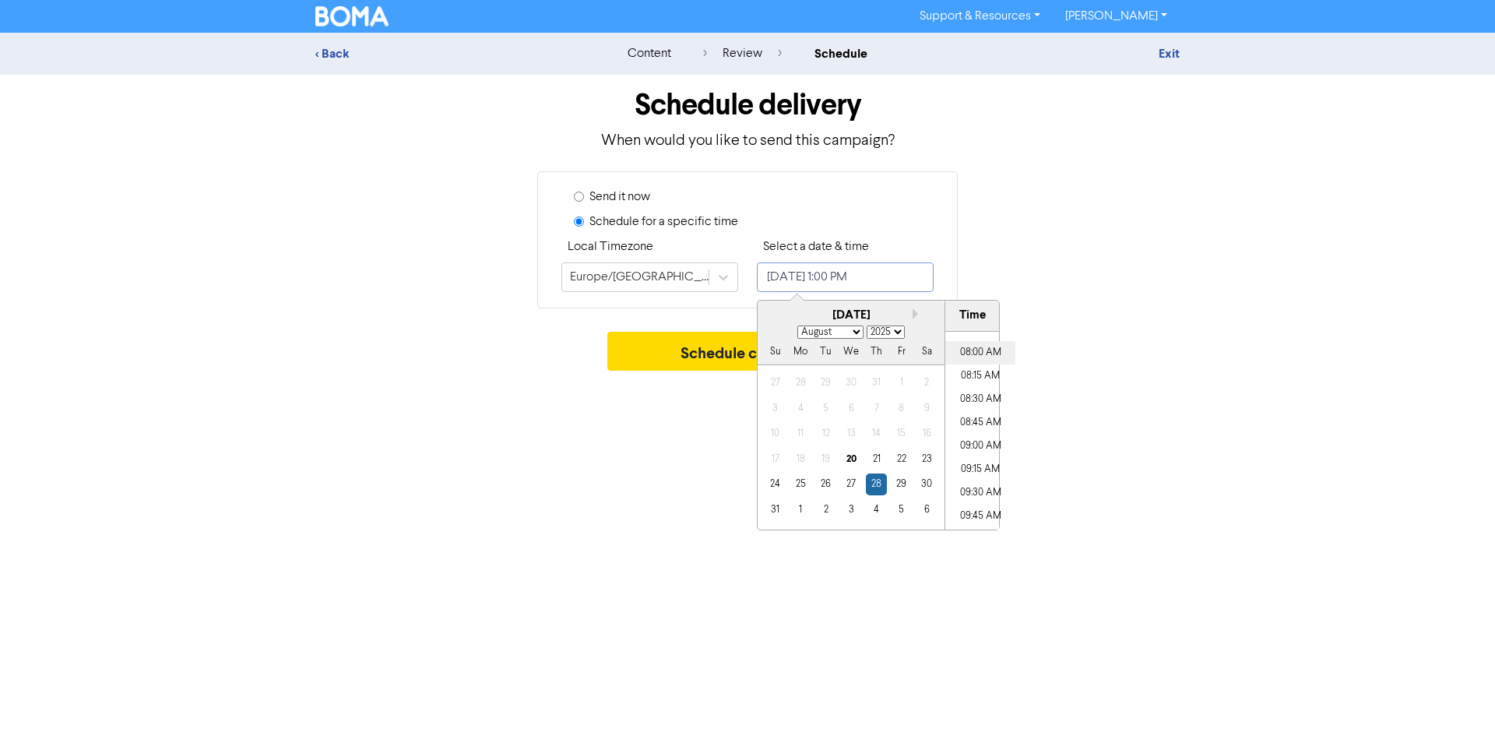
click at [977, 354] on li "08:00 AM" at bounding box center [980, 352] width 70 height 23
type input "[DATE] 8:00 AM"
click at [699, 345] on button "Schedule campaign" at bounding box center [747, 351] width 281 height 39
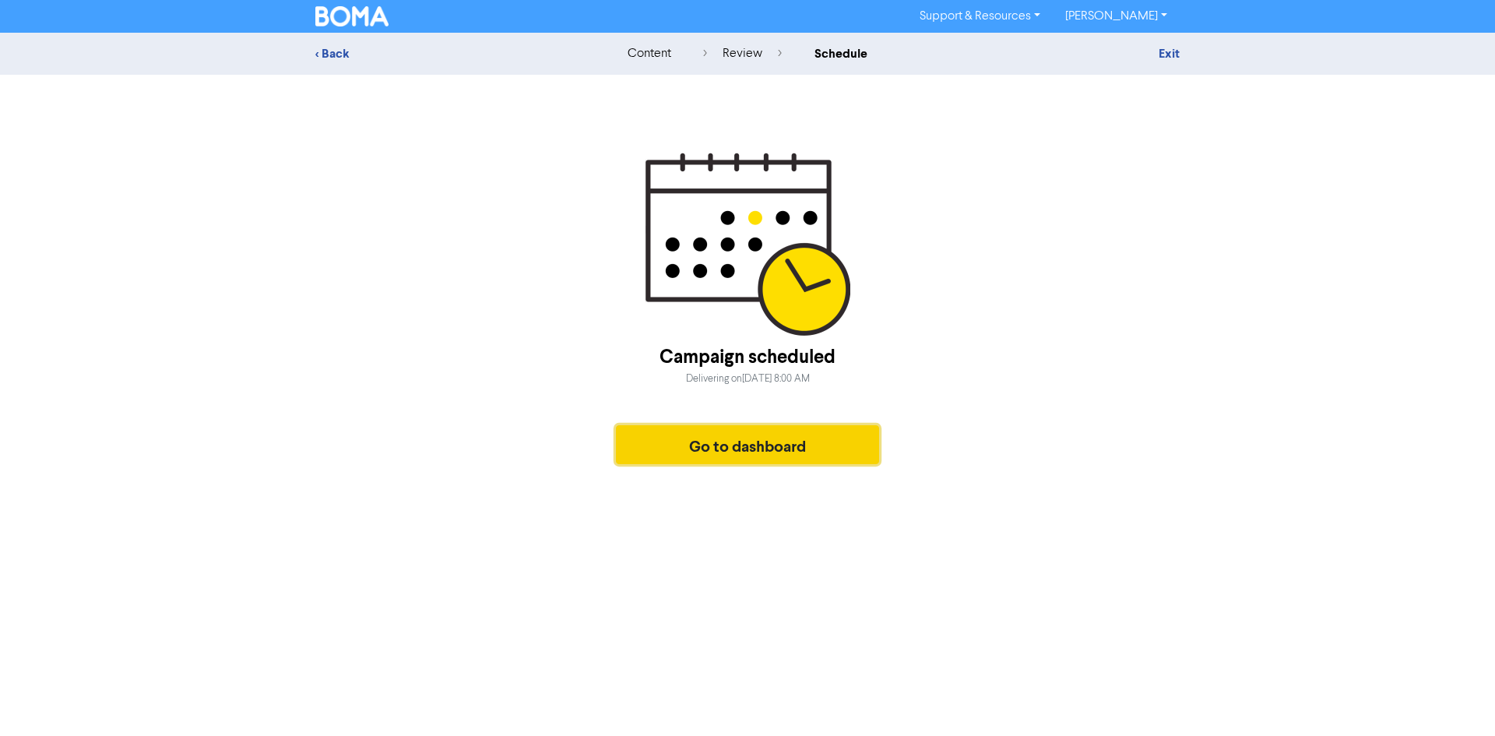
click at [742, 436] on button "Go to dashboard" at bounding box center [747, 444] width 263 height 39
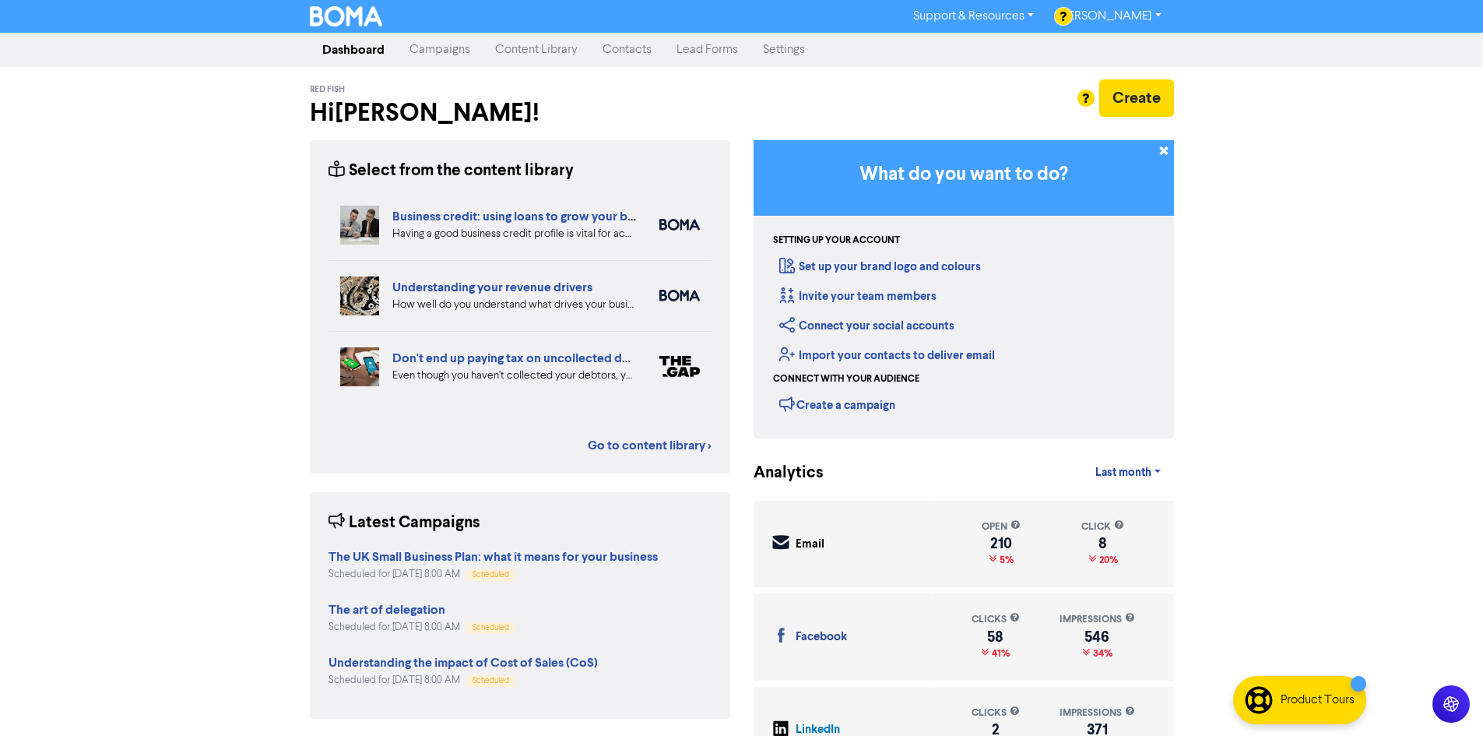
click at [555, 52] on link "Content Library" at bounding box center [536, 49] width 107 height 31
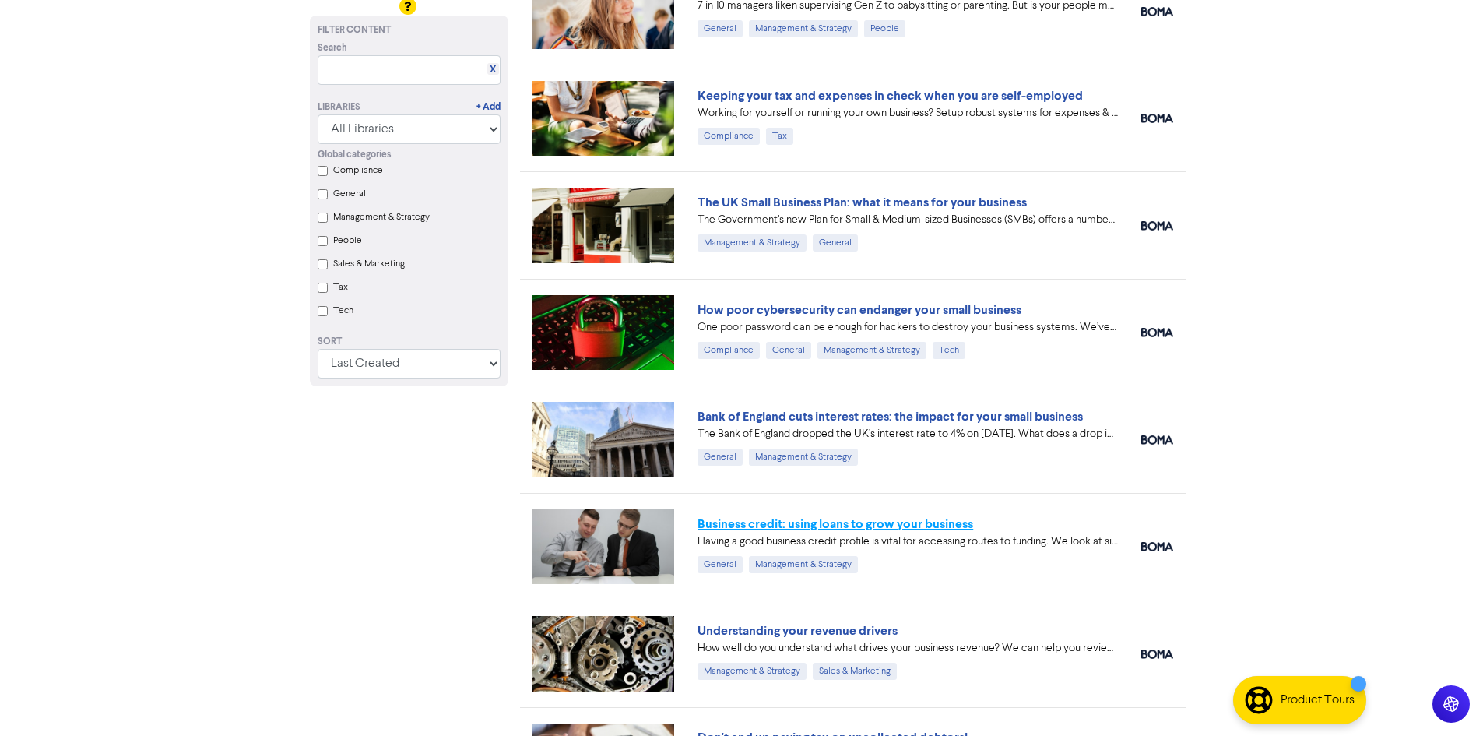
scroll to position [234, 0]
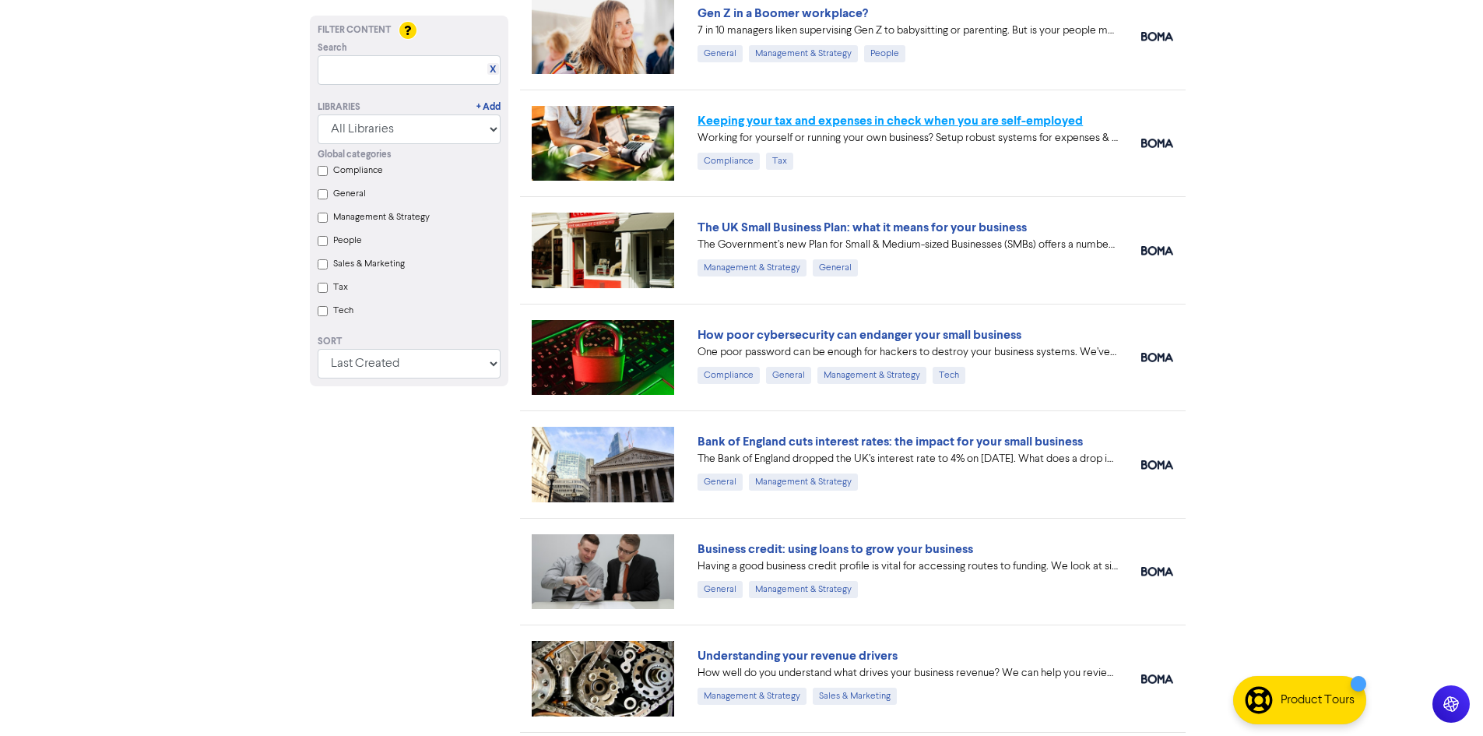
click at [913, 122] on link "Keeping your tax and expenses in check when you are self-employed" at bounding box center [890, 121] width 385 height 16
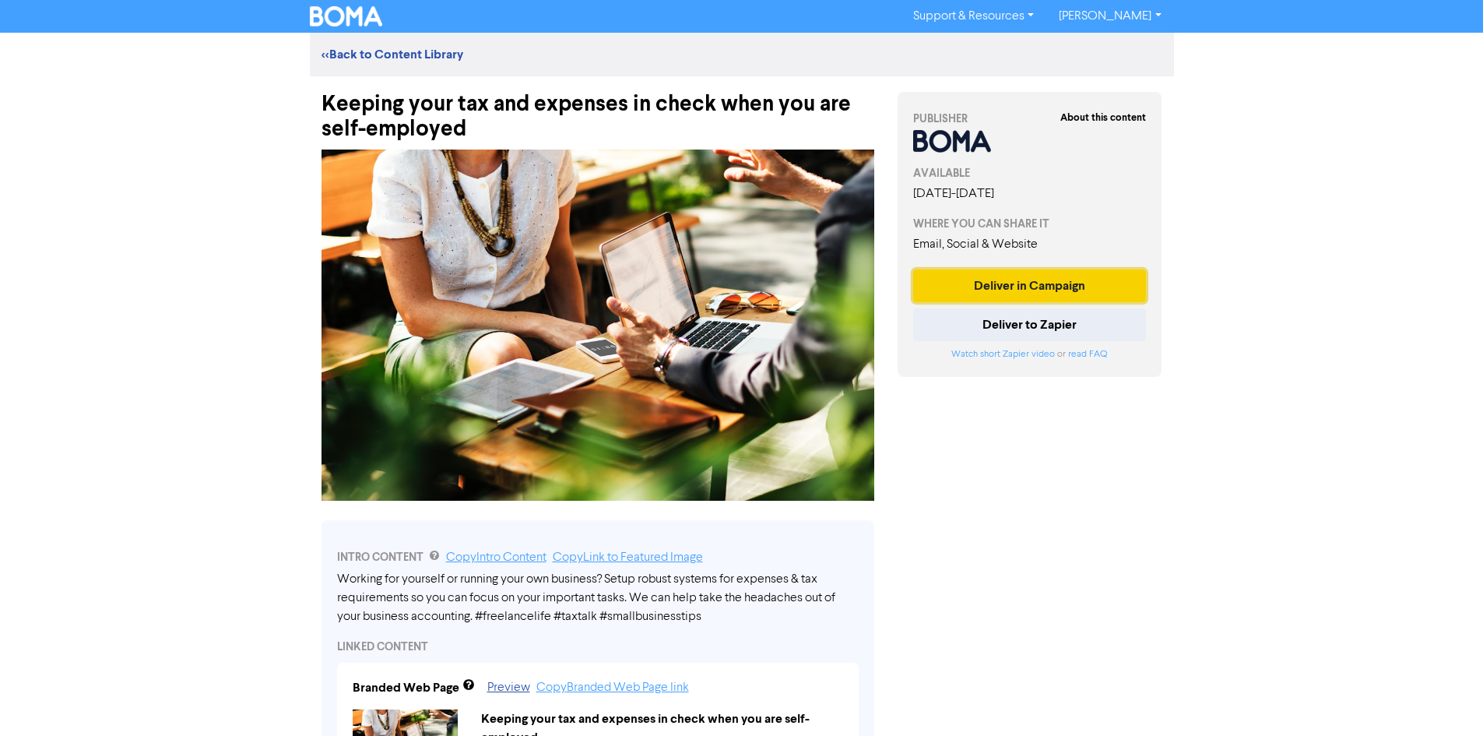
click at [1007, 279] on button "Deliver in Campaign" at bounding box center [1030, 285] width 234 height 33
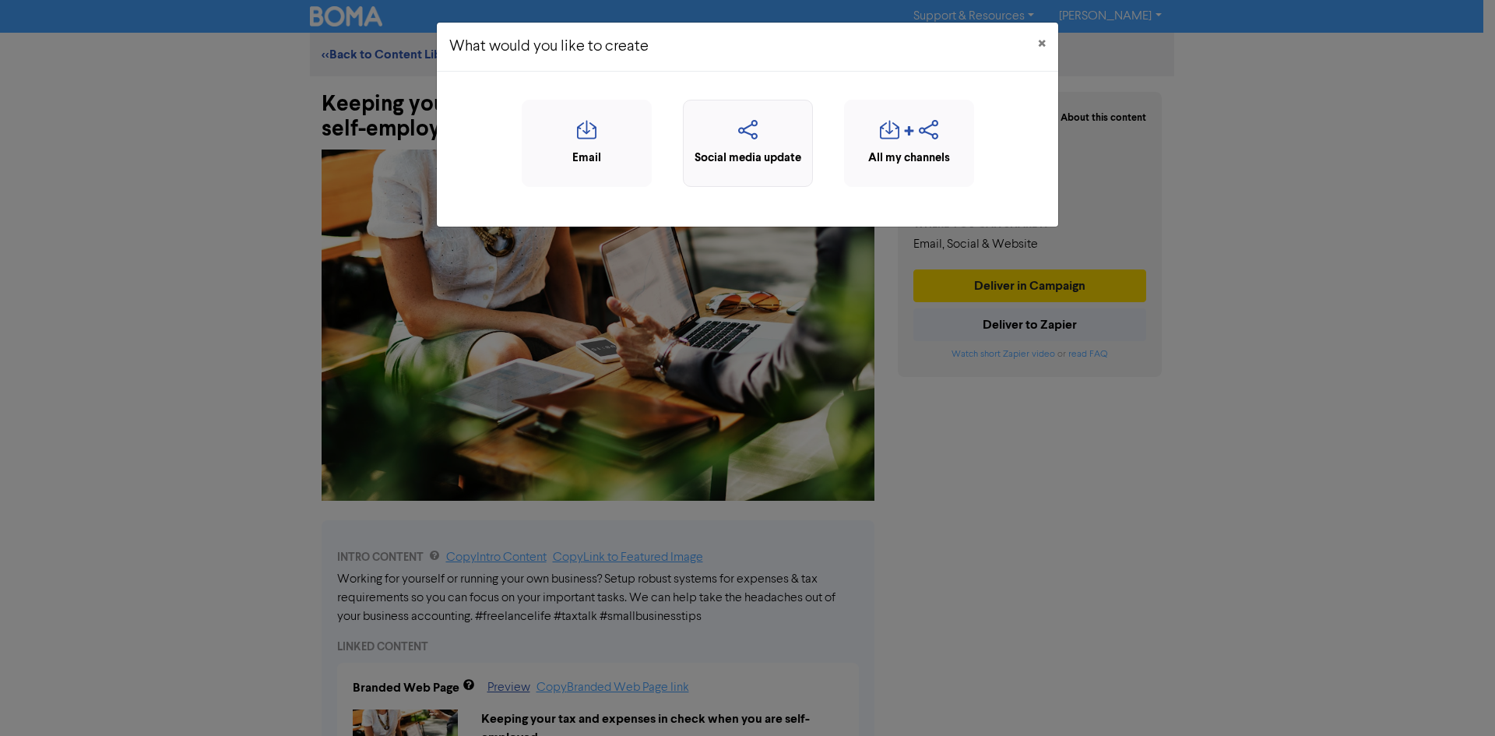
click at [740, 149] on div "Social media update" at bounding box center [747, 158] width 113 height 18
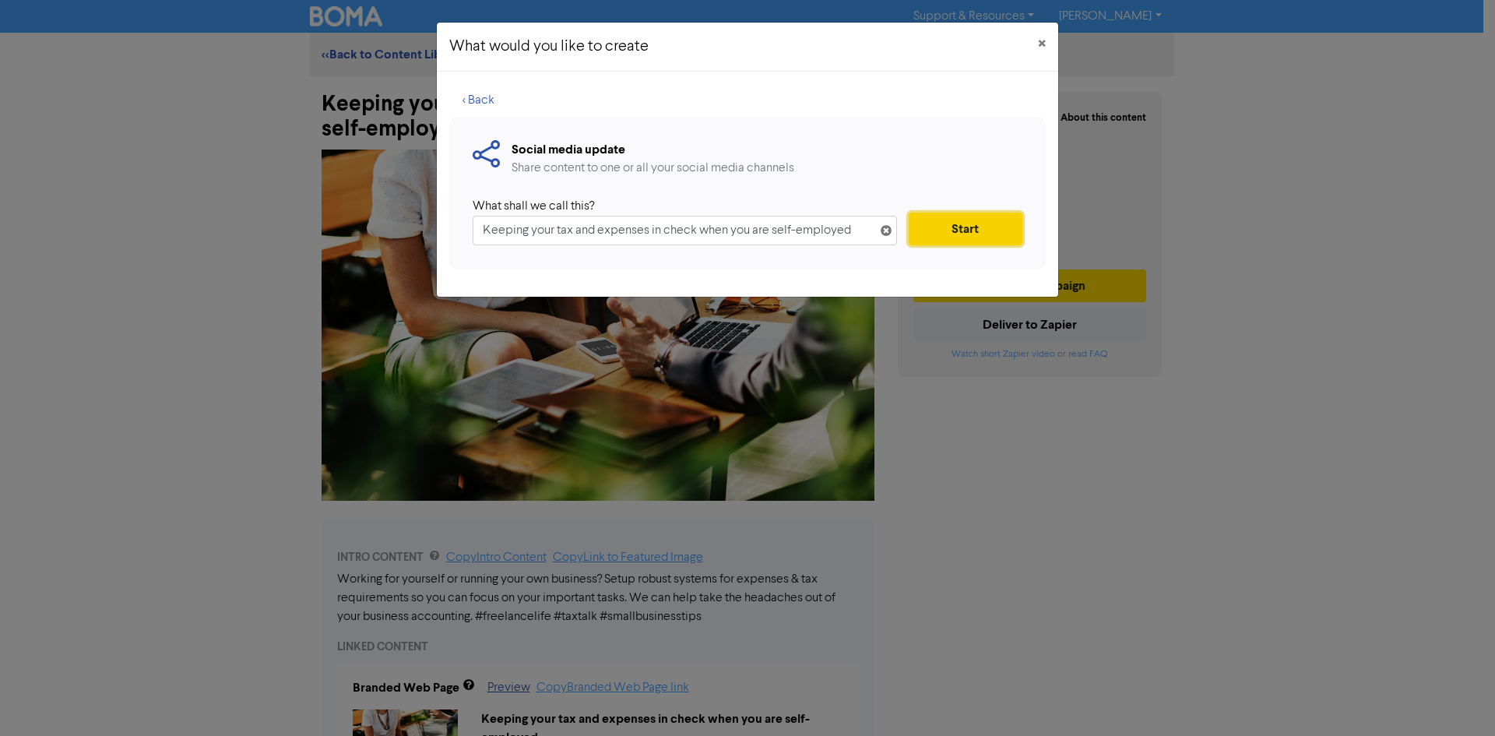
click at [918, 228] on button "Start" at bounding box center [966, 229] width 114 height 33
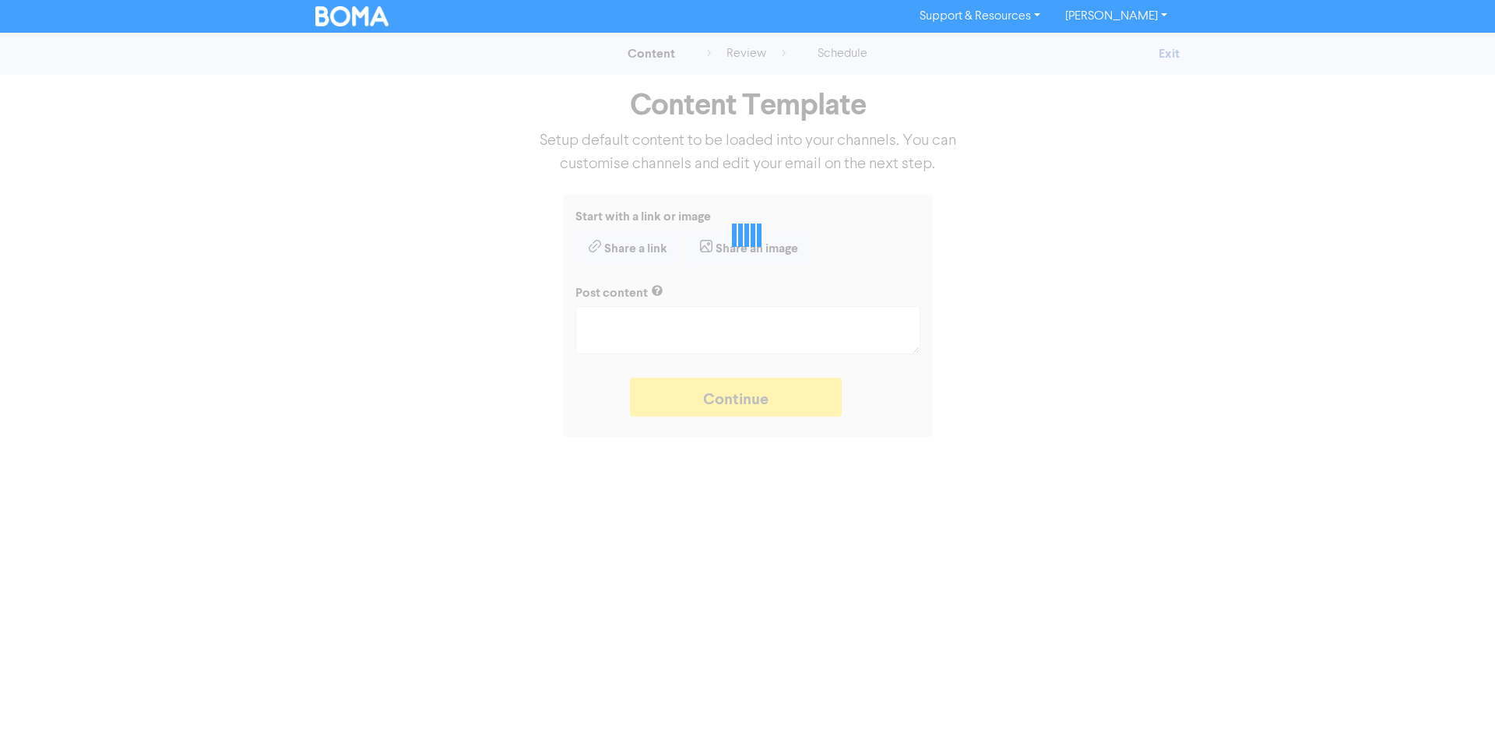
type textarea "x"
type textarea "Working for yourself or running your own business? Setup robust systems for exp…"
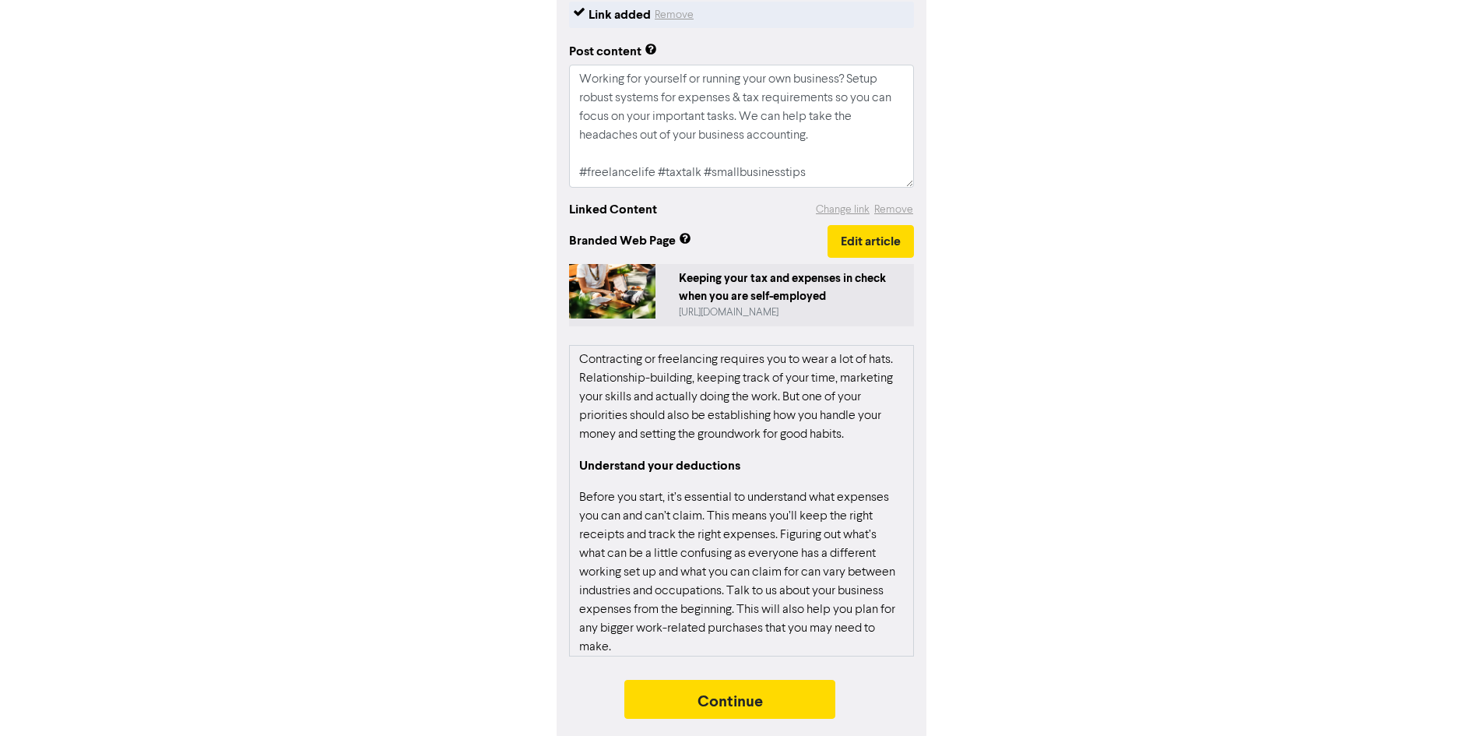
scroll to position [210, 0]
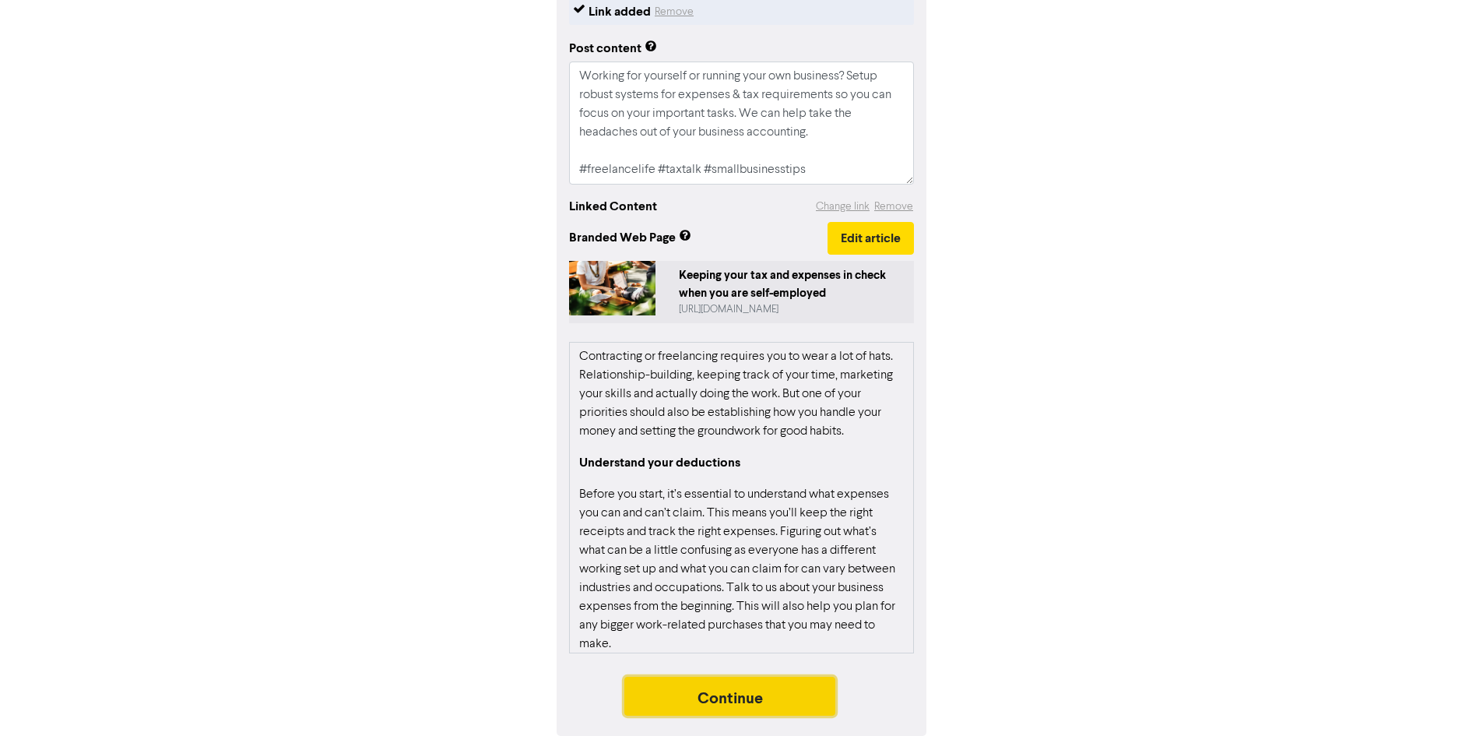
click at [744, 677] on button "Continue" at bounding box center [730, 696] width 212 height 39
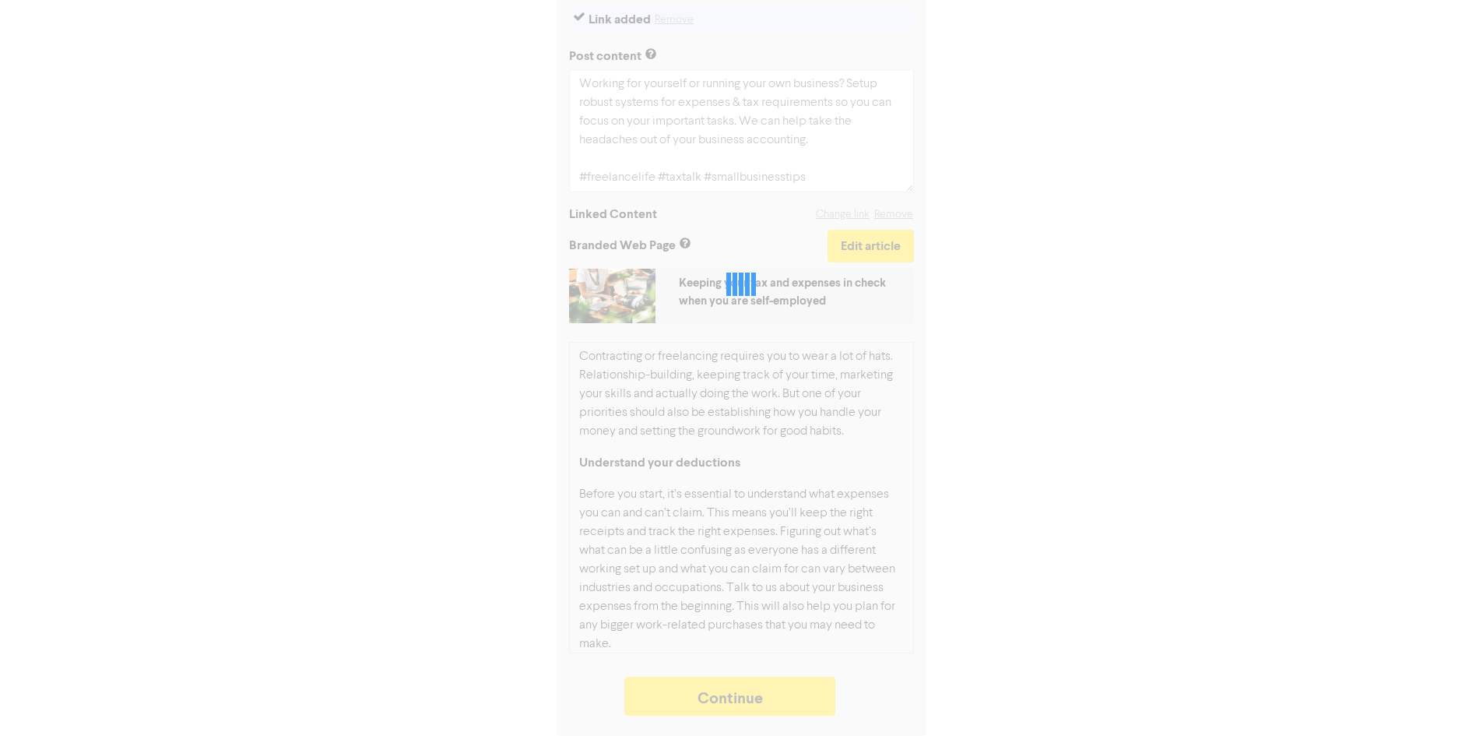
type textarea "x"
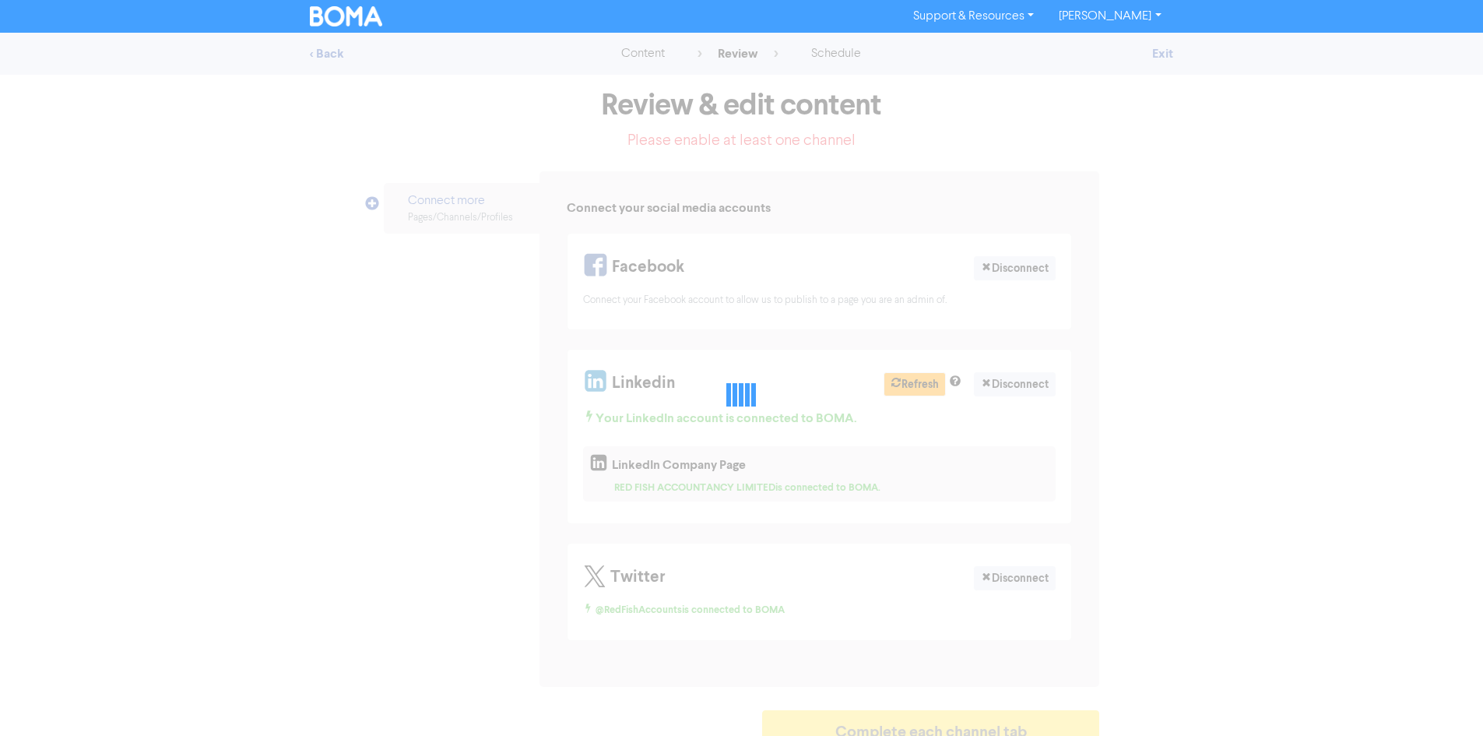
select select "LEARN_MORE"
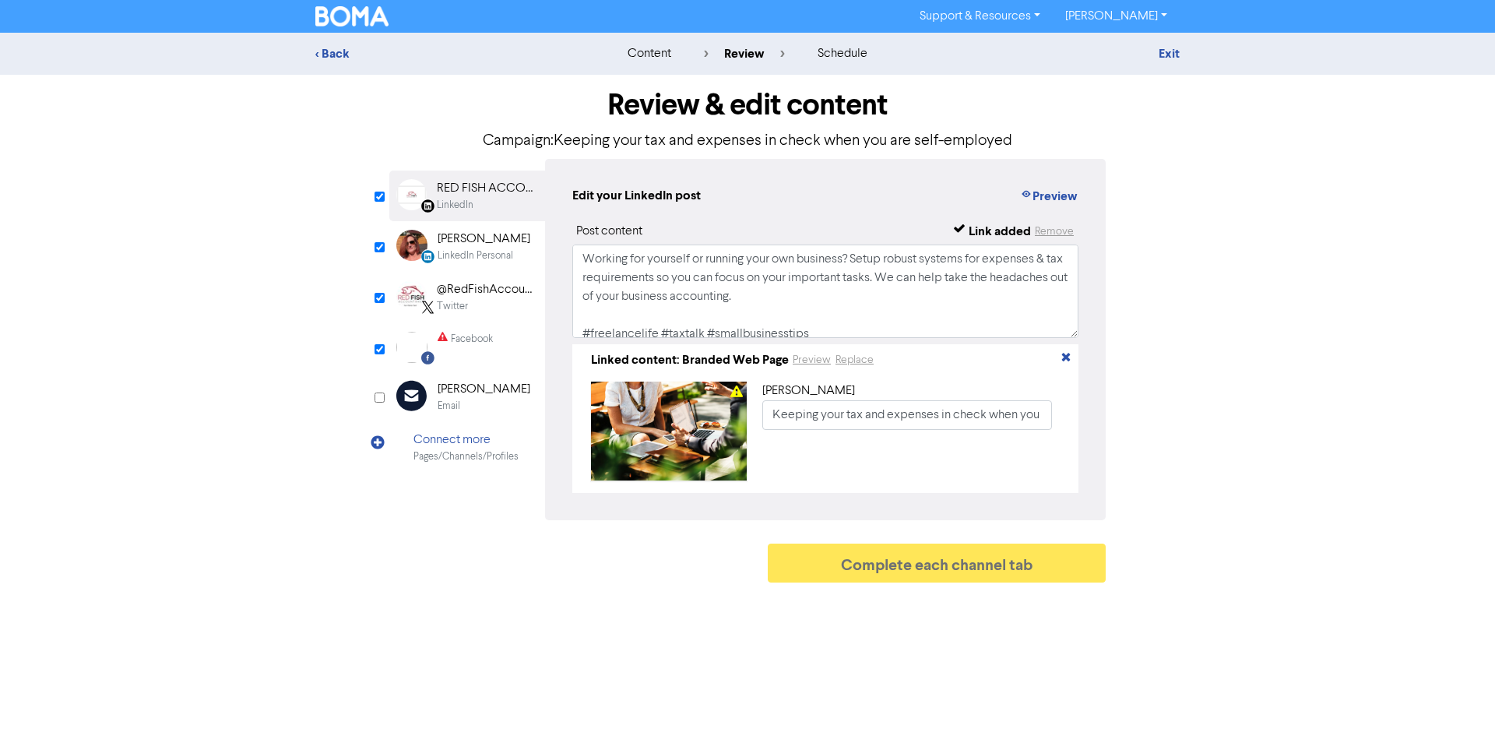
click at [455, 334] on div "Facebook" at bounding box center [472, 339] width 42 height 15
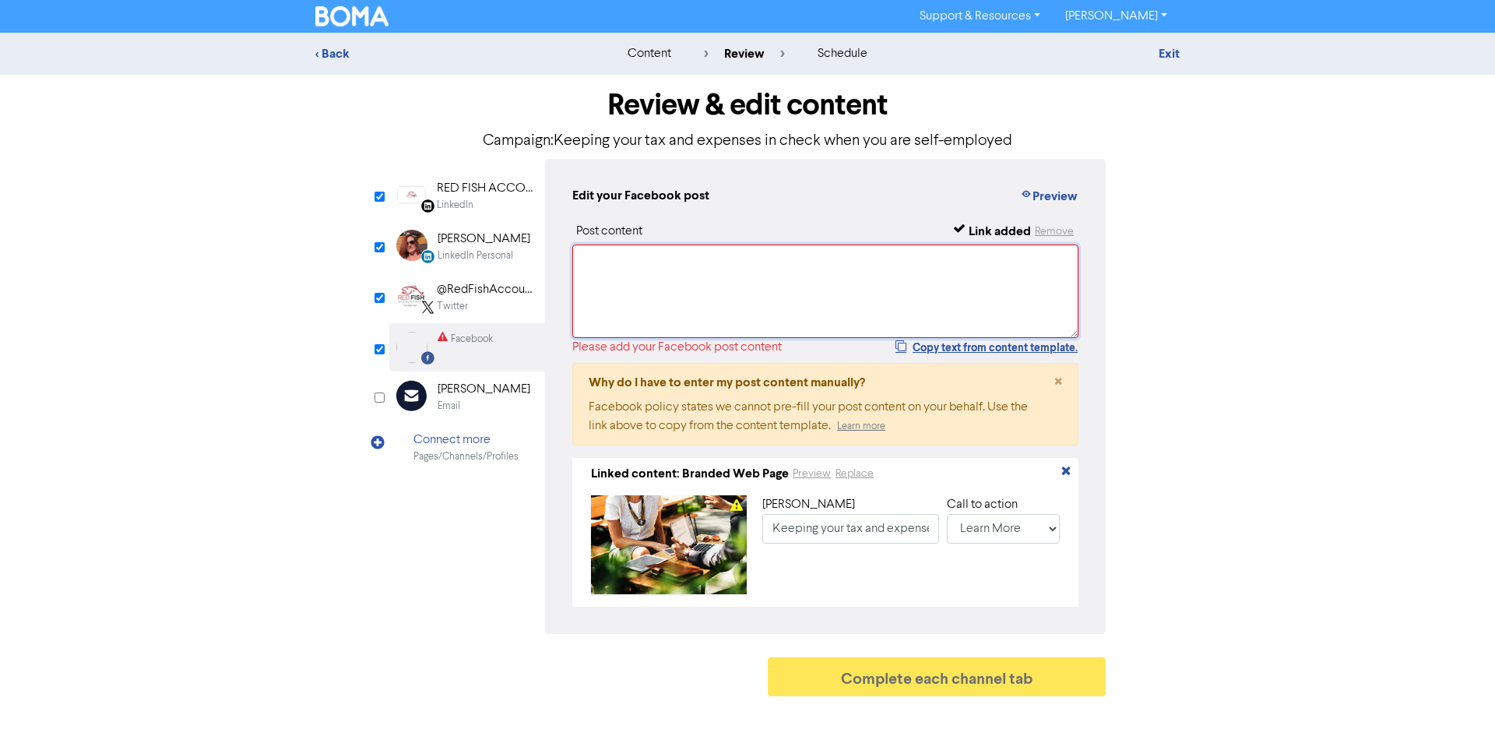
click at [641, 281] on textarea at bounding box center [825, 290] width 506 height 93
click at [1036, 351] on button "Copy text from content template." at bounding box center [987, 347] width 184 height 19
click at [801, 280] on textarea at bounding box center [825, 290] width 506 height 93
paste textarea "Working for yourself or running your own business? Setup robust systems for exp…"
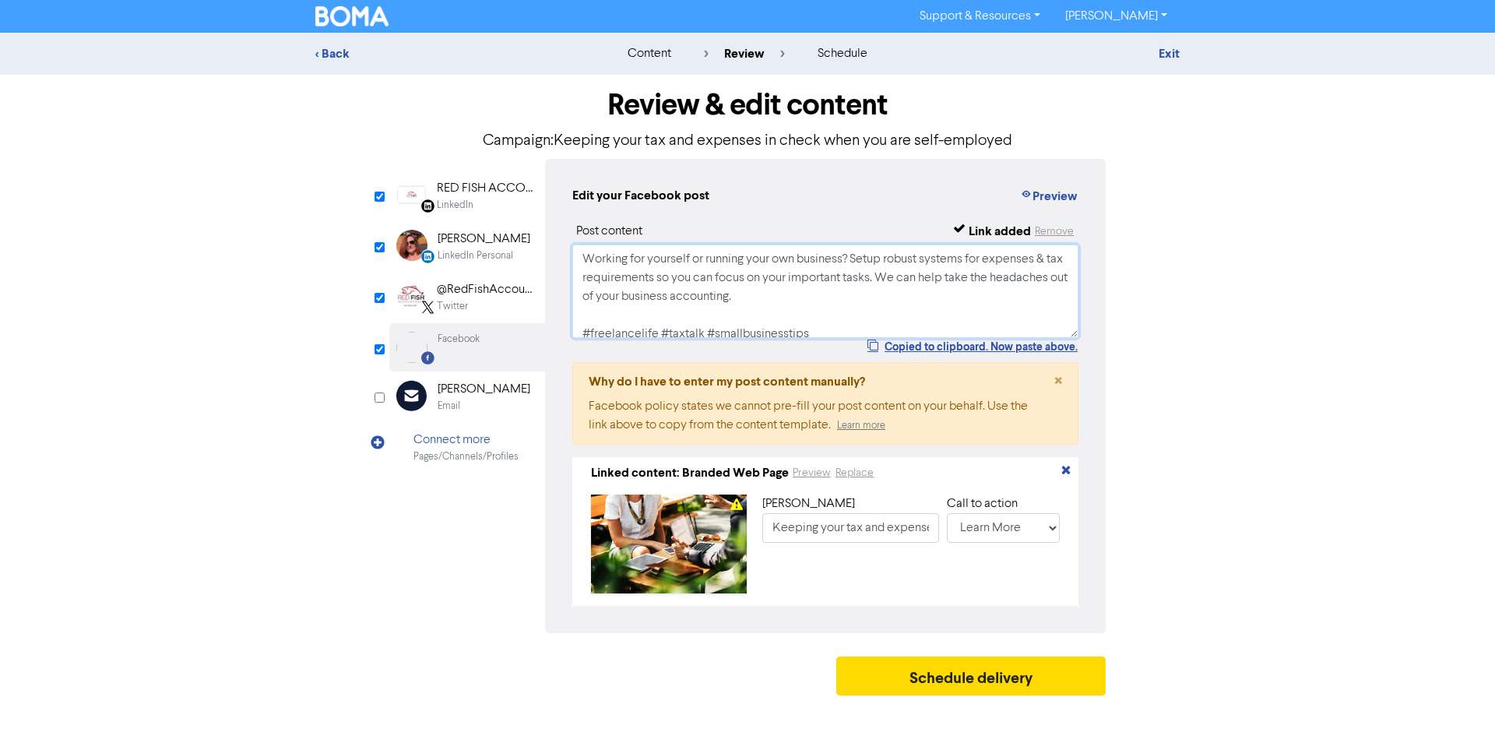
scroll to position [5, 0]
type textarea "Working for yourself or running your own business? Setup robust systems for exp…"
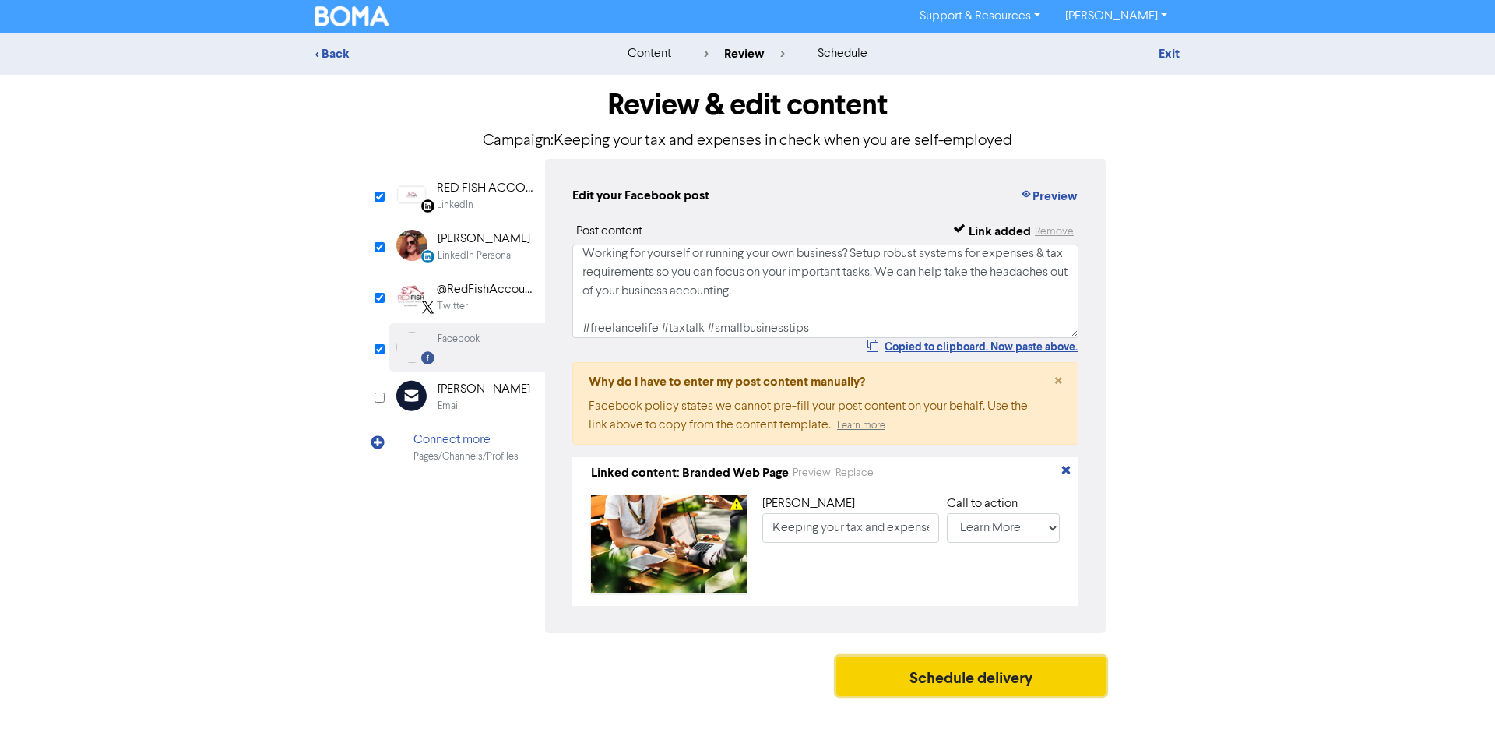
click at [1006, 675] on button "Schedule delivery" at bounding box center [970, 675] width 269 height 39
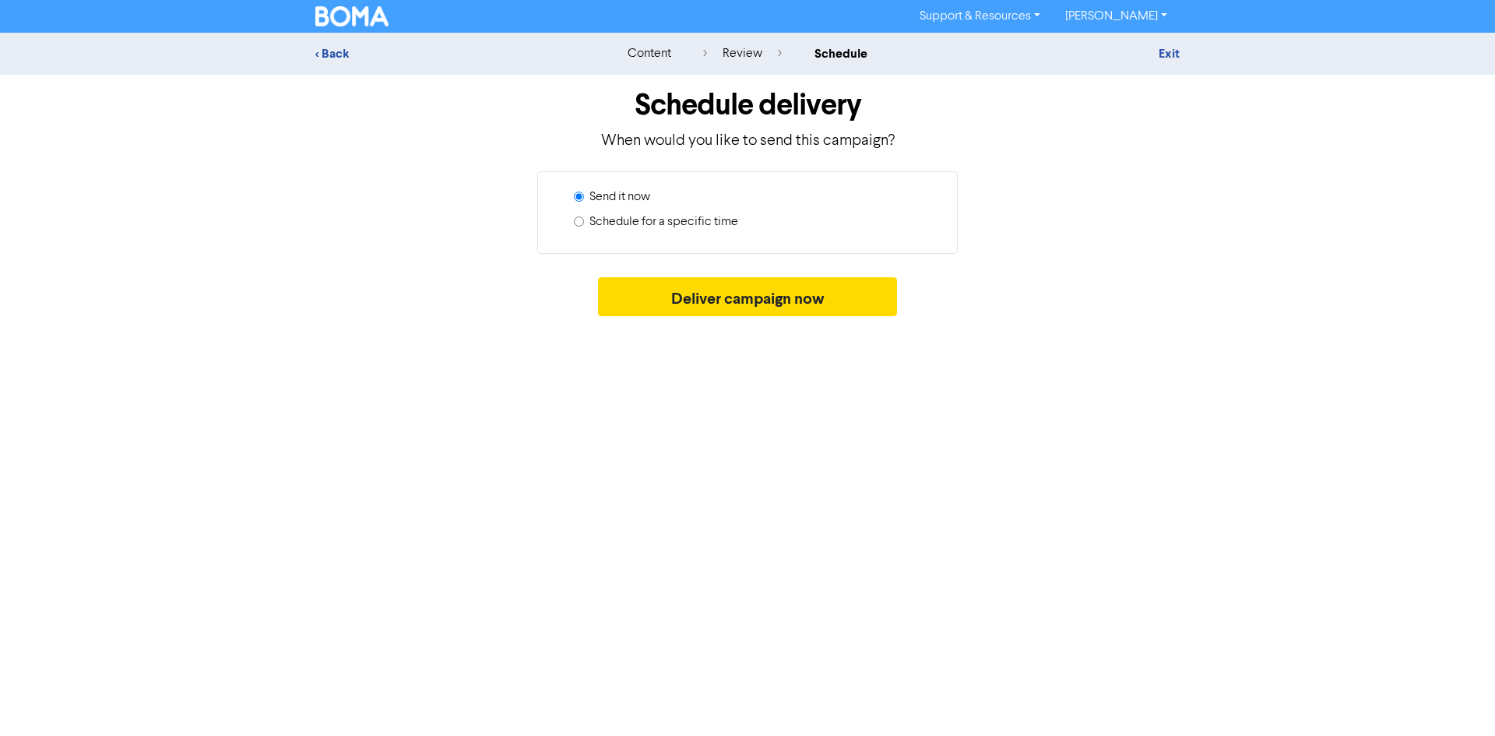
click at [699, 213] on label "Schedule for a specific time" at bounding box center [663, 222] width 149 height 19
click at [584, 216] on input "Schedule for a specific time" at bounding box center [579, 221] width 10 height 10
radio input "true"
radio input "false"
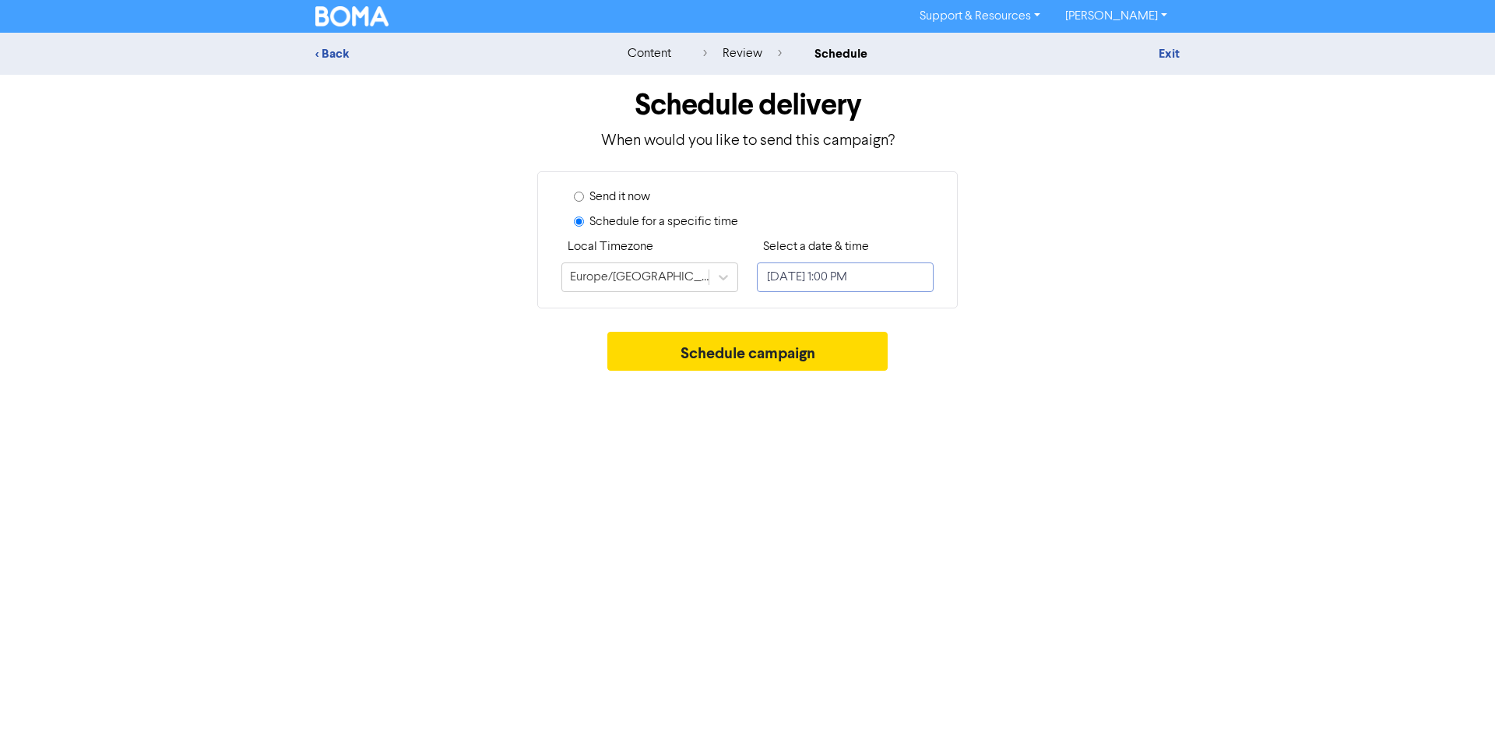
select select "7"
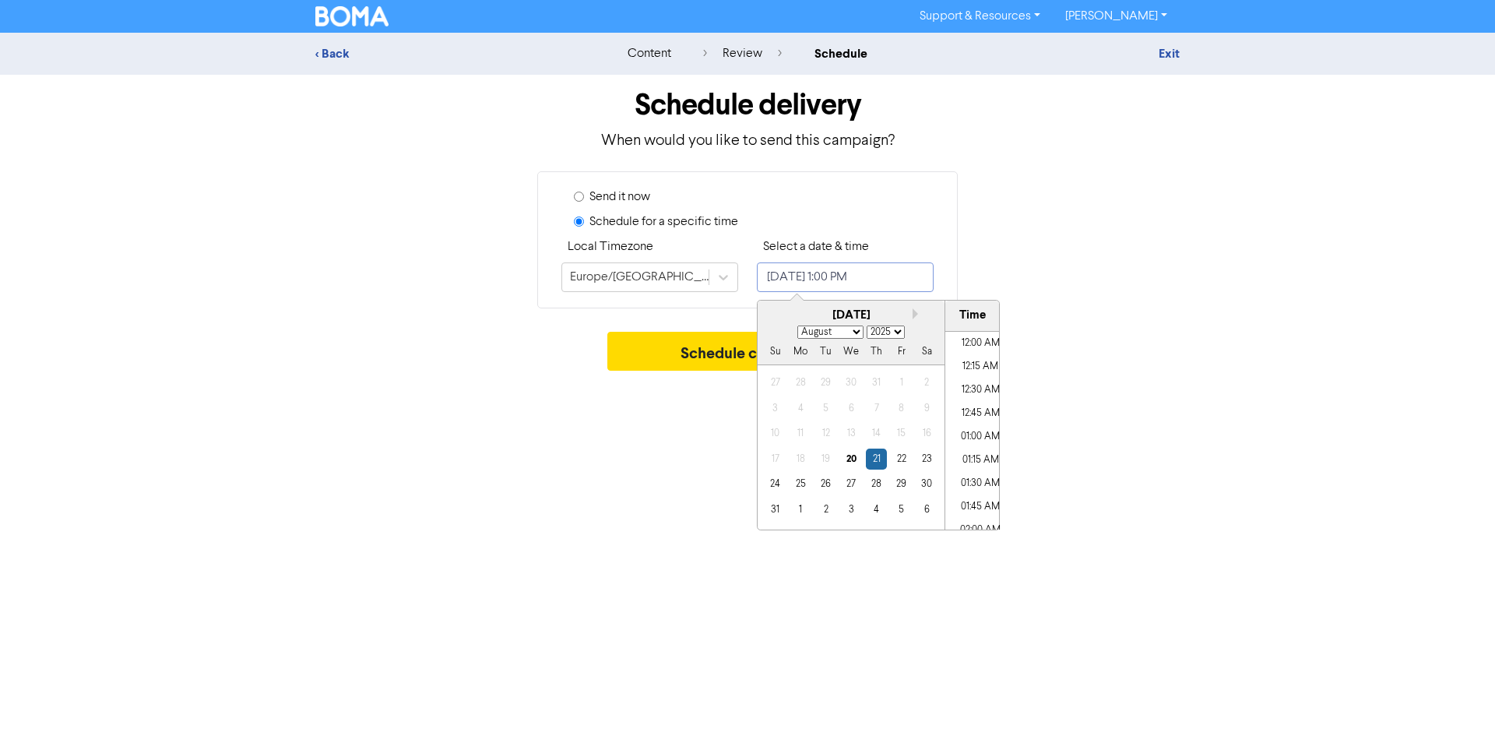
click at [832, 281] on input "[DATE] 1:00 PM" at bounding box center [845, 277] width 177 height 30
click at [826, 512] on div "2" at bounding box center [825, 509] width 21 height 21
type input "[DATE] 1:00 PM"
select select "8"
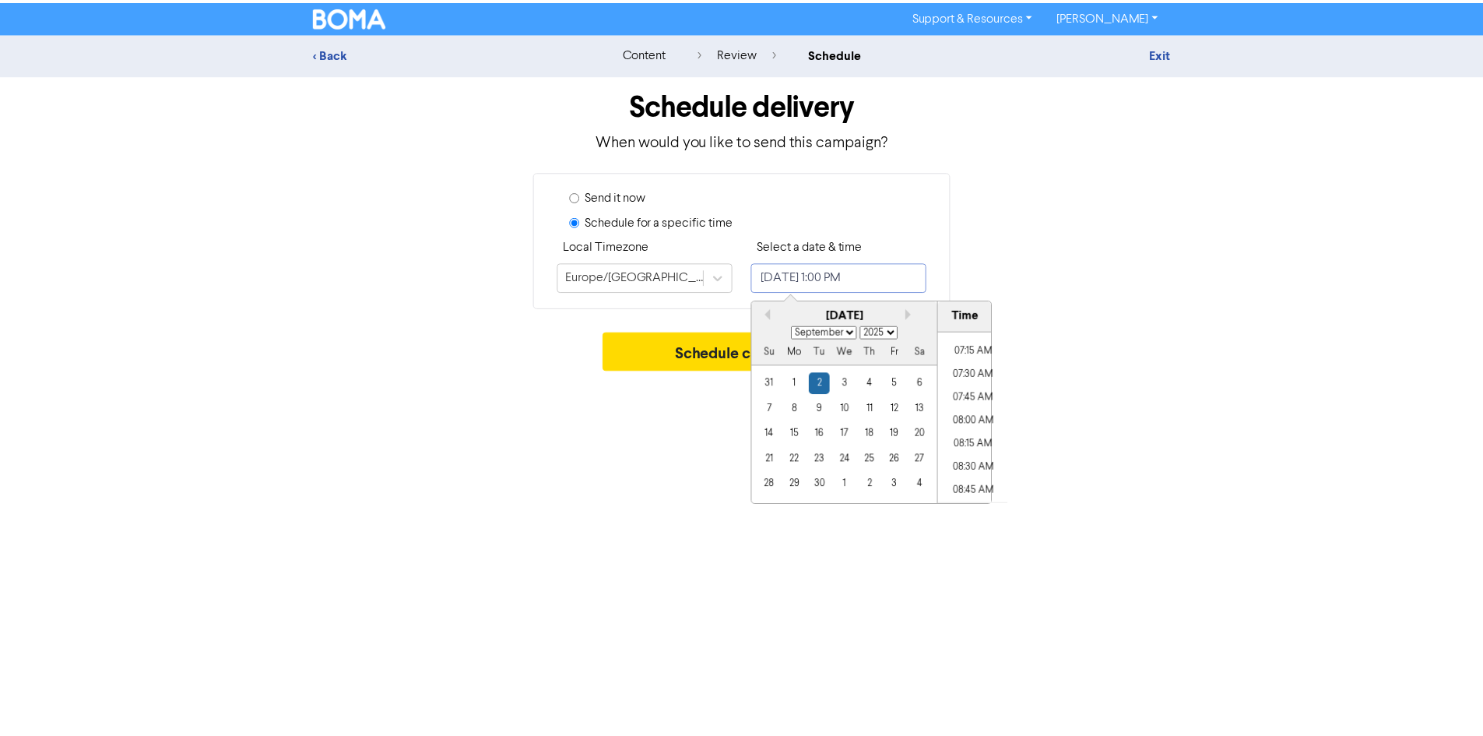
scroll to position [660, 0]
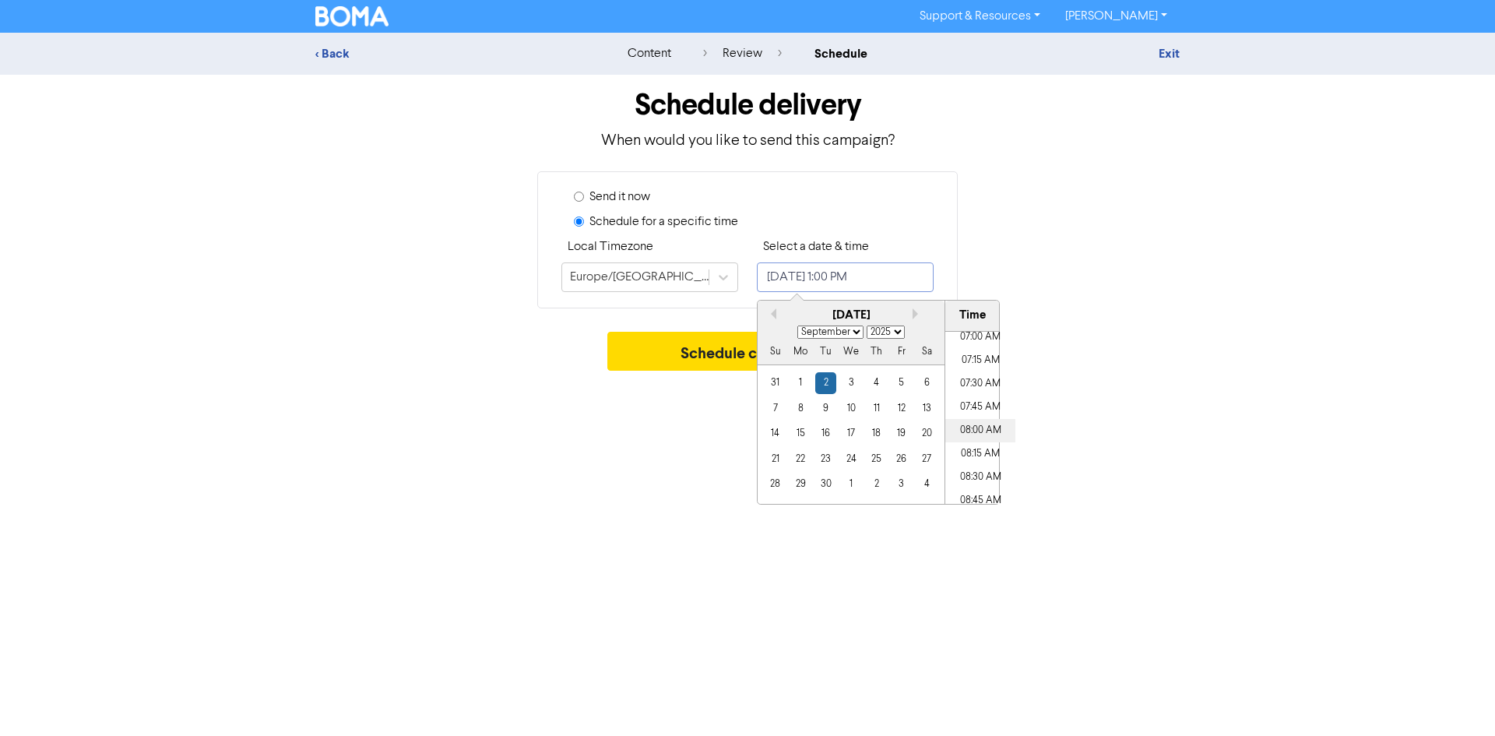
click at [966, 430] on li "08:00 AM" at bounding box center [980, 430] width 70 height 23
type input "[DATE] 8:00 AM"
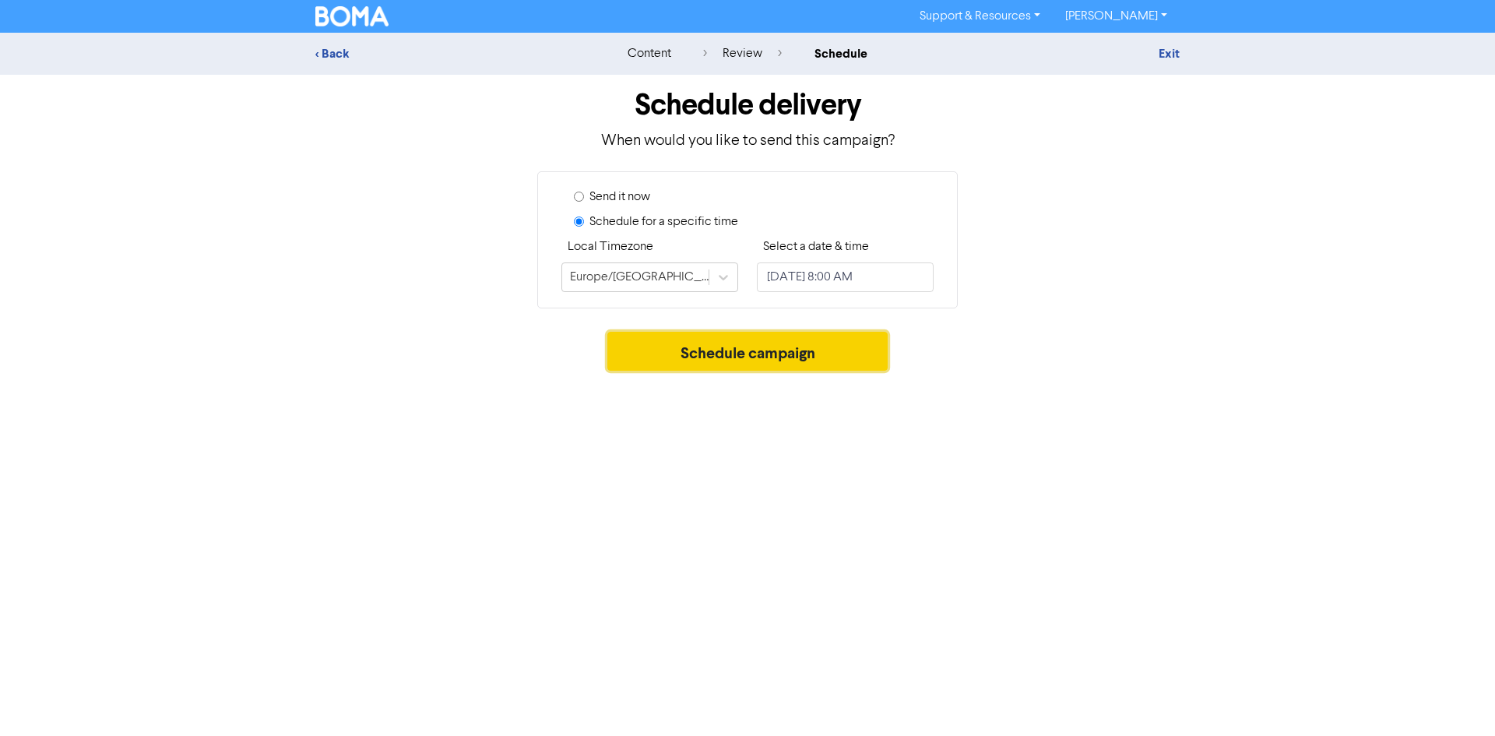
click at [725, 362] on button "Schedule campaign" at bounding box center [747, 351] width 281 height 39
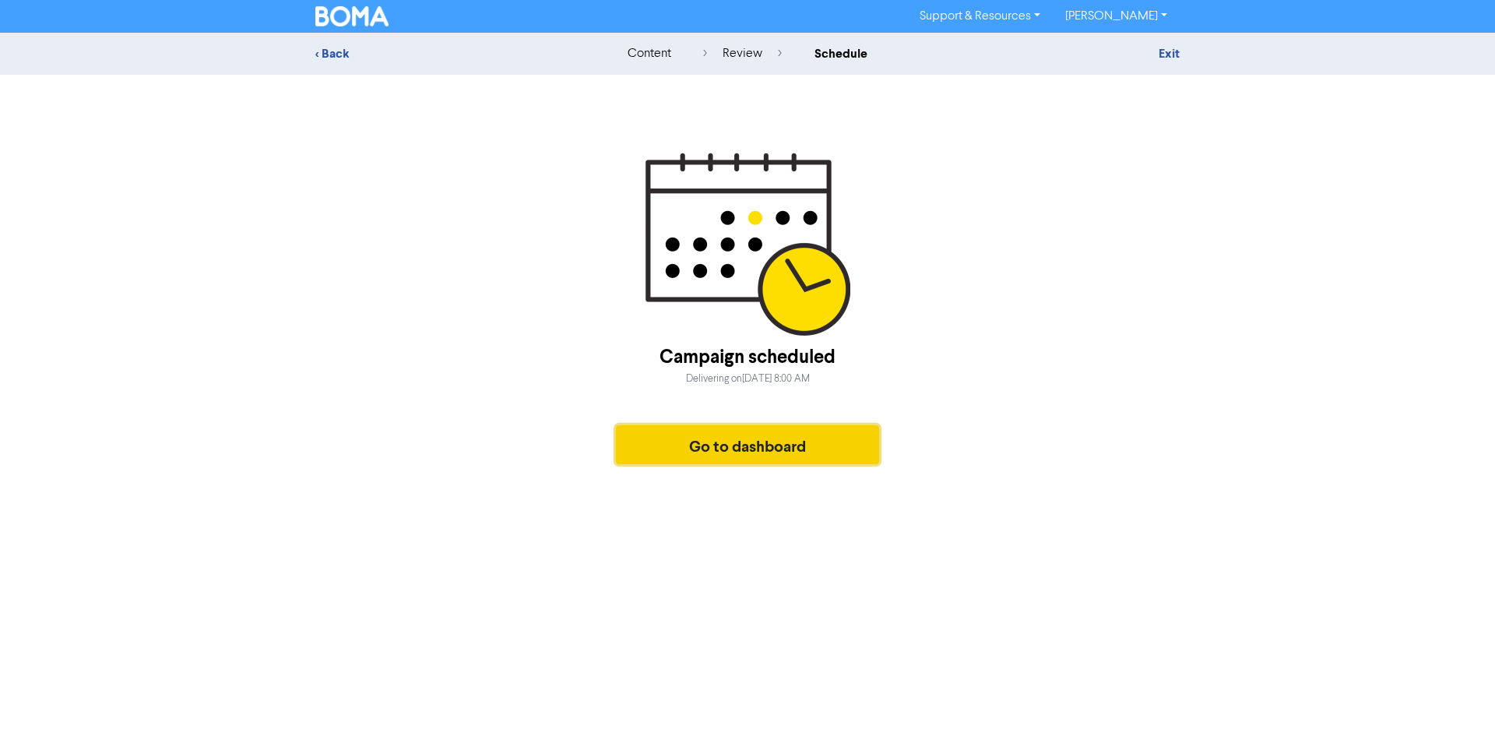
click at [789, 438] on button "Go to dashboard" at bounding box center [747, 444] width 263 height 39
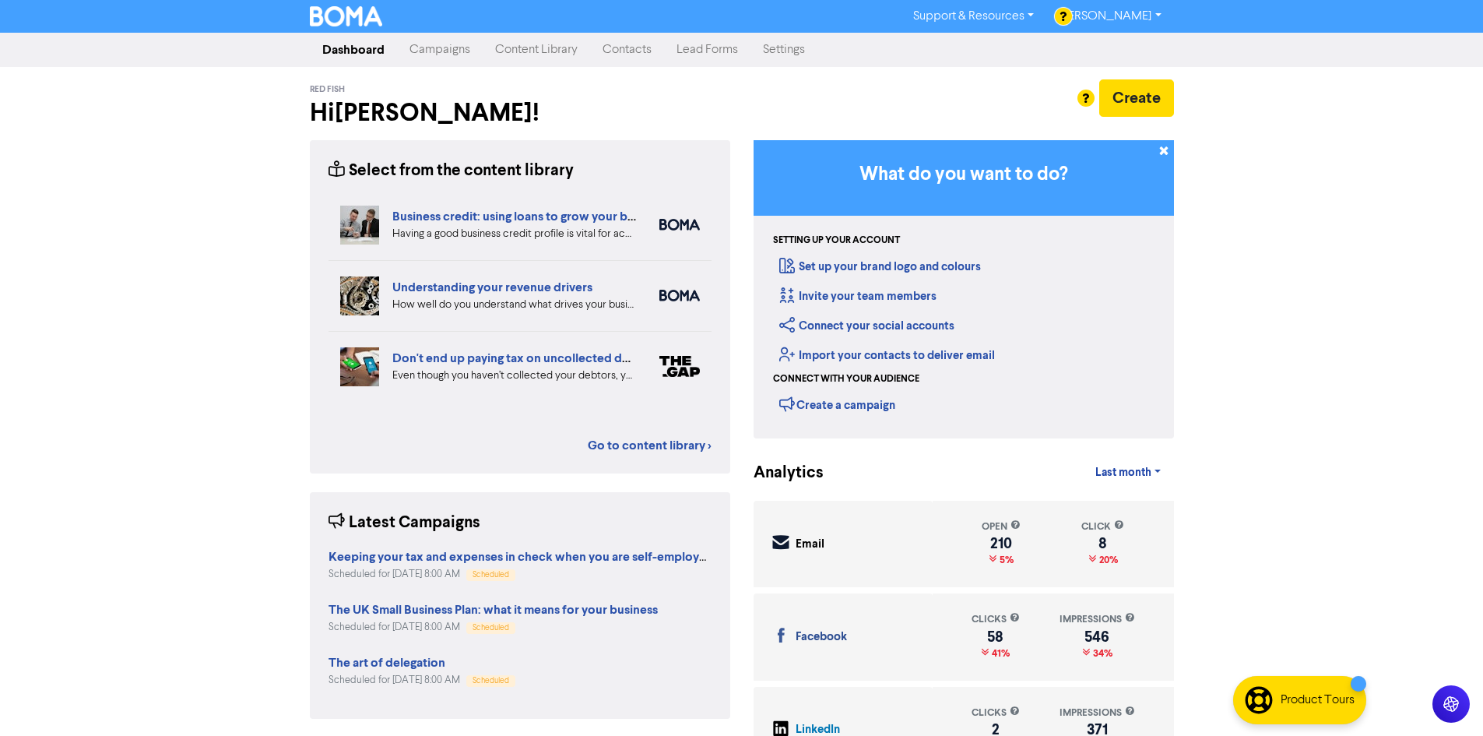
click at [550, 55] on link "Content Library" at bounding box center [536, 49] width 107 height 31
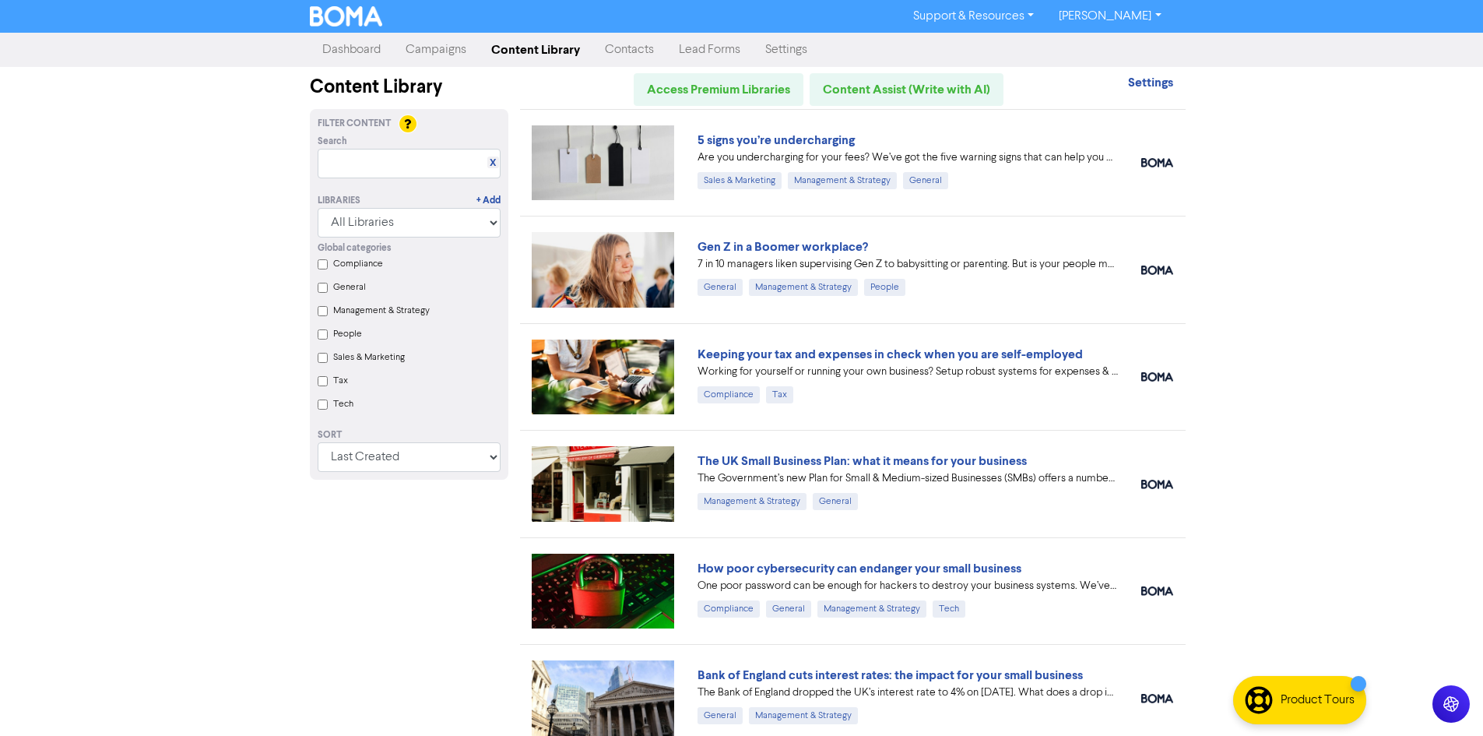
click at [445, 47] on link "Campaigns" at bounding box center [436, 49] width 86 height 31
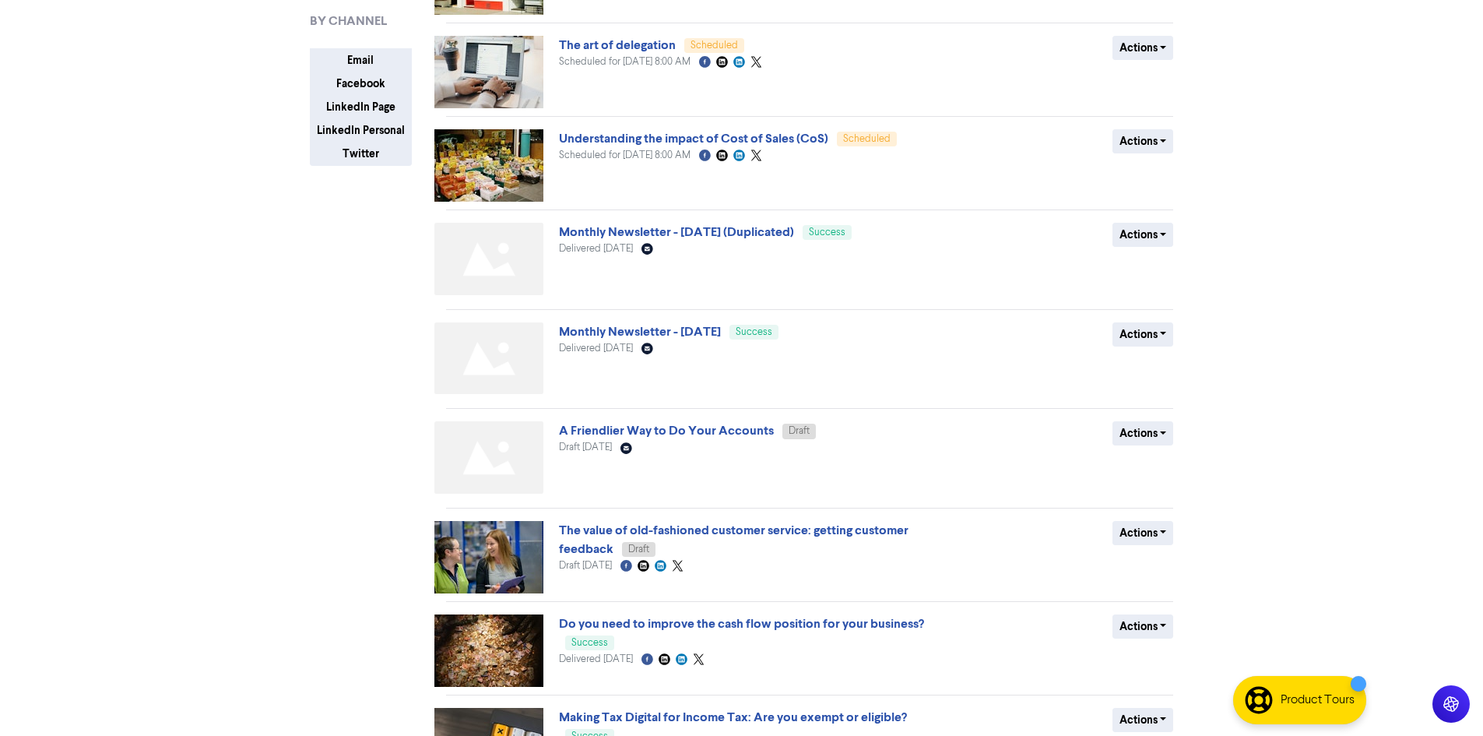
scroll to position [383, 0]
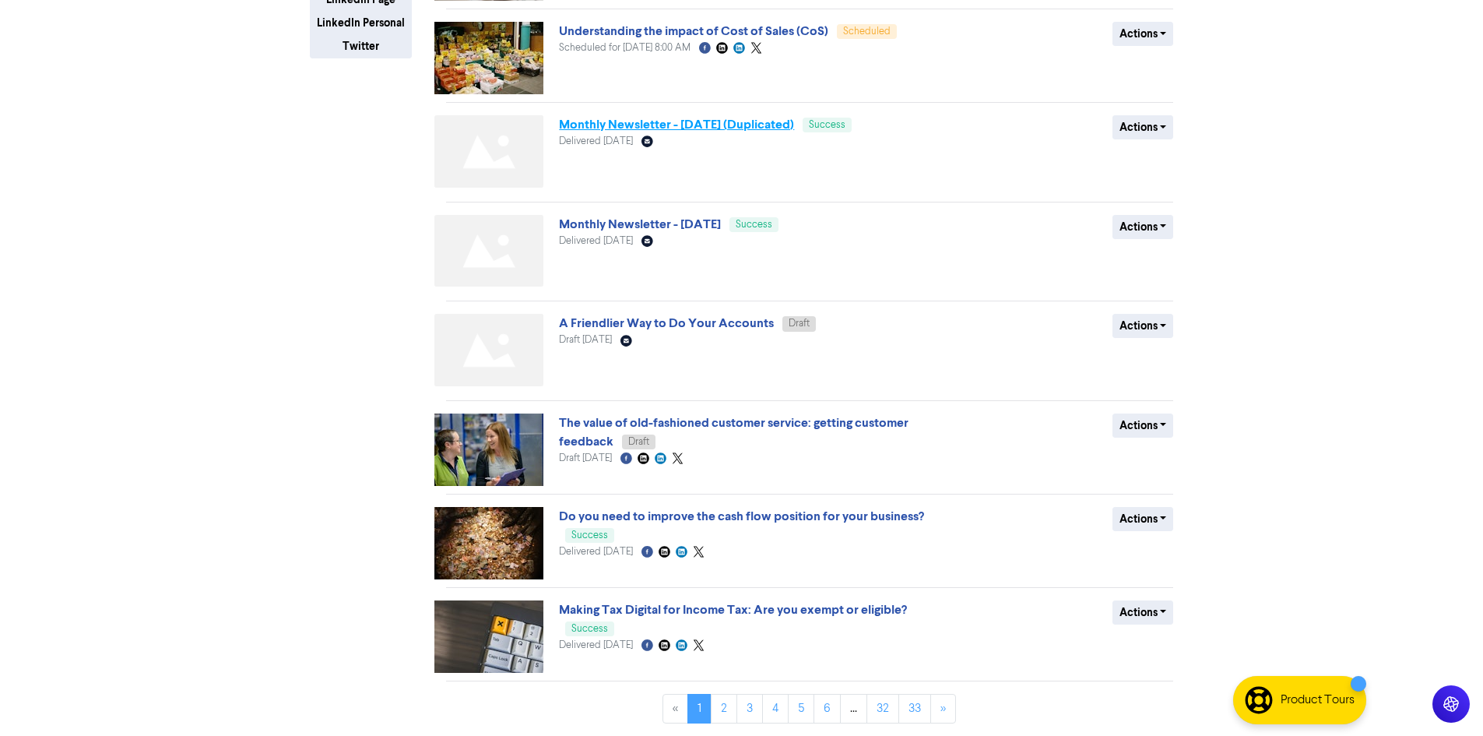
click at [734, 125] on link "Monthly Newsletter - [DATE] (Duplicated)" at bounding box center [676, 125] width 235 height 16
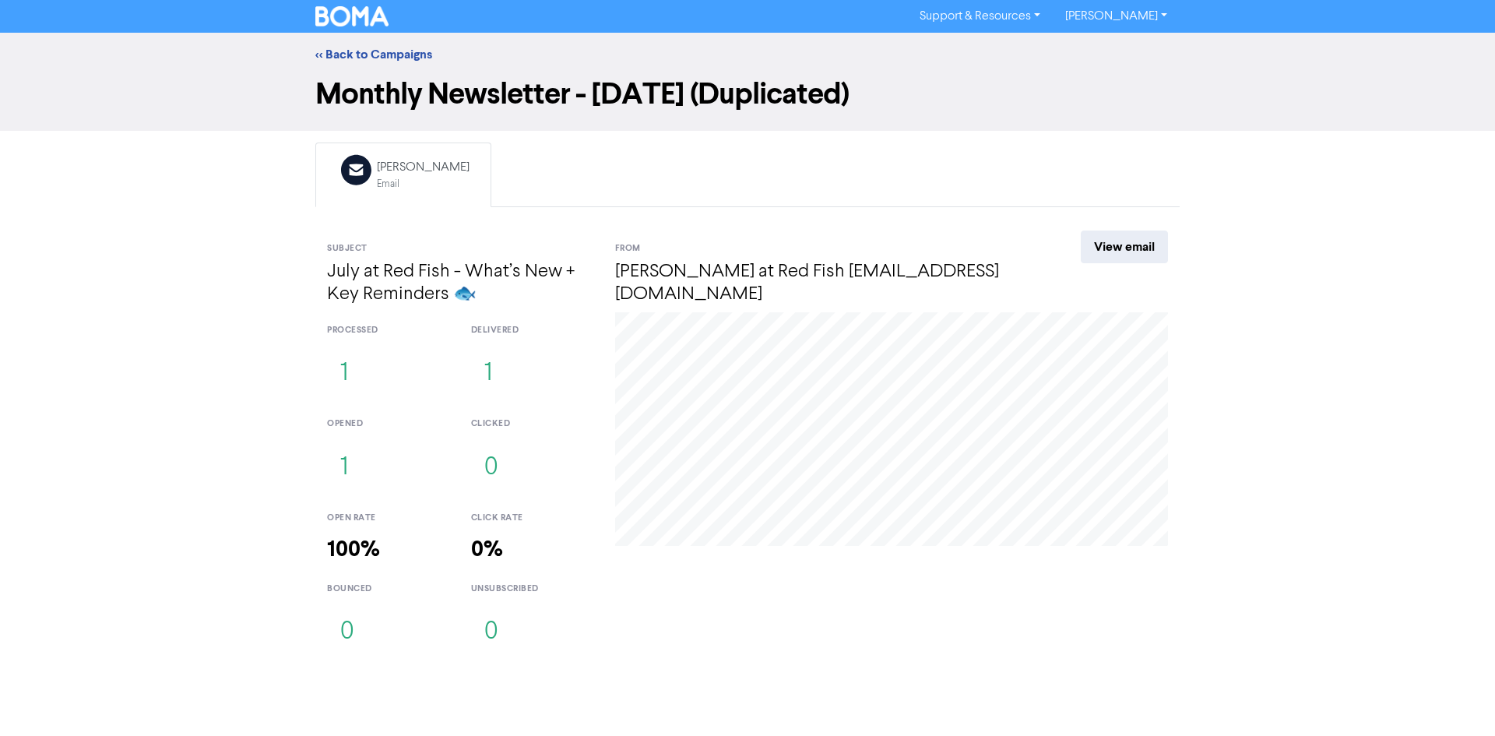
click at [1143, 17] on link "[PERSON_NAME]" at bounding box center [1116, 16] width 127 height 25
click at [1124, 42] on button "Log Out" at bounding box center [1114, 46] width 123 height 19
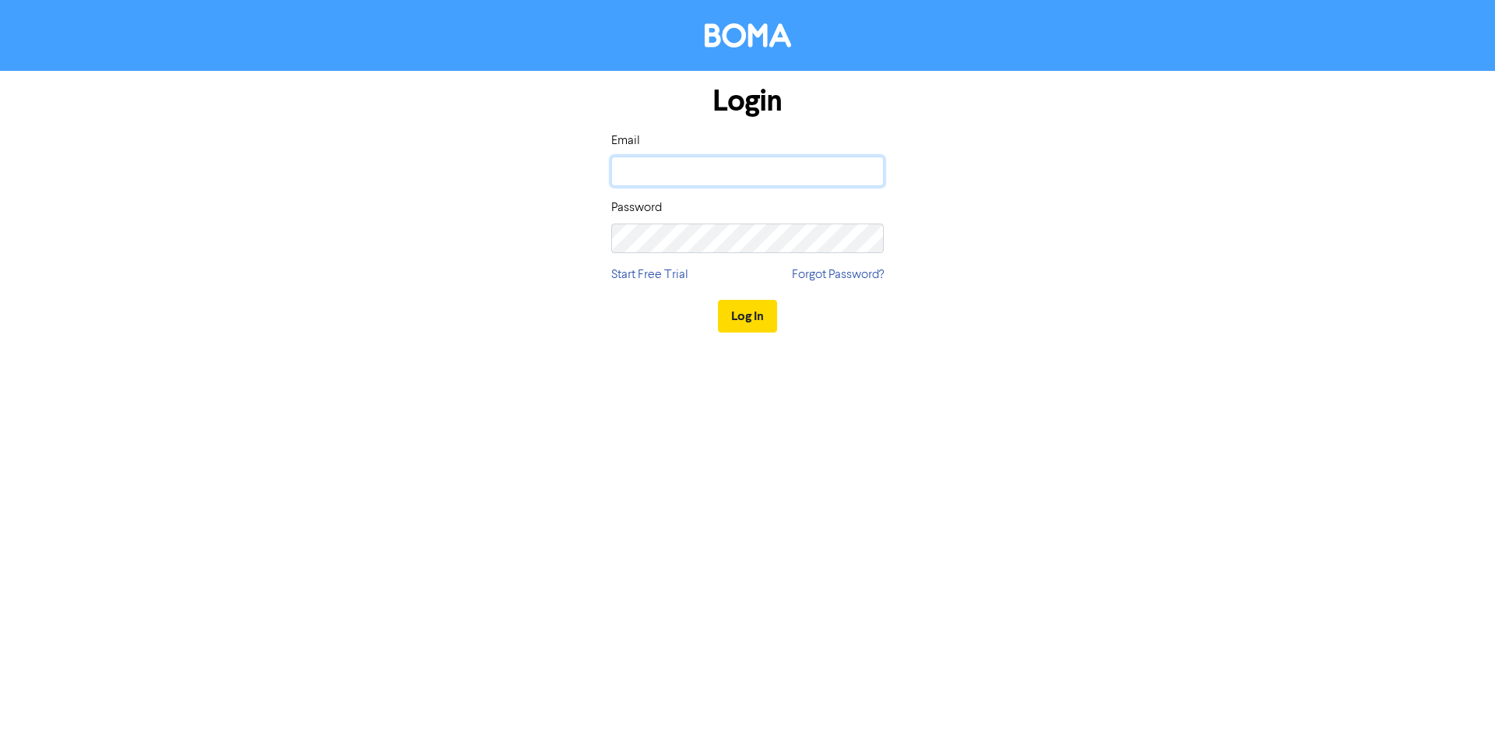
type input "[PERSON_NAME][EMAIL_ADDRESS][DOMAIN_NAME]"
